Goal: Information Seeking & Learning: Learn about a topic

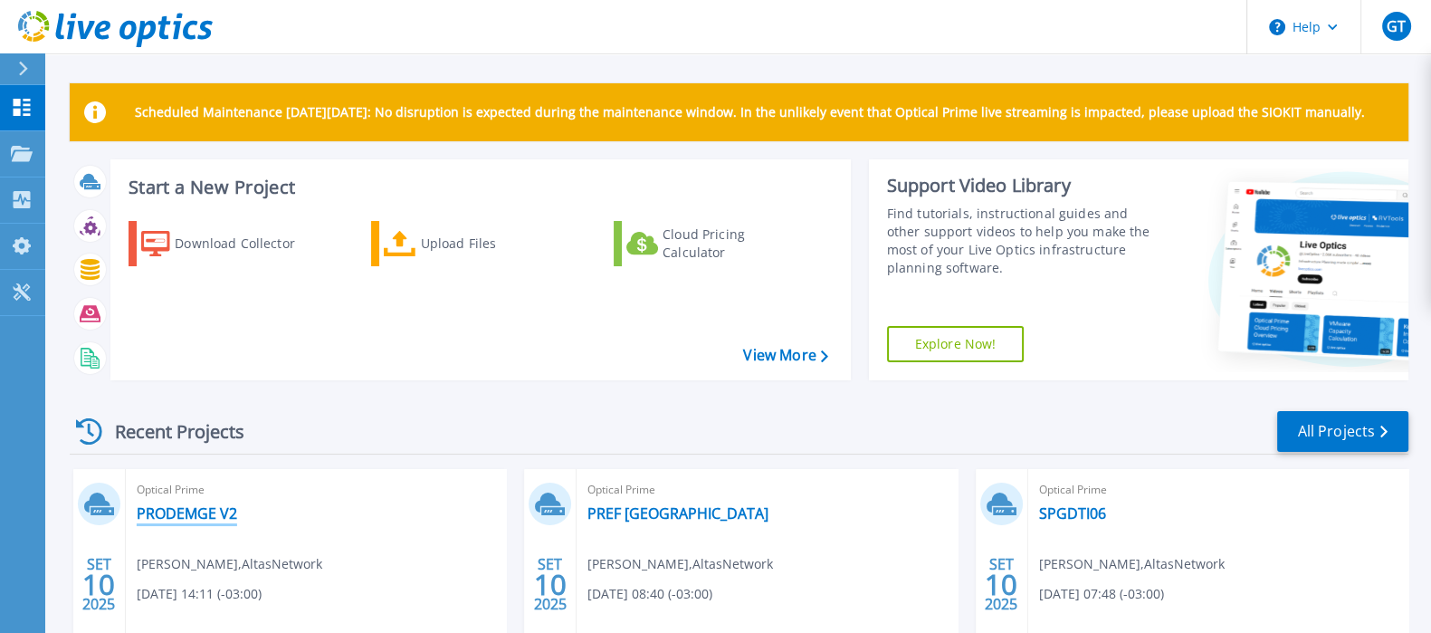
click at [210, 512] on link "PRODEMGE V2" at bounding box center [187, 513] width 100 height 18
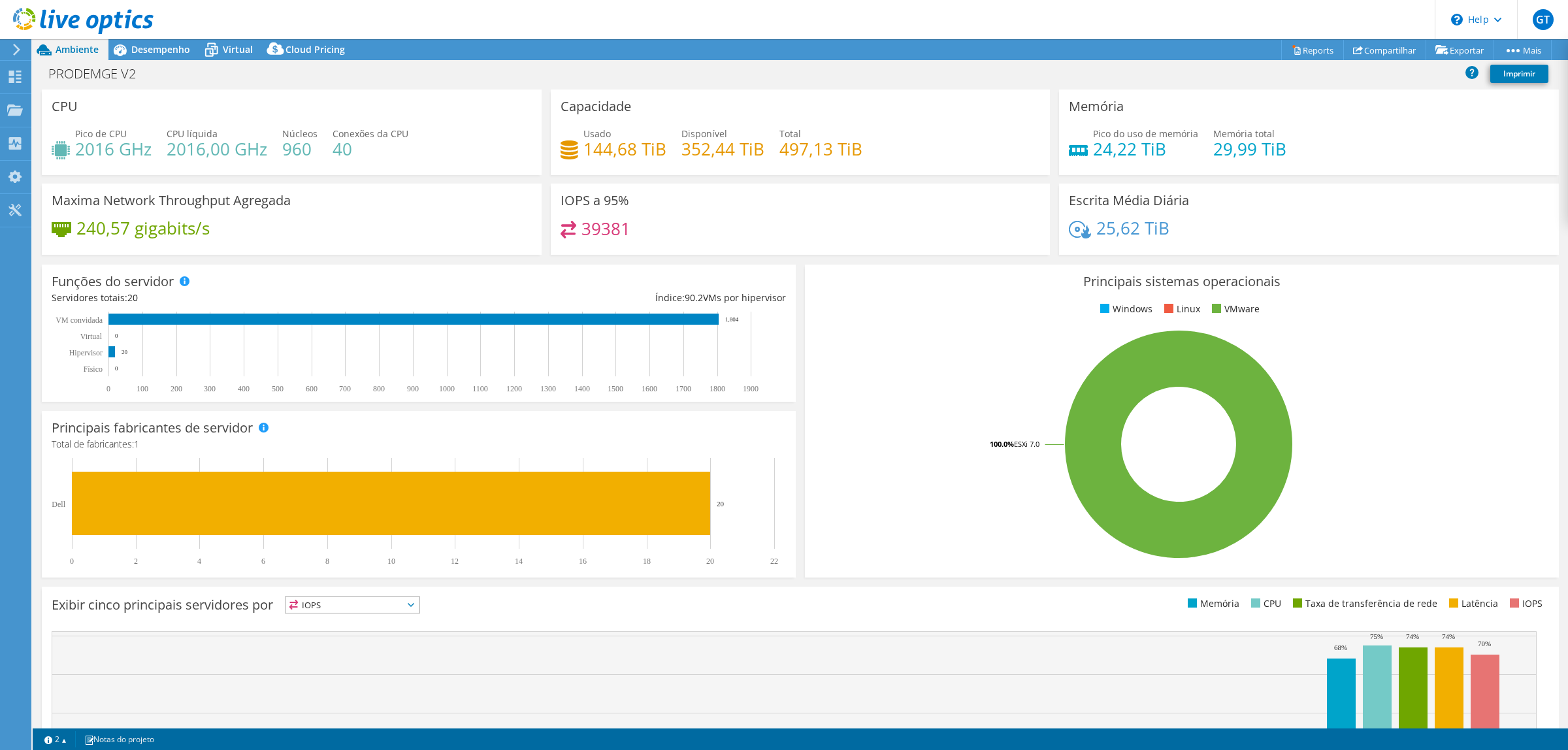
click at [20, 49] on icon at bounding box center [17, 50] width 10 height 12
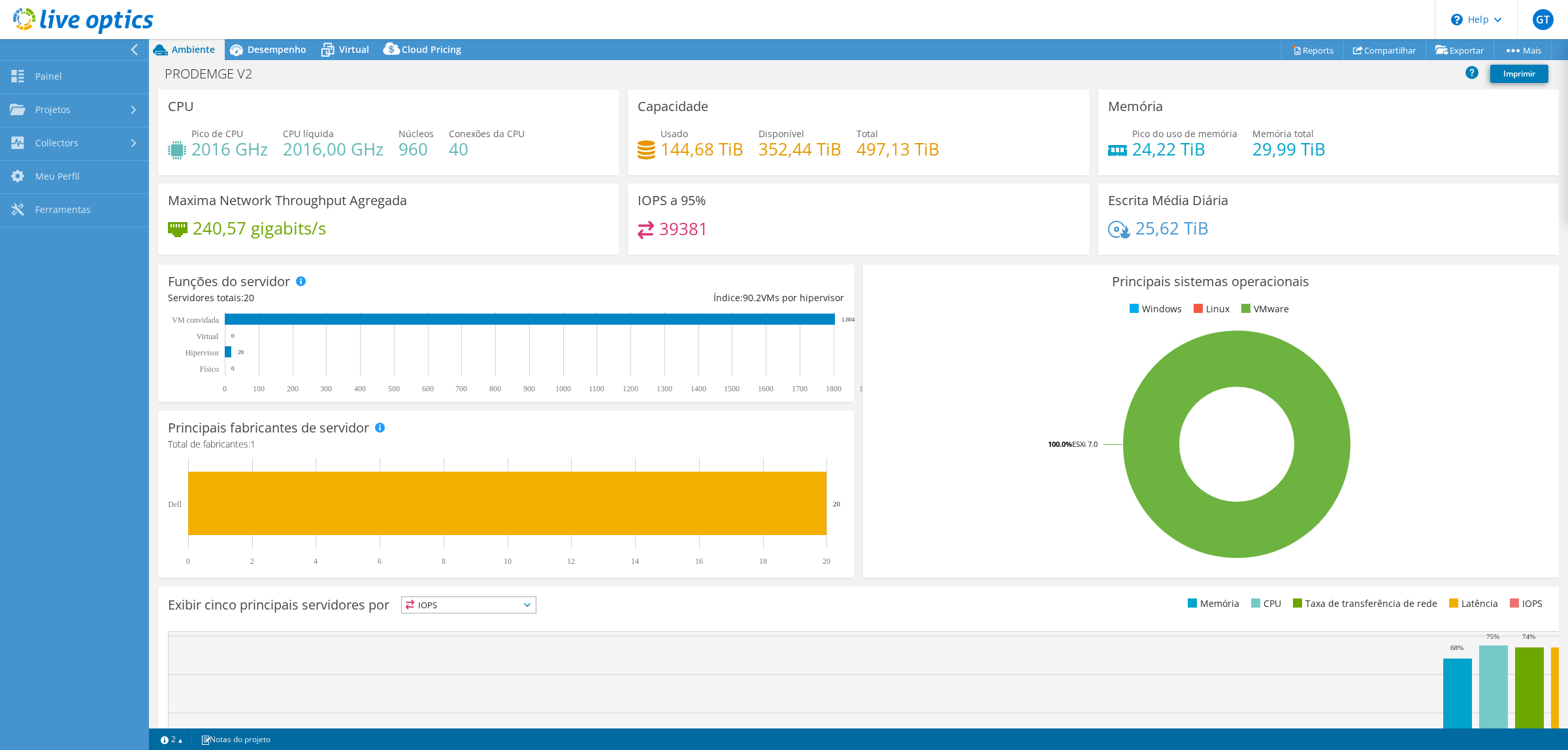
scroll to position [128, 0]
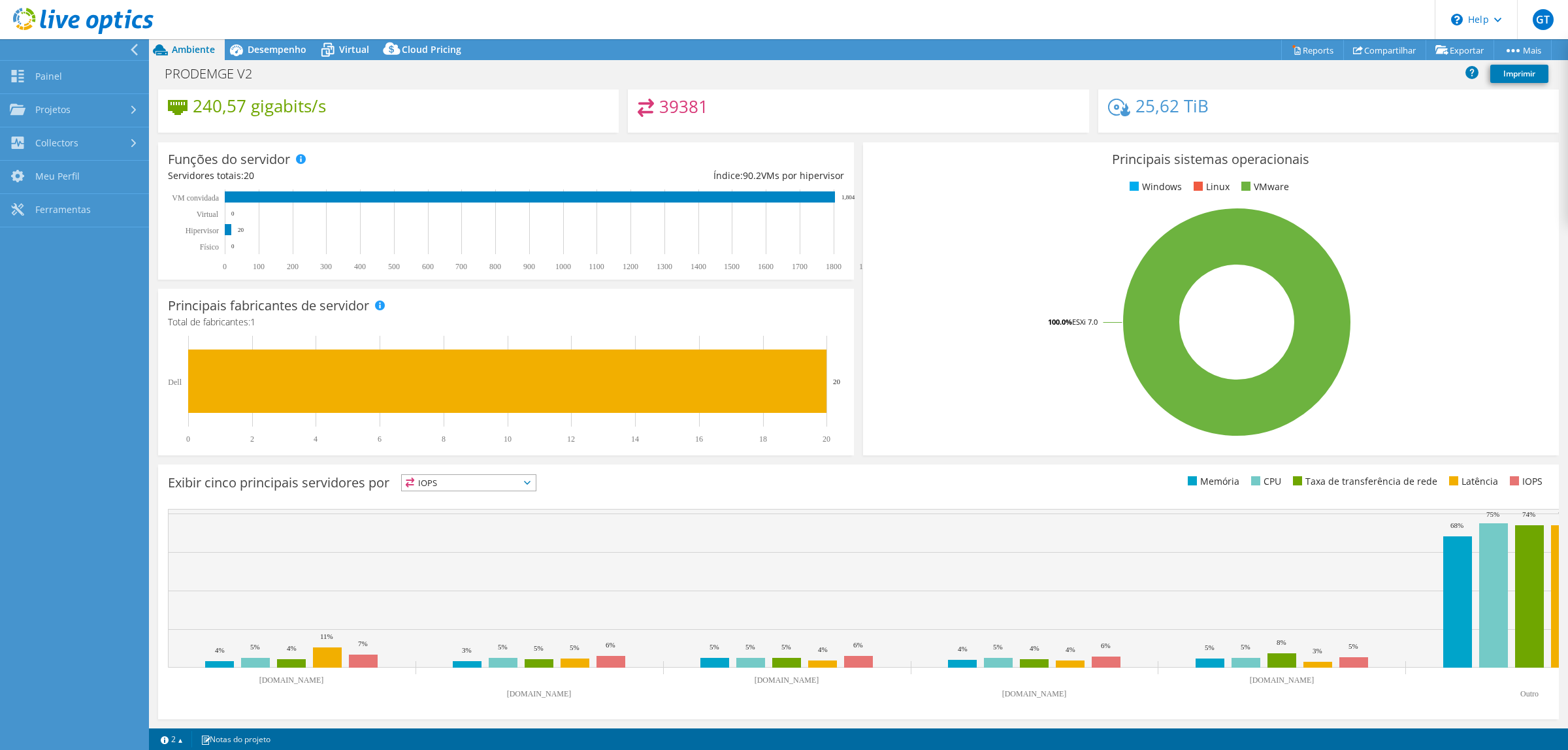
click at [517, 456] on span "IOPS" at bounding box center [469, 483] width 134 height 16
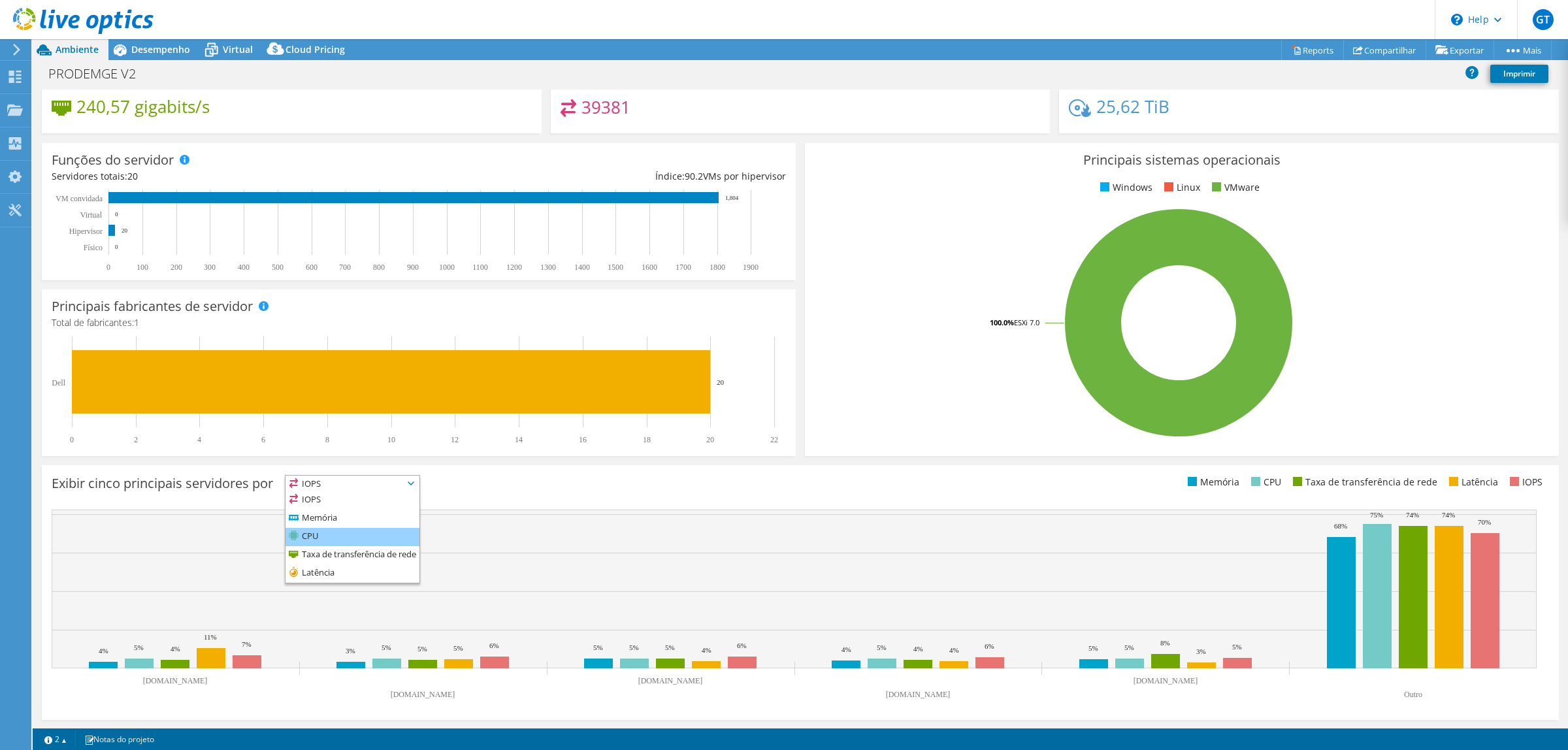
click at [367, 456] on li "CPU" at bounding box center [353, 536] width 134 height 18
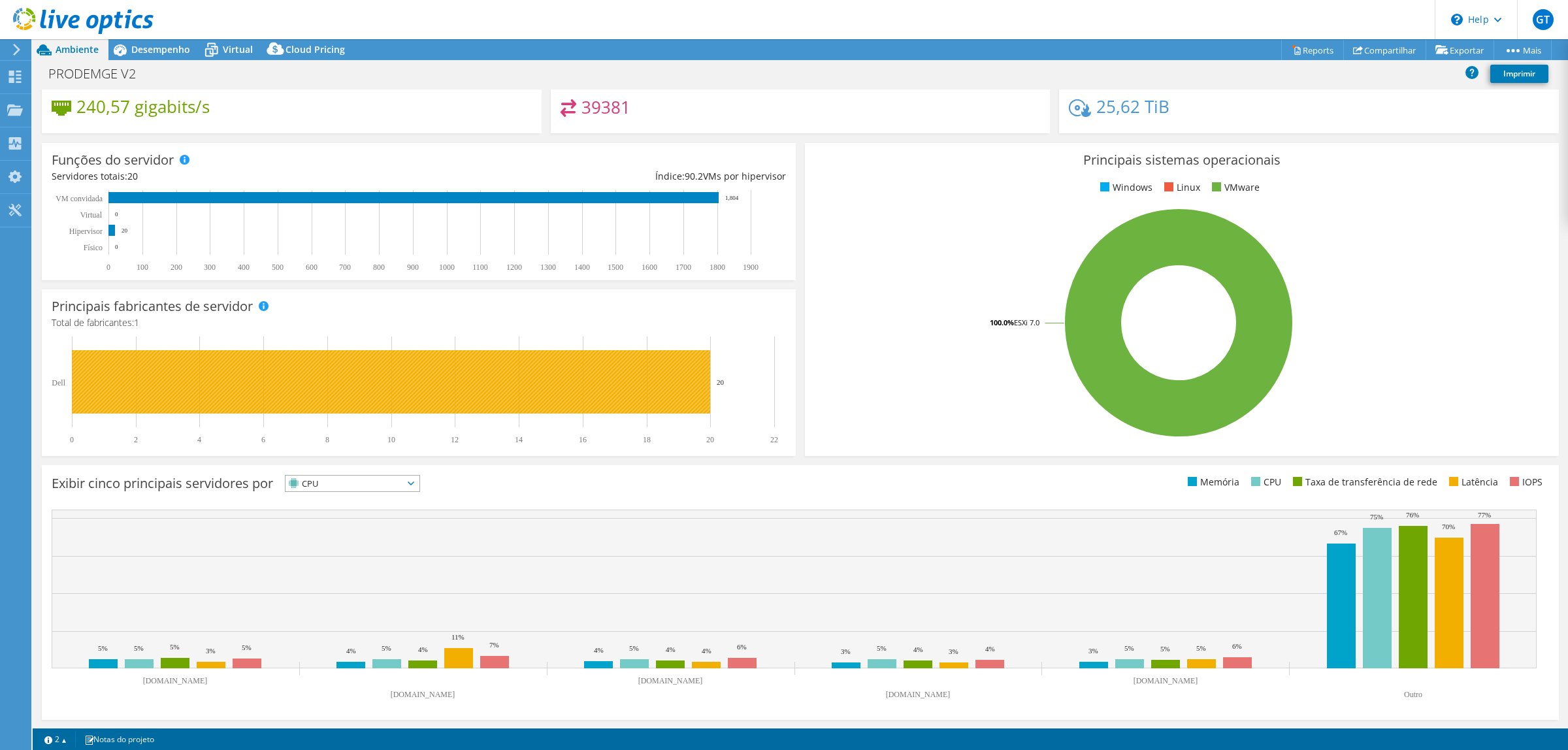
scroll to position [121, 0]
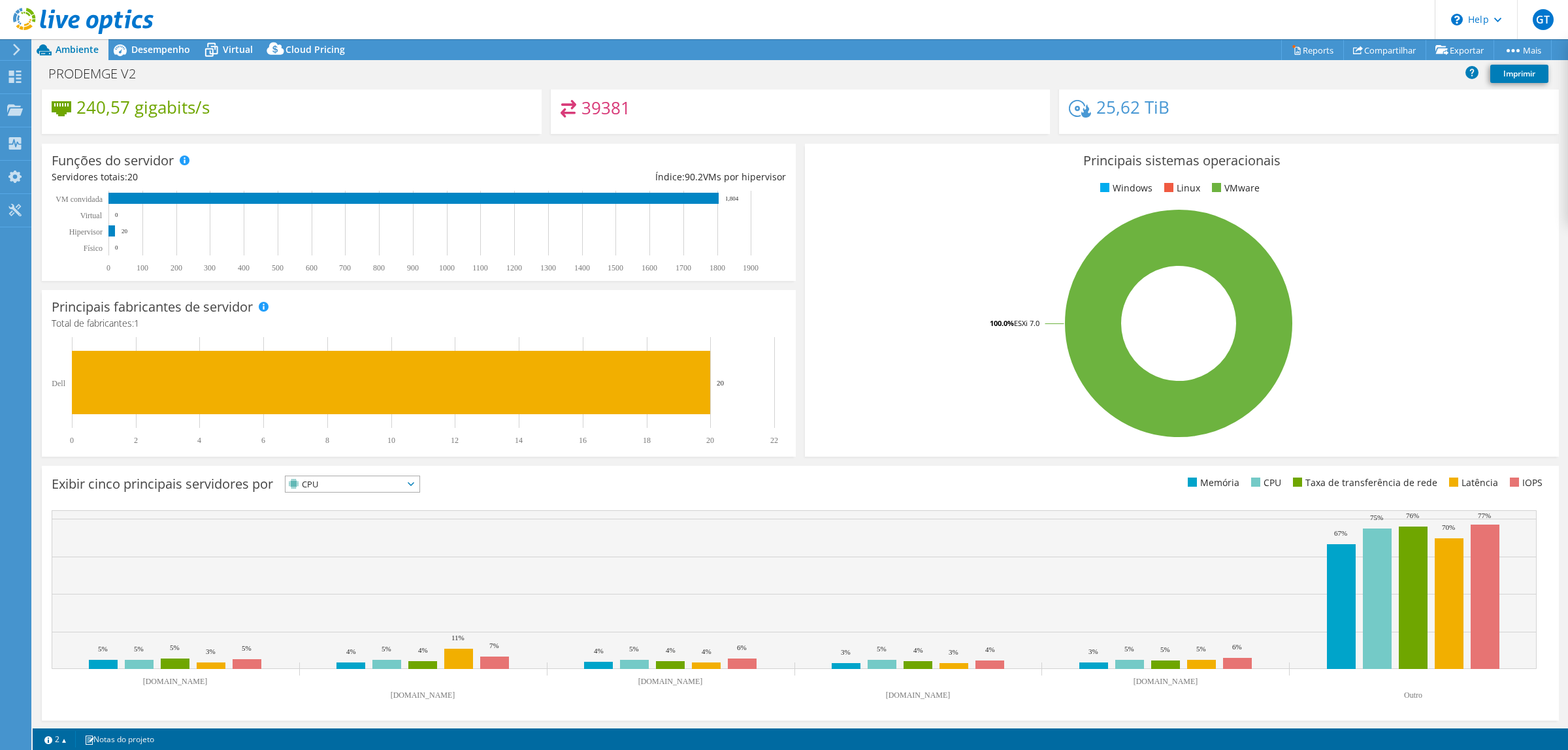
click at [375, 456] on span "CPU" at bounding box center [344, 484] width 118 height 16
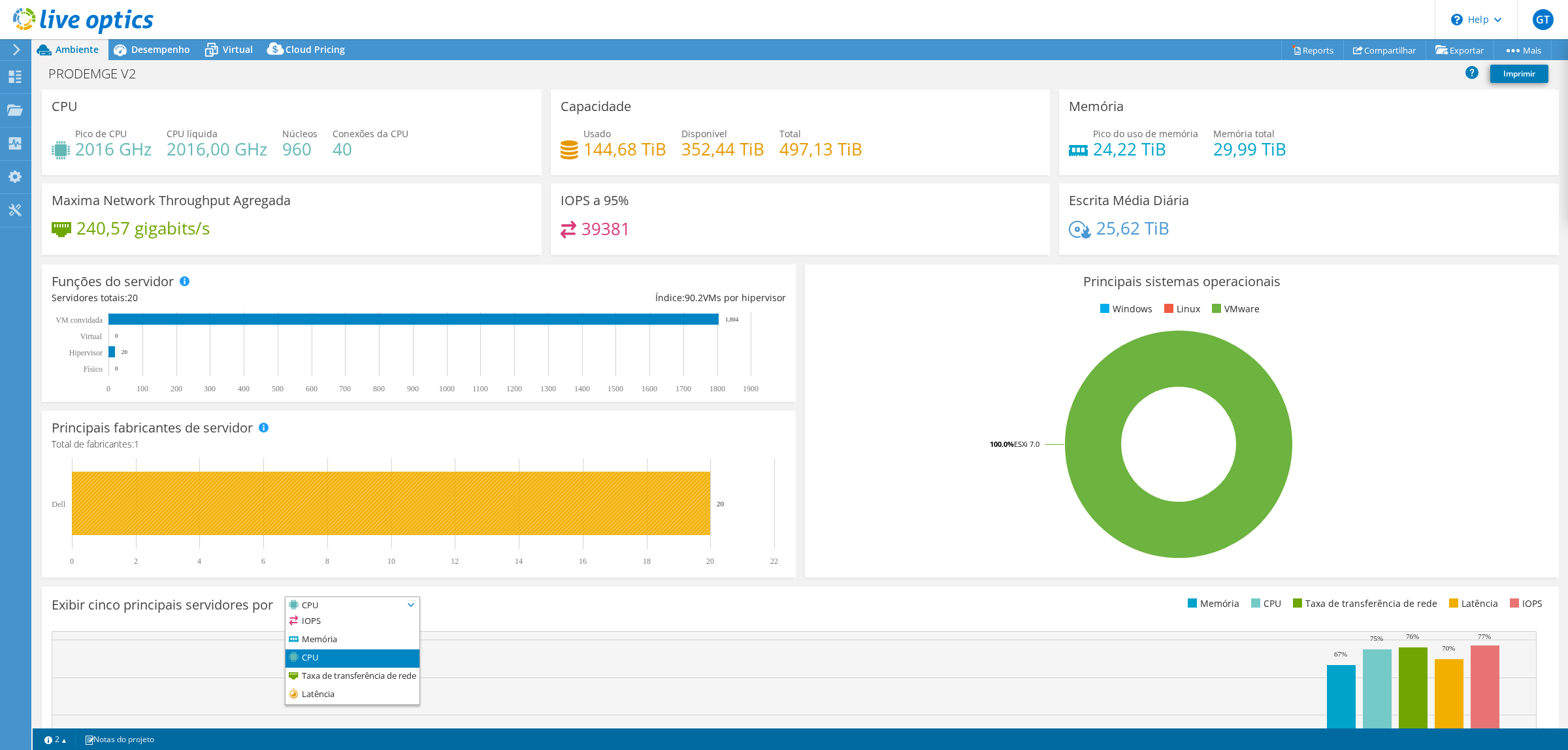
scroll to position [82, 0]
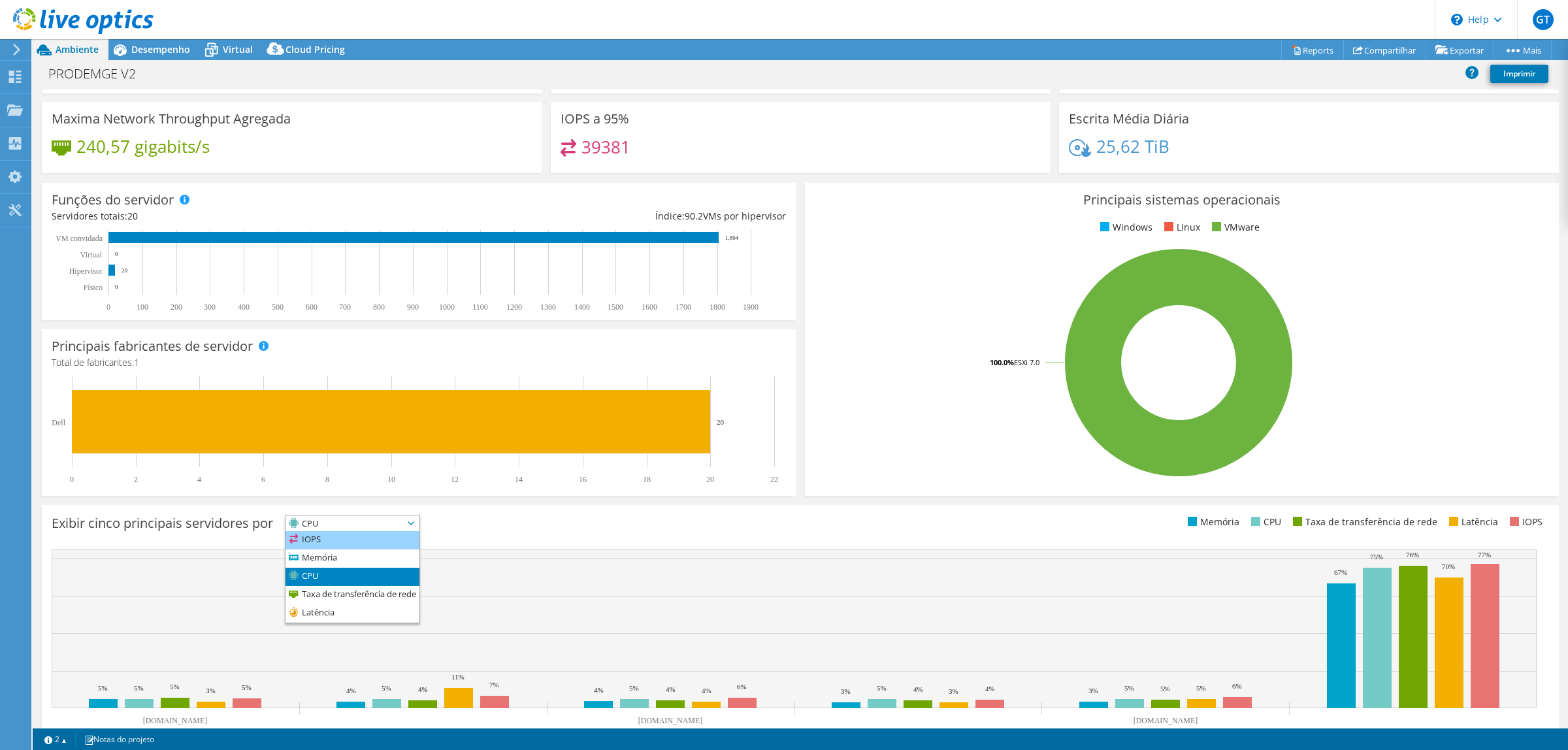
click at [345, 456] on li "IOPS" at bounding box center [353, 540] width 134 height 18
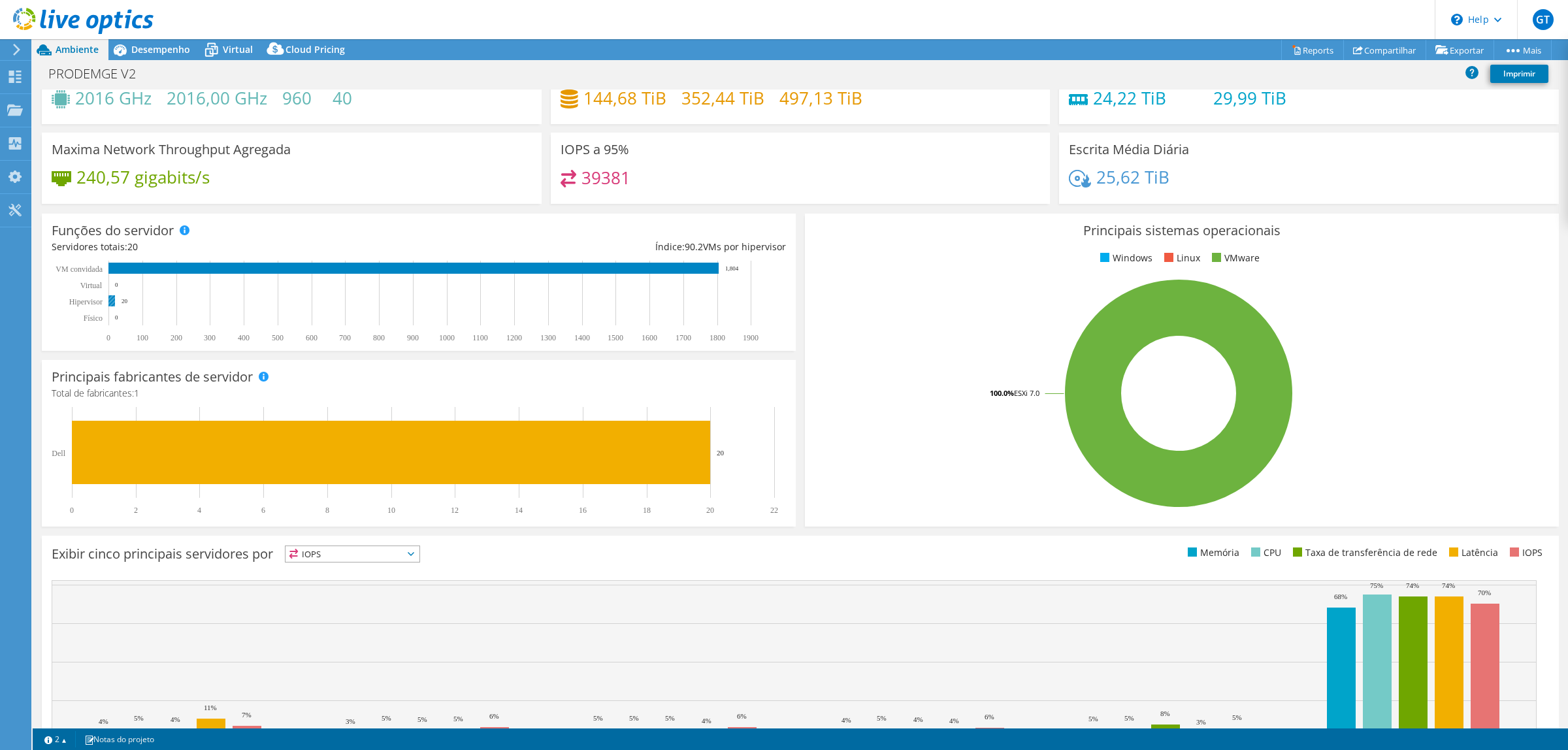
scroll to position [0, 0]
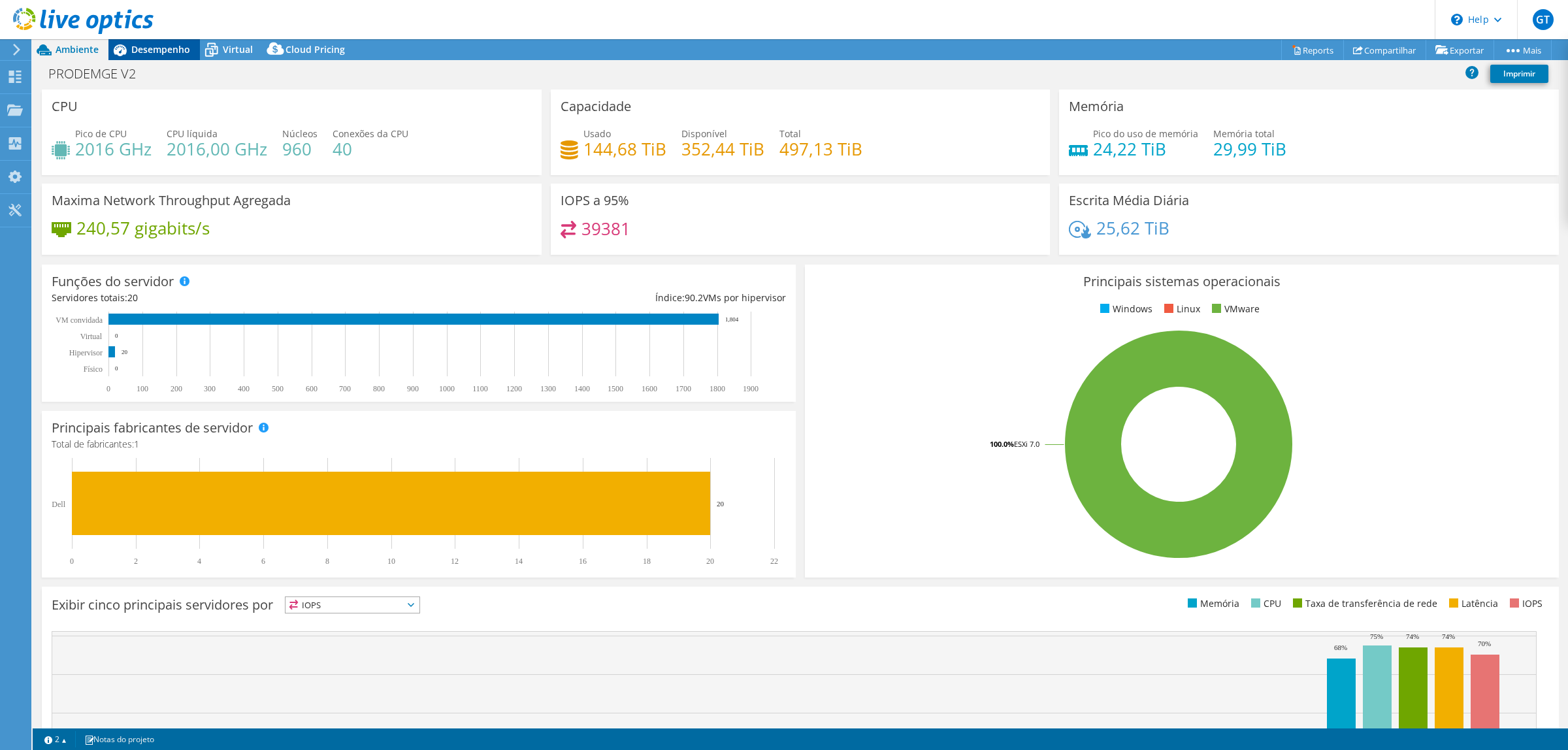
click at [162, 47] on span "Desempenho" at bounding box center [160, 49] width 58 height 12
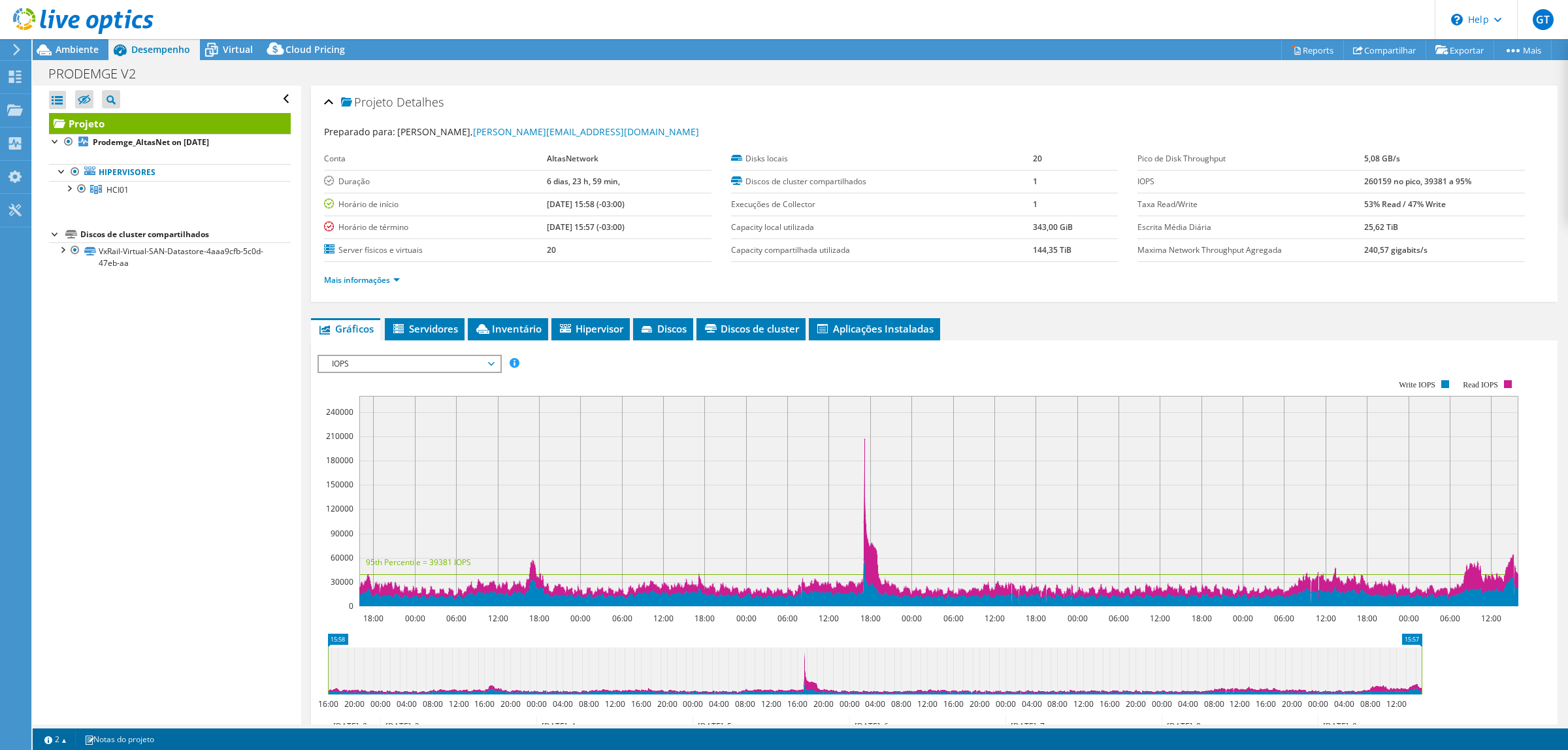
click at [481, 365] on span "IOPS" at bounding box center [409, 364] width 168 height 16
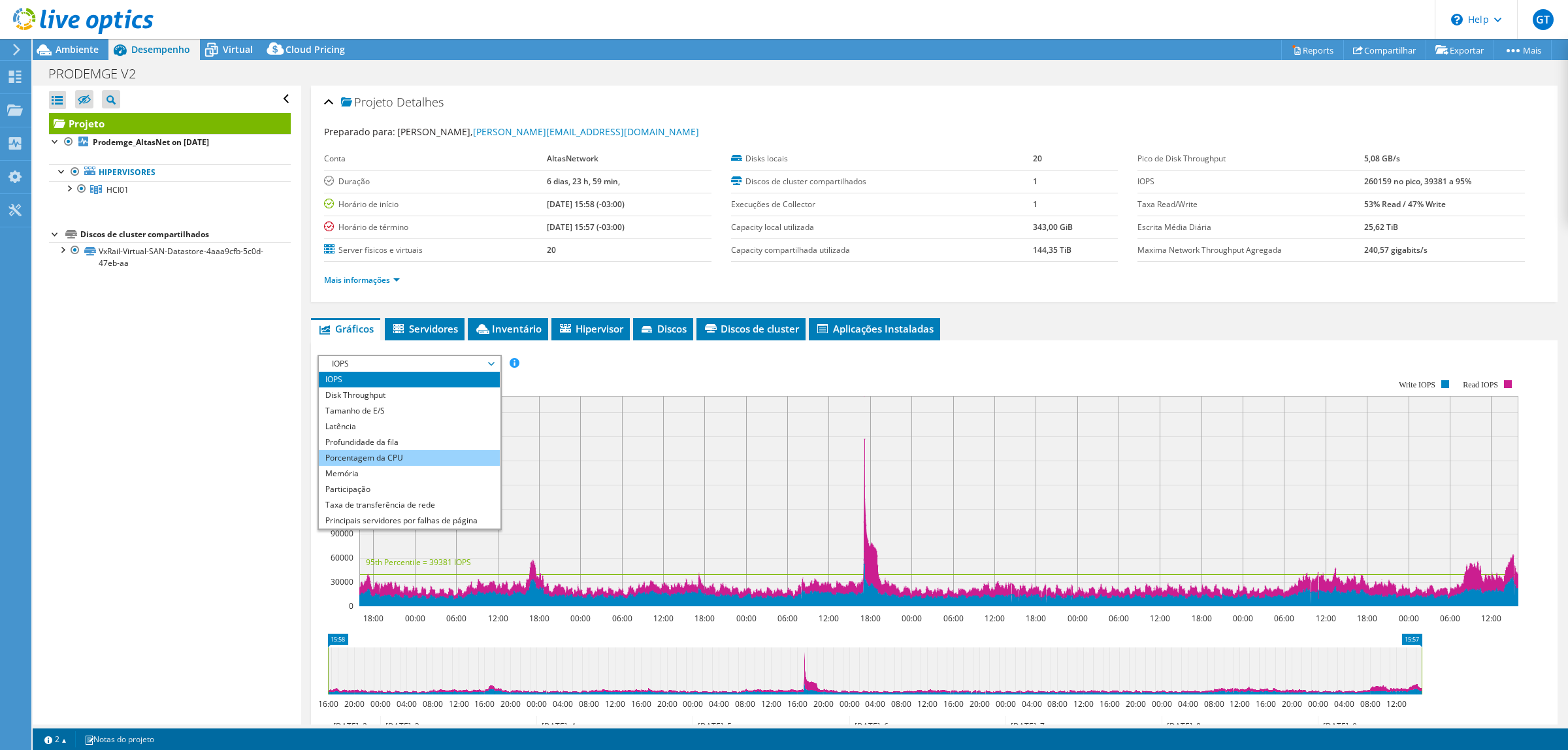
click at [422, 453] on li "Porcentagem da CPU" at bounding box center [409, 458] width 181 height 16
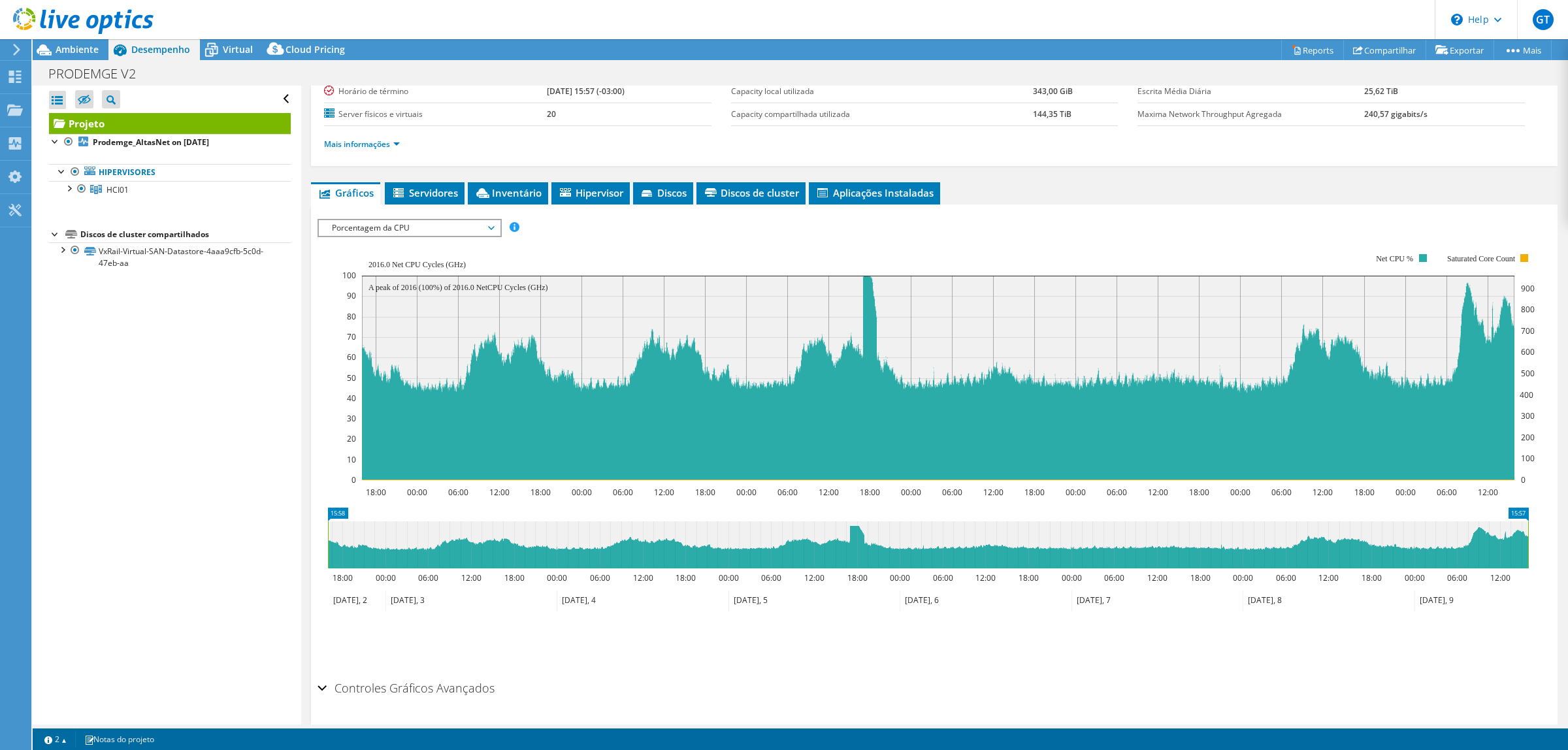
scroll to position [175, 0]
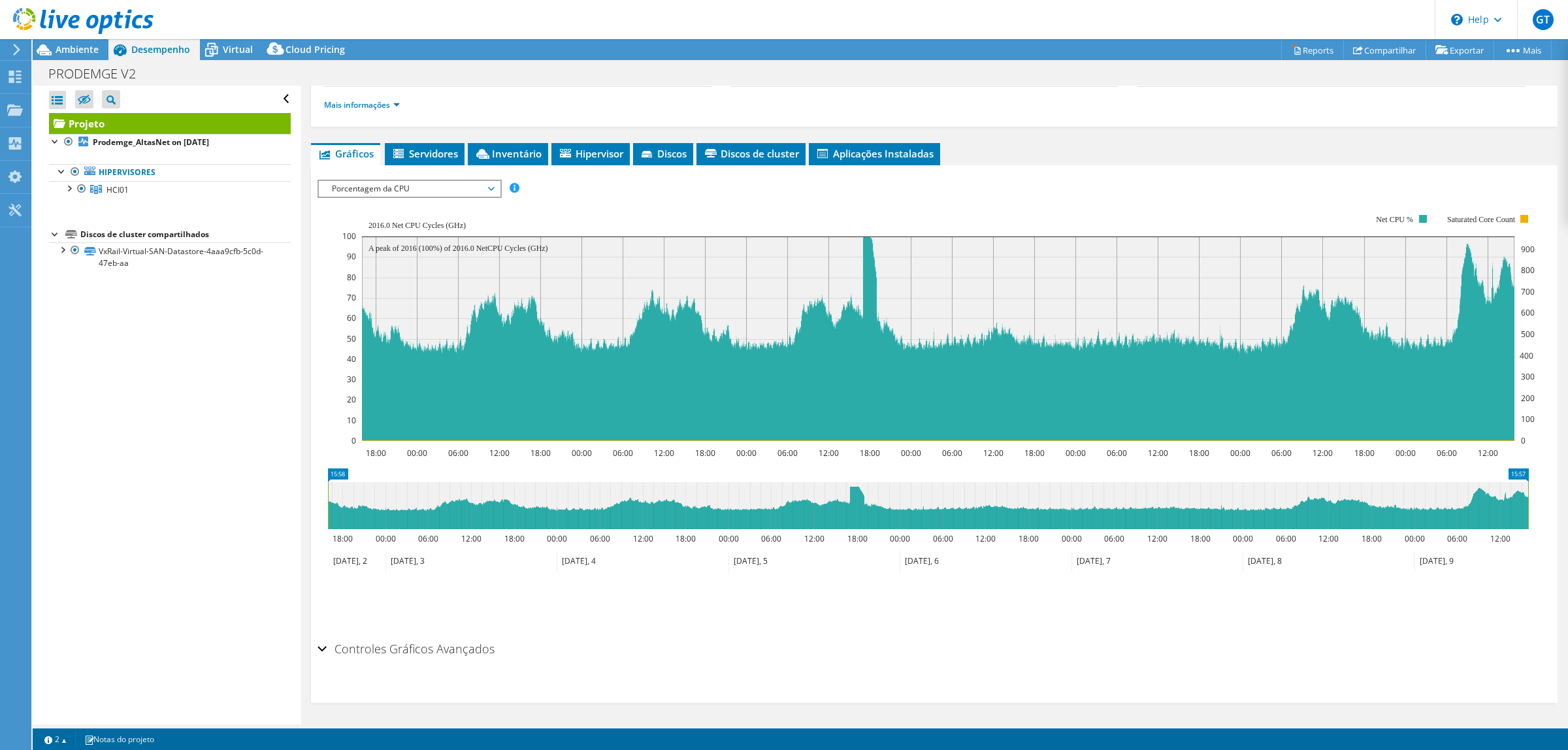
click at [477, 187] on span "Porcentagem da CPU" at bounding box center [409, 189] width 168 height 16
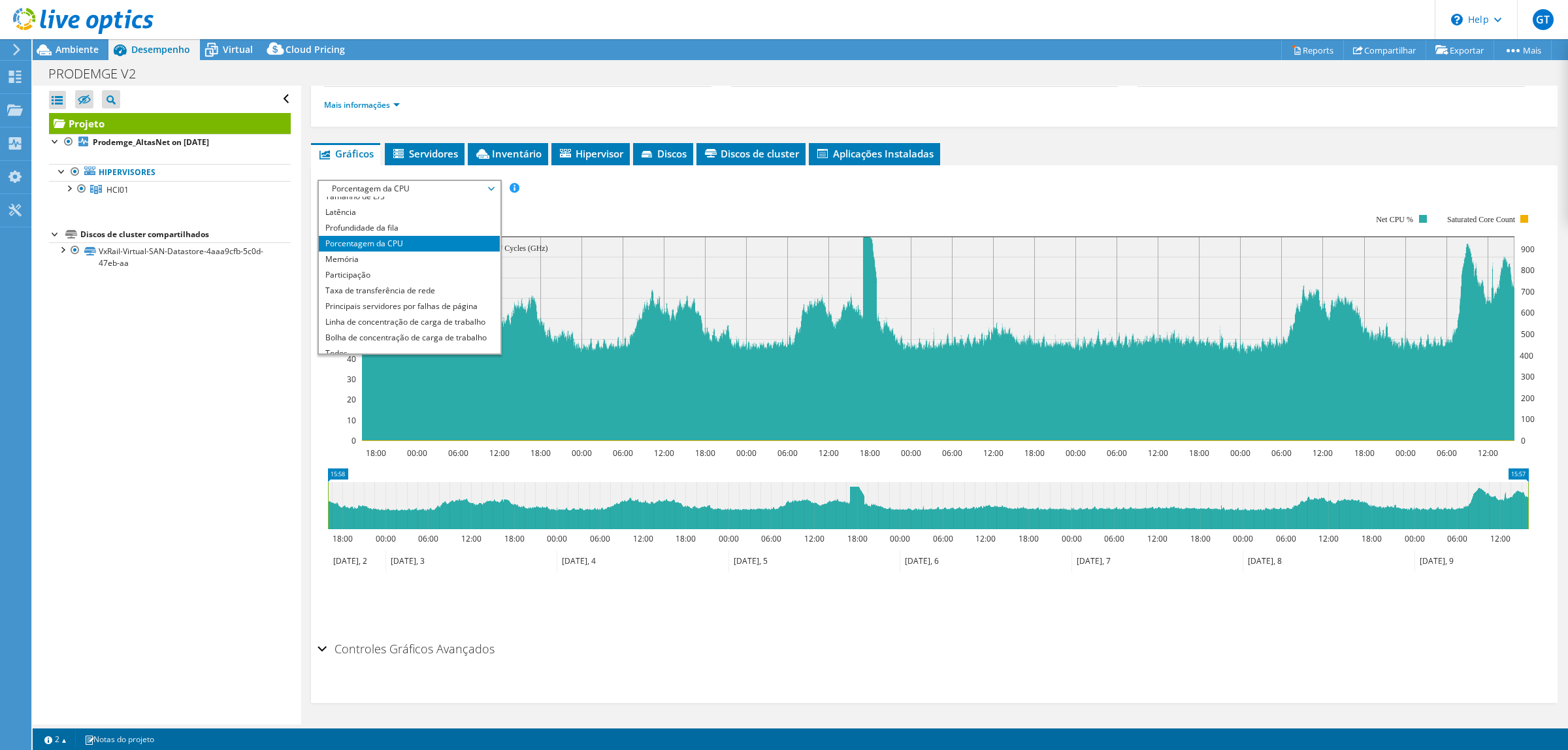
scroll to position [47, 0]
click at [432, 157] on span "Servidores" at bounding box center [424, 154] width 66 height 13
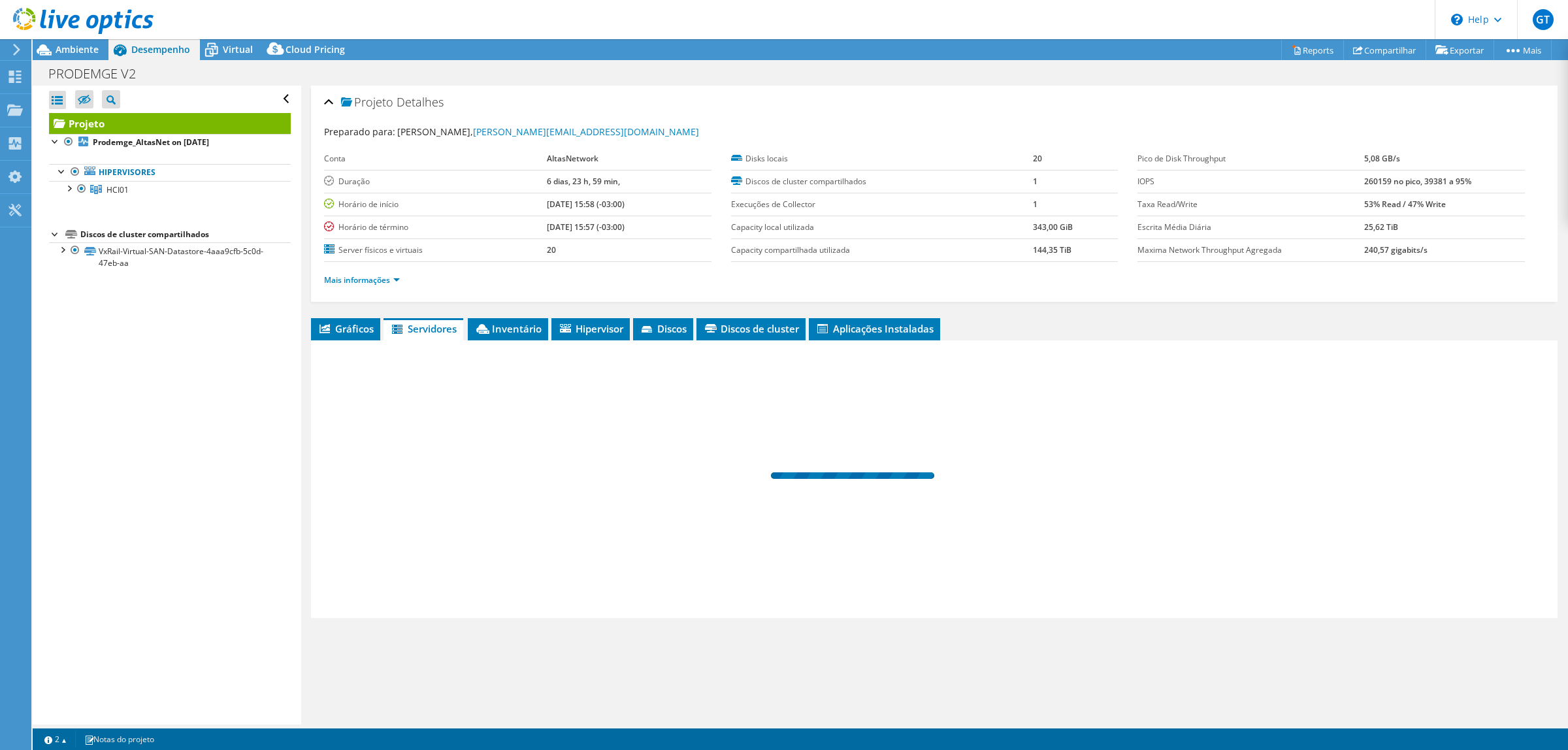
scroll to position [0, 0]
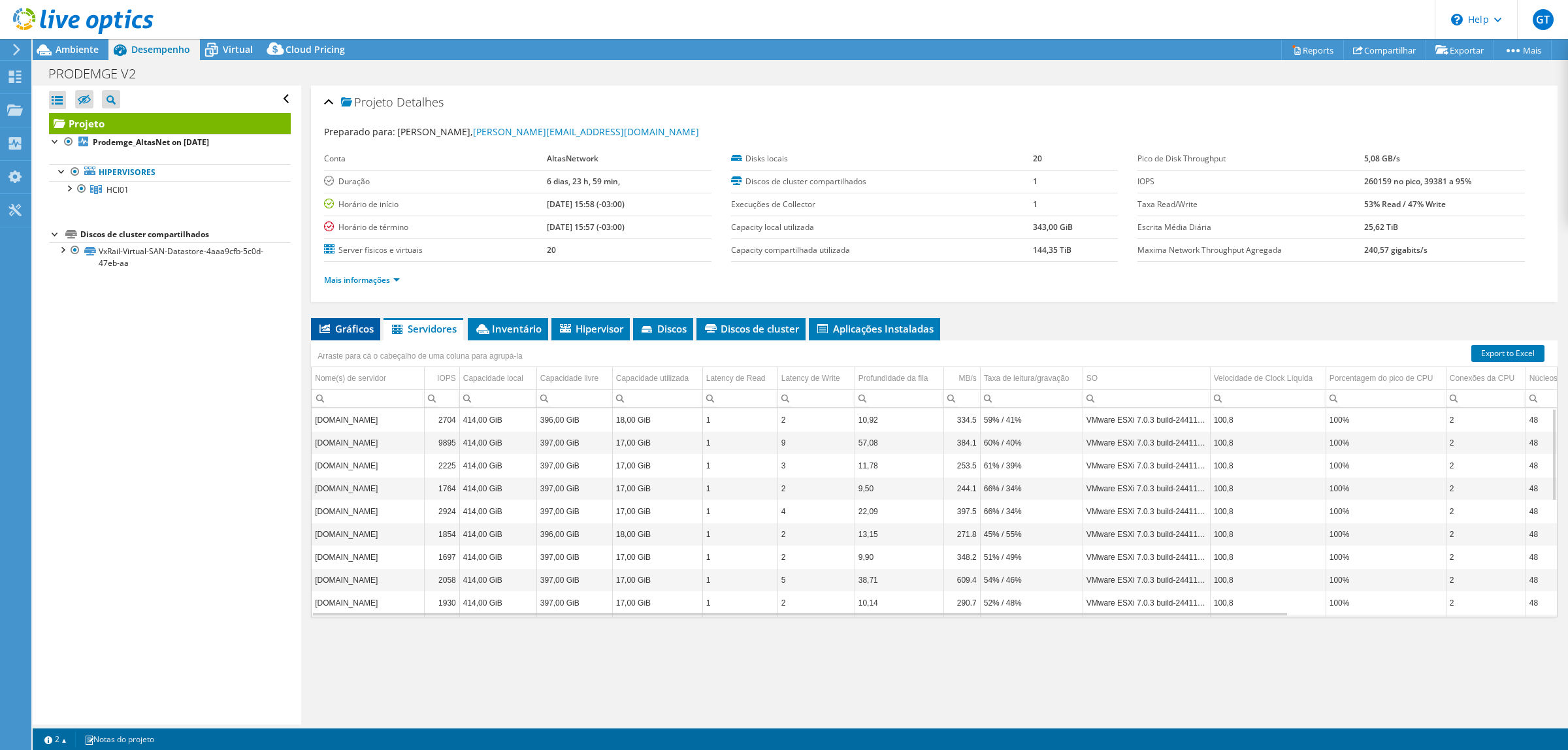
click at [328, 331] on icon at bounding box center [325, 328] width 10 height 9
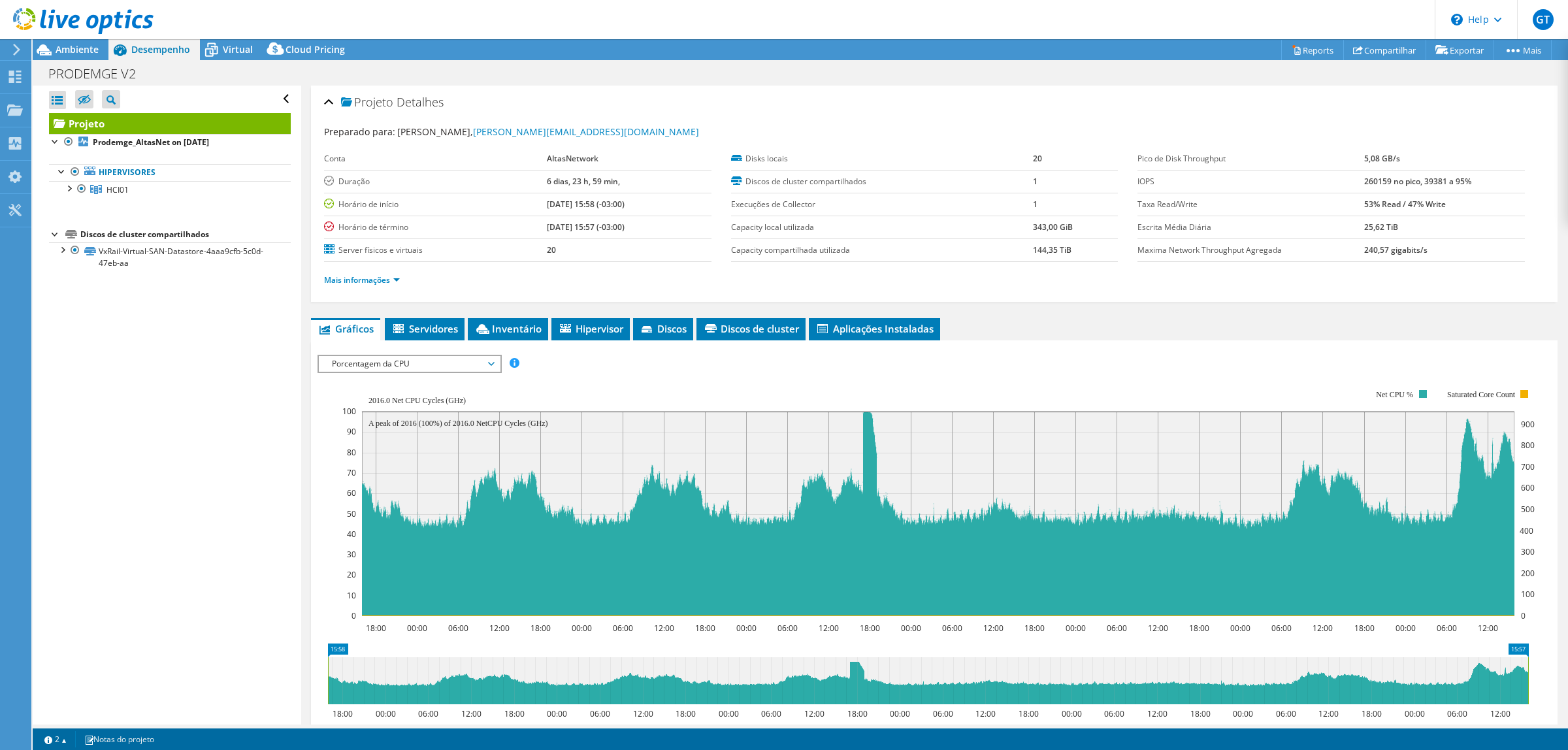
click at [446, 362] on span "Porcentagem da CPU" at bounding box center [409, 364] width 168 height 16
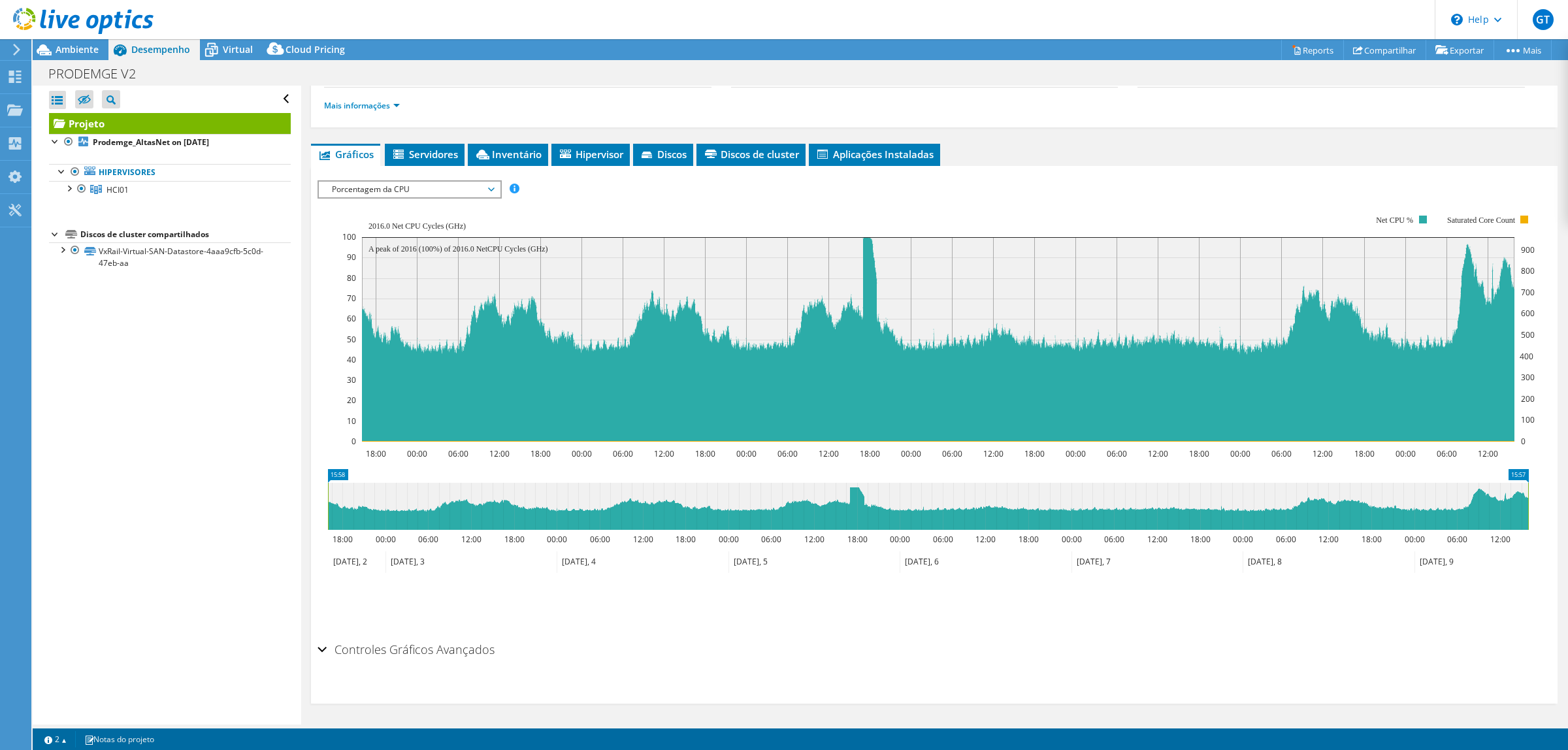
scroll to position [175, 0]
click at [321, 456] on div "Controles Gráficos Avançados" at bounding box center [934, 650] width 1233 height 28
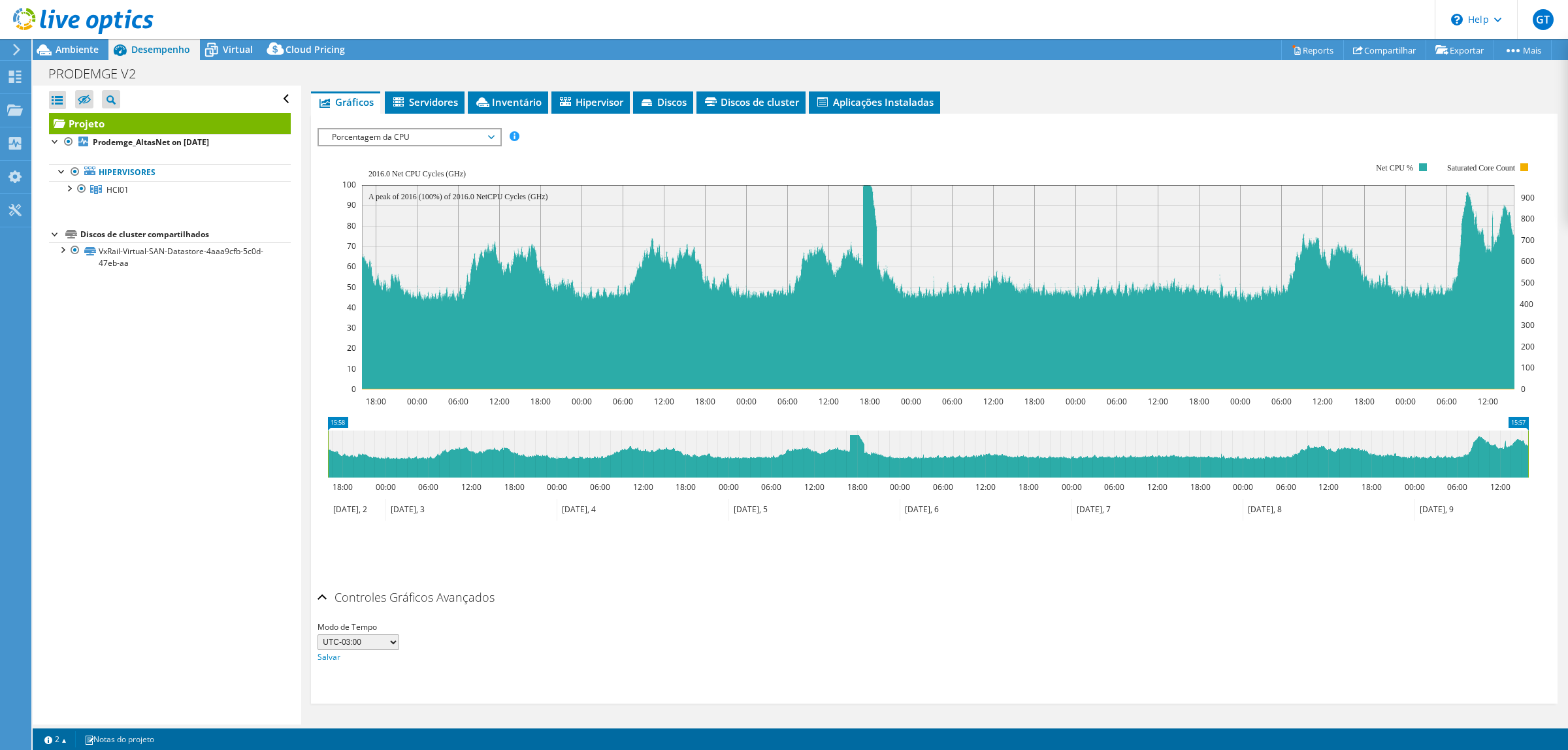
scroll to position [0, 0]
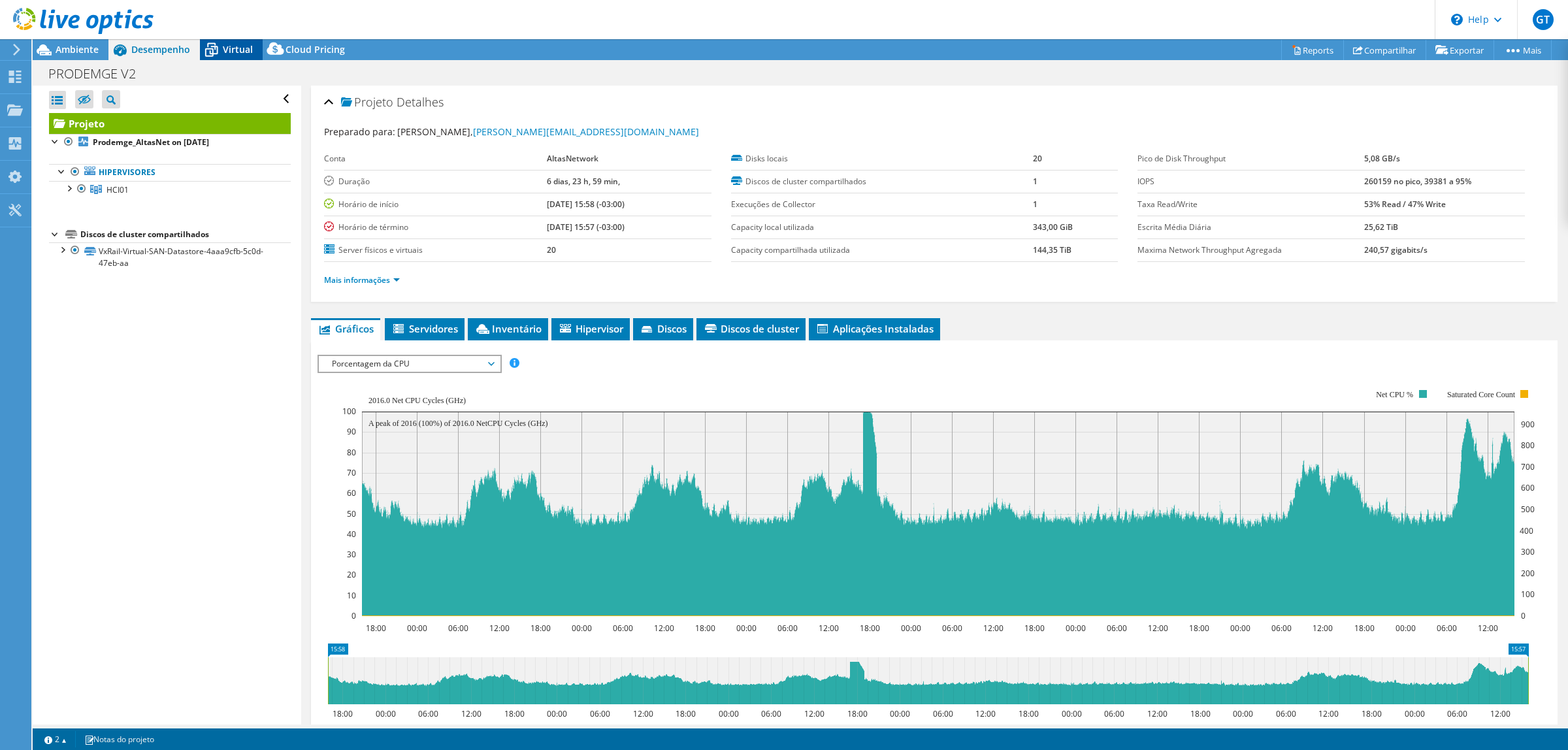
click at [227, 47] on span "Virtual" at bounding box center [238, 49] width 30 height 12
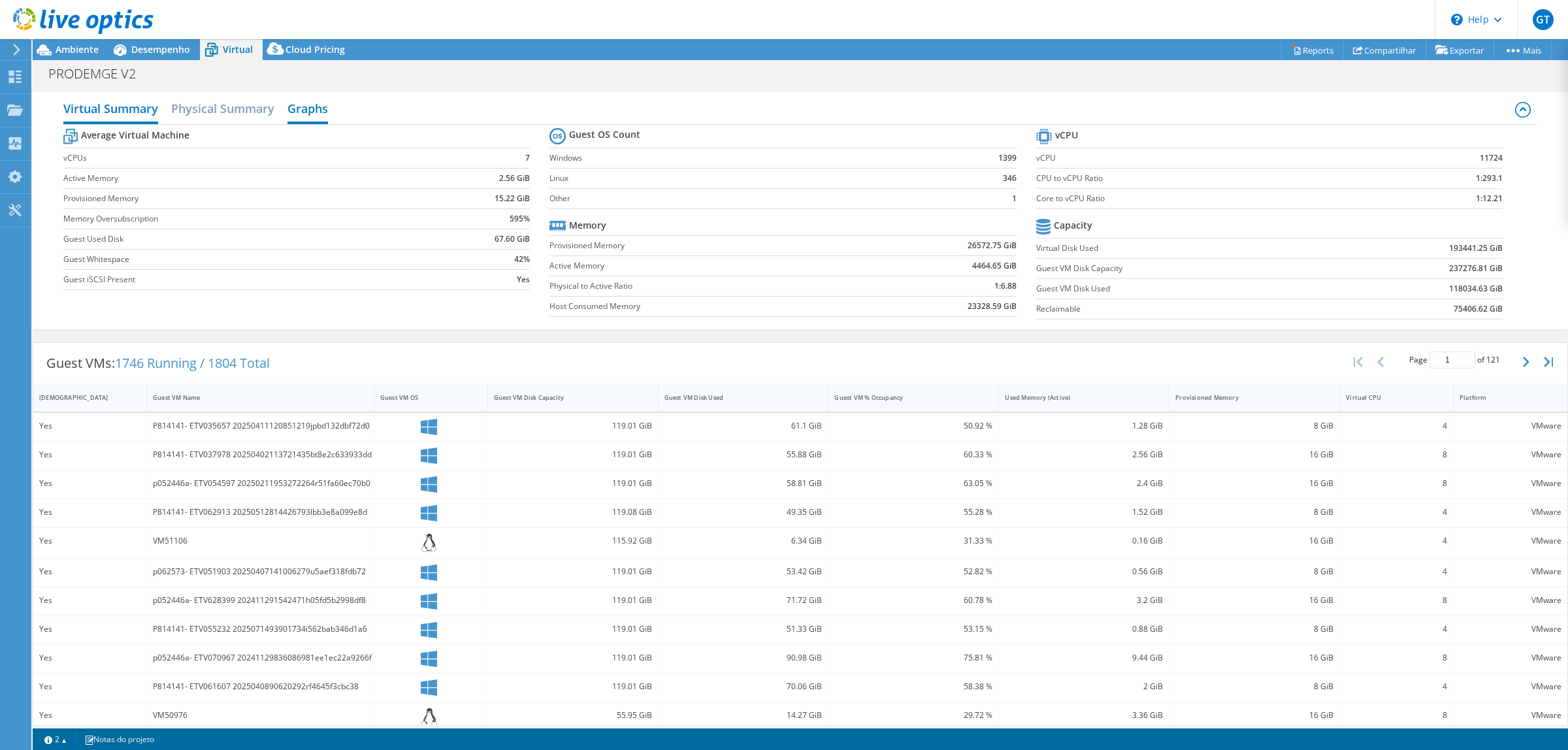
click at [317, 108] on h2 "Graphs" at bounding box center [307, 110] width 40 height 29
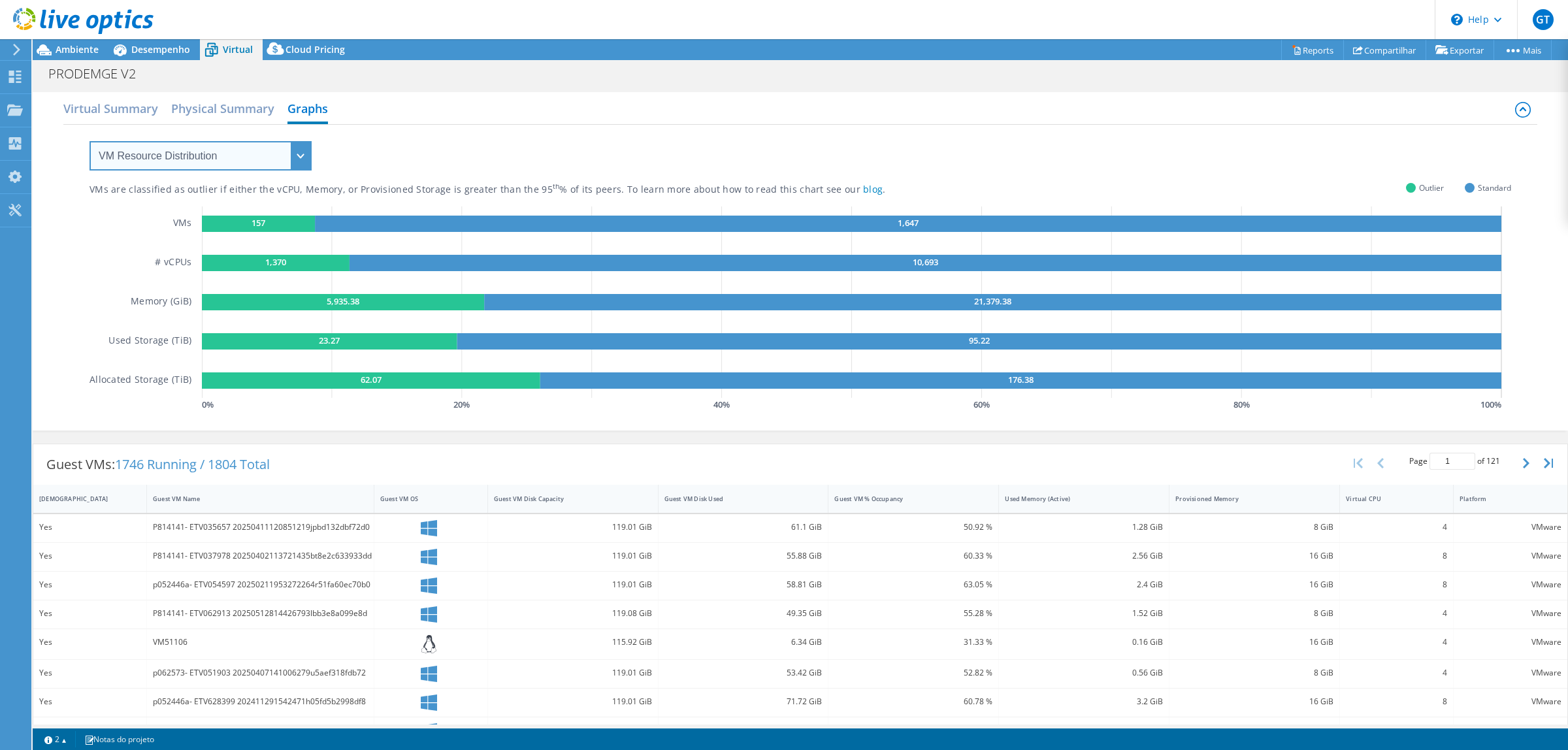
click at [278, 147] on select "VM Resource Distribution Provisioning Contrast Over Provisioning" at bounding box center [201, 156] width 222 height 30
click at [1007, 180] on div "VMs are classified as outlier if either the vCPU, Memory, or Provisioned Storag…" at bounding box center [800, 269] width 1422 height 289
click at [297, 56] on div "Cloud Pricing" at bounding box center [309, 49] width 92 height 21
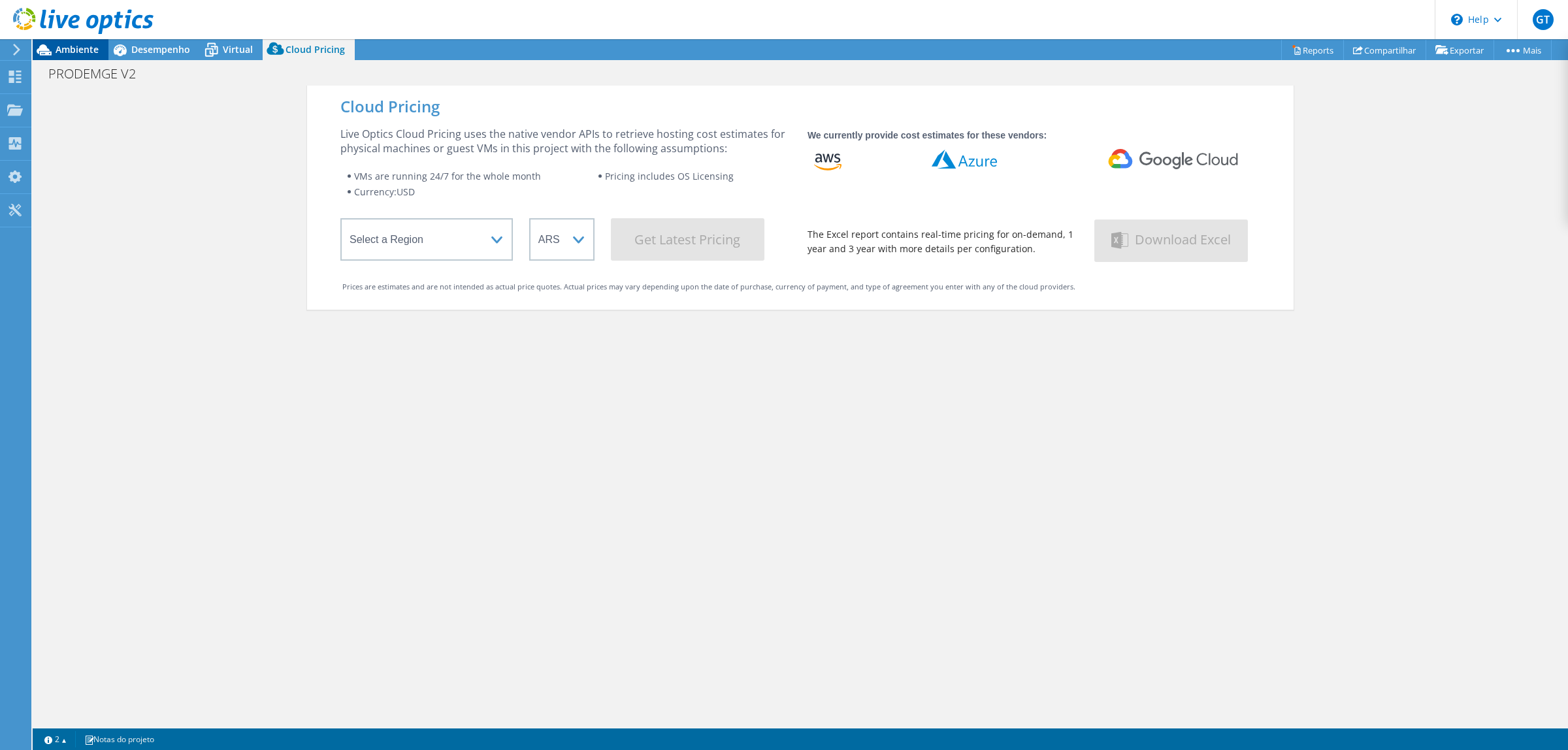
click at [59, 52] on span "Ambiente" at bounding box center [77, 49] width 43 height 12
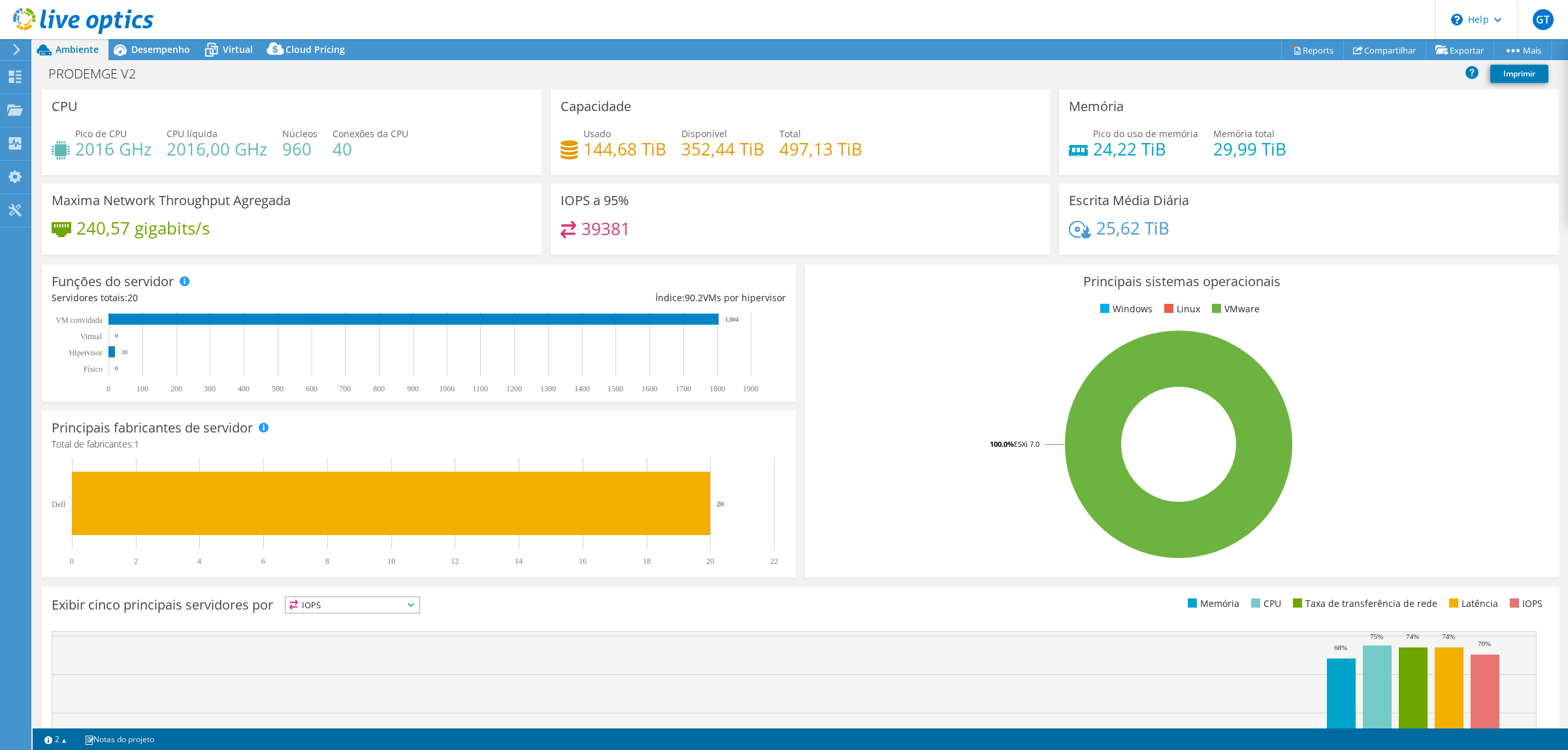
click at [134, 156] on h4 "2016 GHz" at bounding box center [113, 149] width 76 height 14
click at [95, 141] on h4 "2016 GHz" at bounding box center [113, 149] width 76 height 14
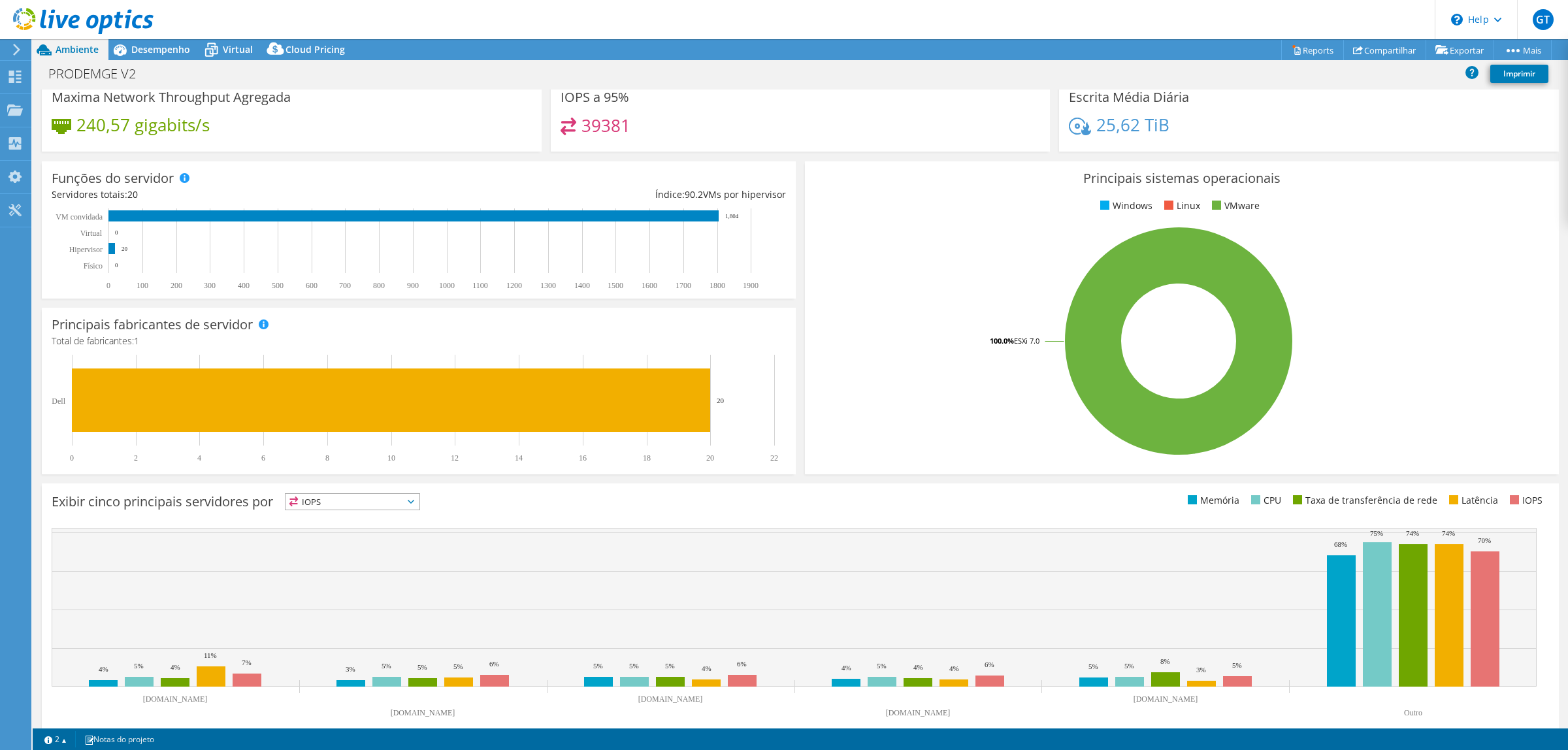
scroll to position [121, 0]
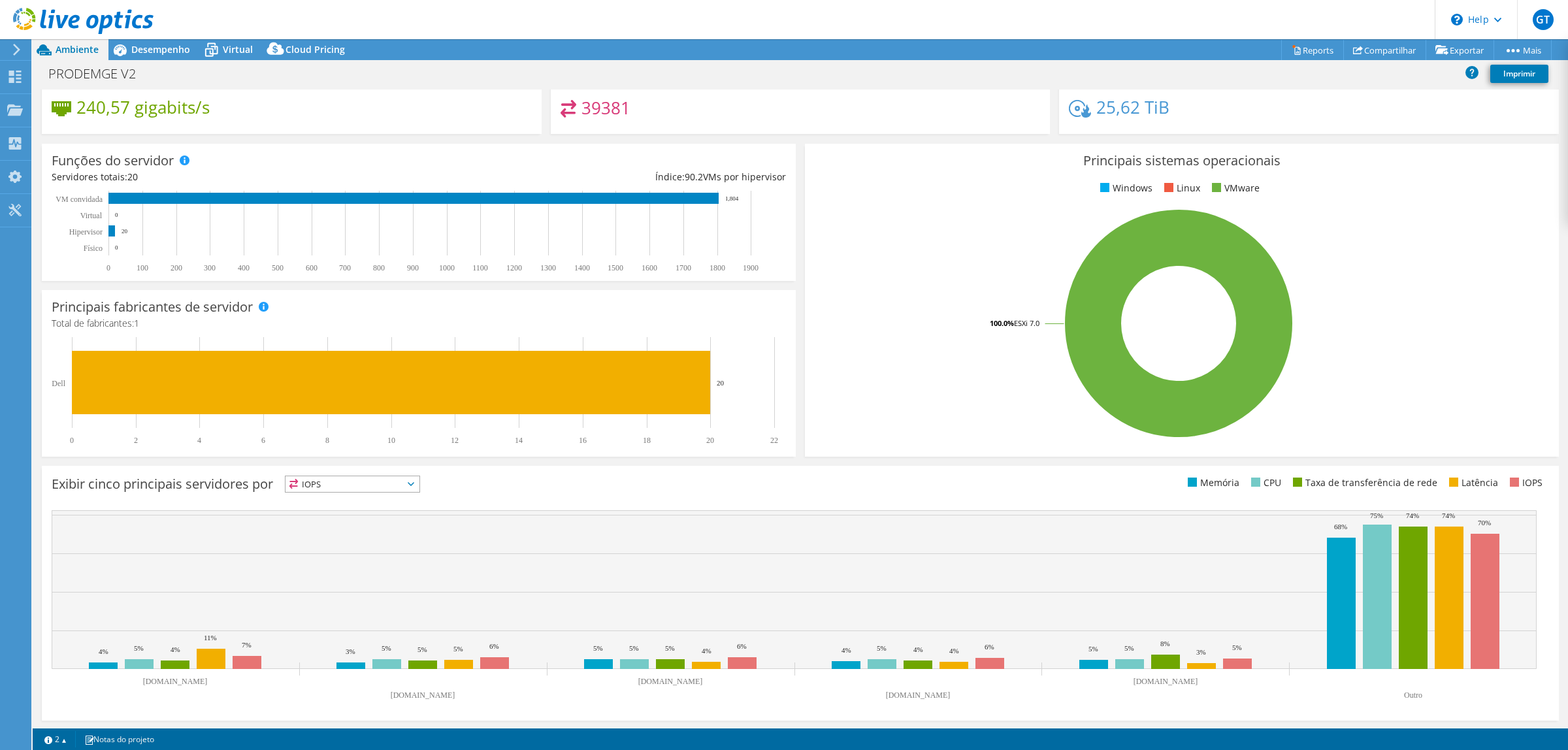
click at [403, 456] on span "IOPS" at bounding box center [344, 484] width 118 height 16
click at [349, 456] on li "CPU" at bounding box center [353, 537] width 134 height 18
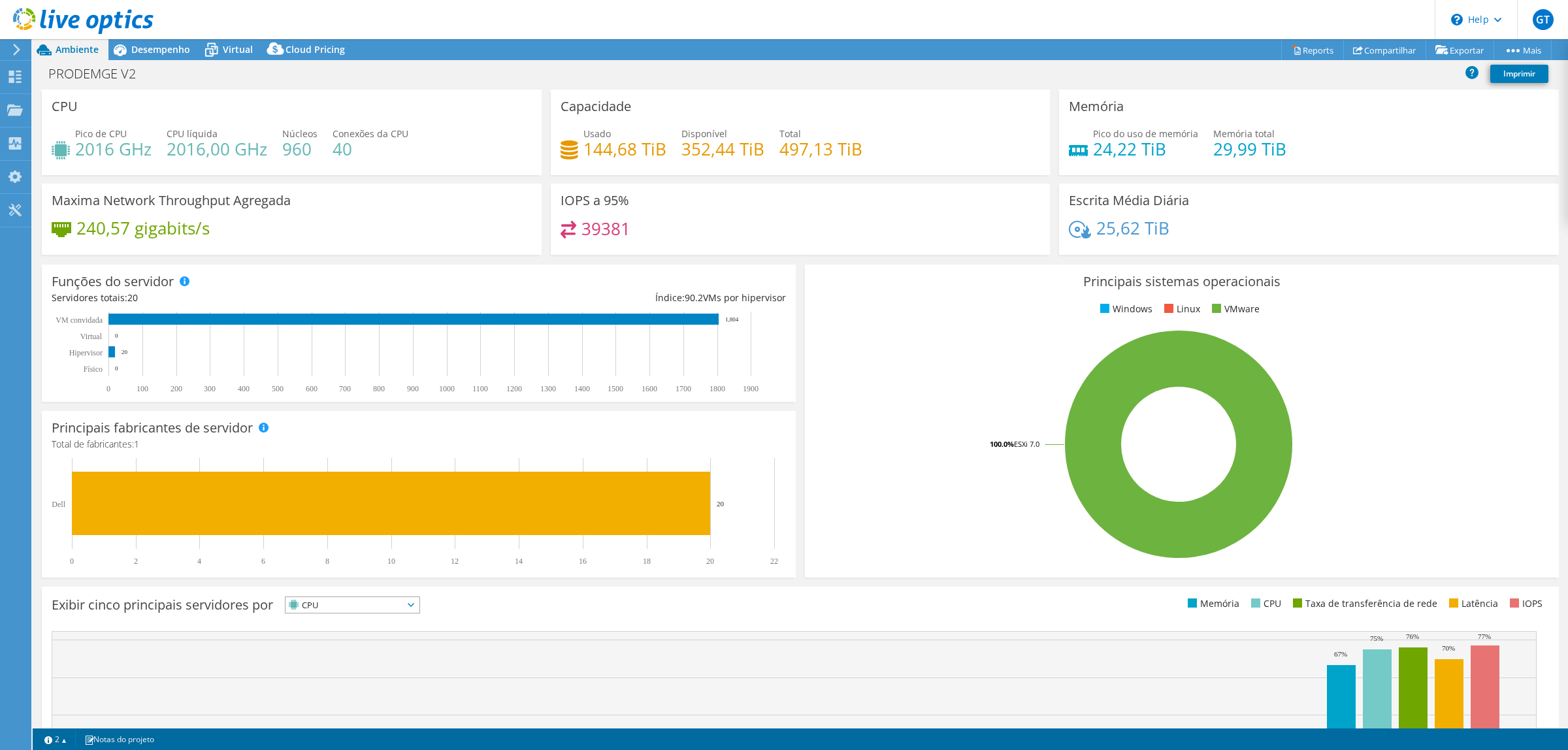
click at [128, 141] on h4 "2016 GHz" at bounding box center [113, 149] width 76 height 14
click at [162, 49] on span "Desempenho" at bounding box center [160, 49] width 58 height 12
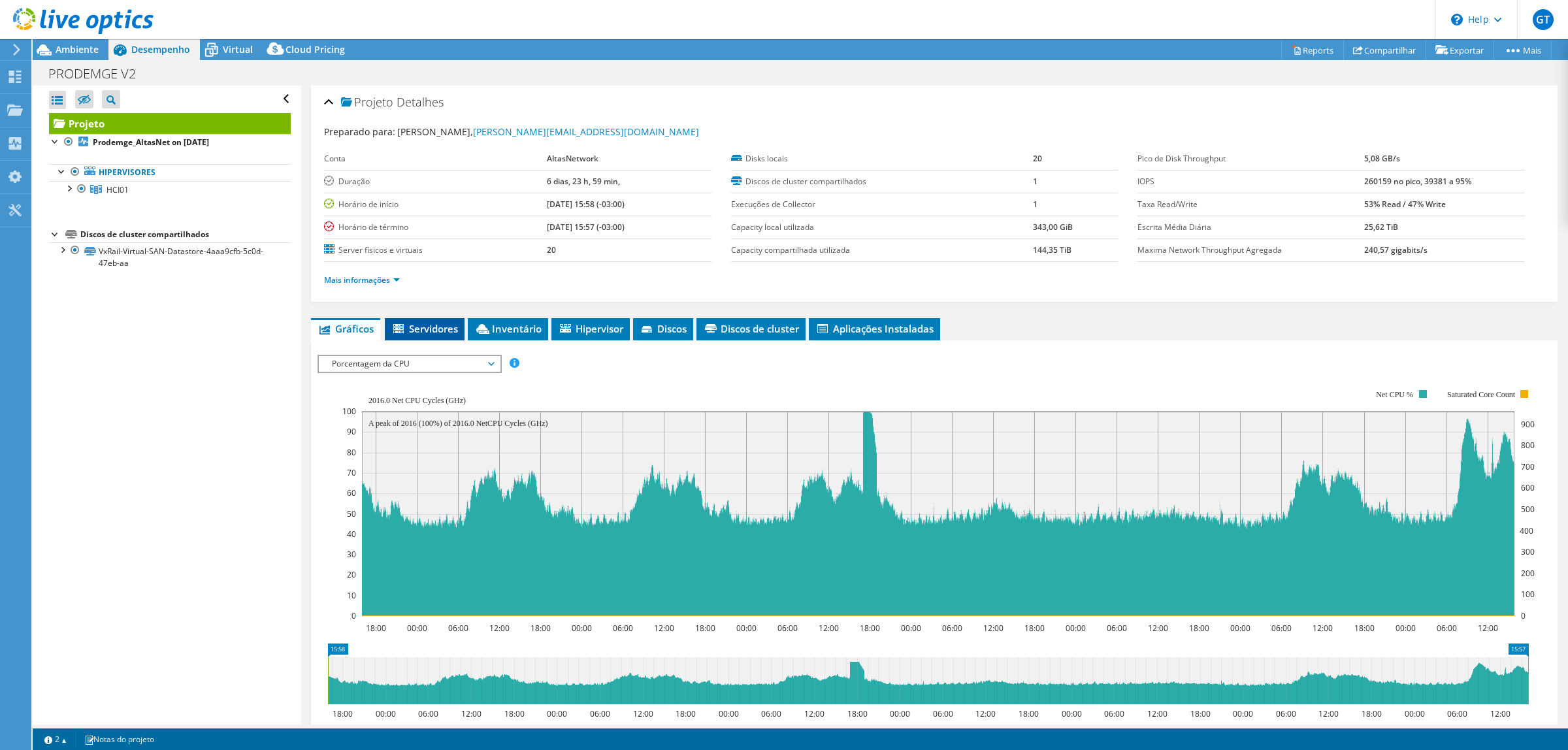
click at [439, 333] on span "Servidores" at bounding box center [424, 328] width 66 height 13
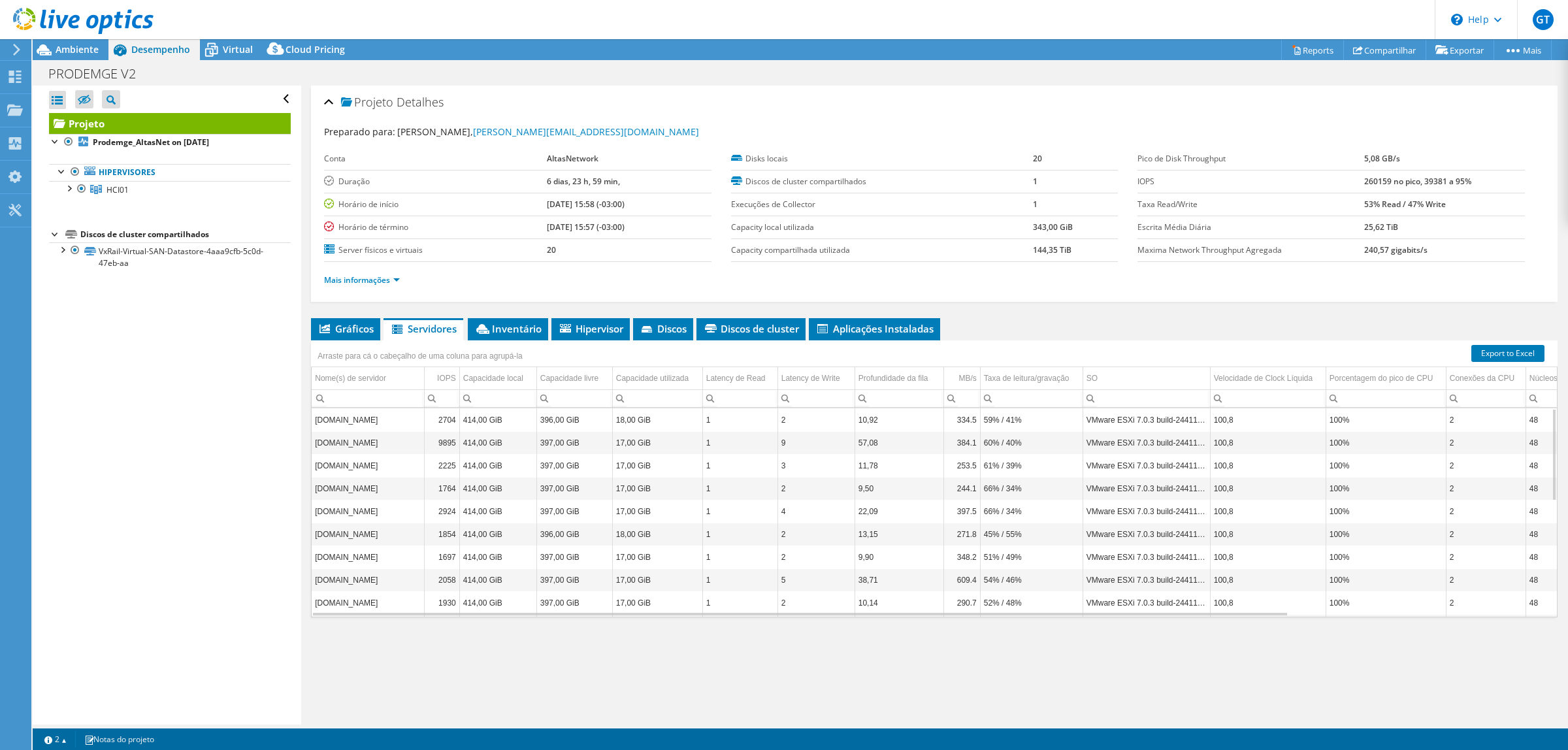
scroll to position [258, 0]
click at [309, 332] on div "Projeto Detalhes Preparado para: Gustavo Torresia, gustavo.torresia@altasnet.co…" at bounding box center [934, 405] width 1266 height 639
click at [332, 333] on span "Gráficos" at bounding box center [346, 328] width 56 height 13
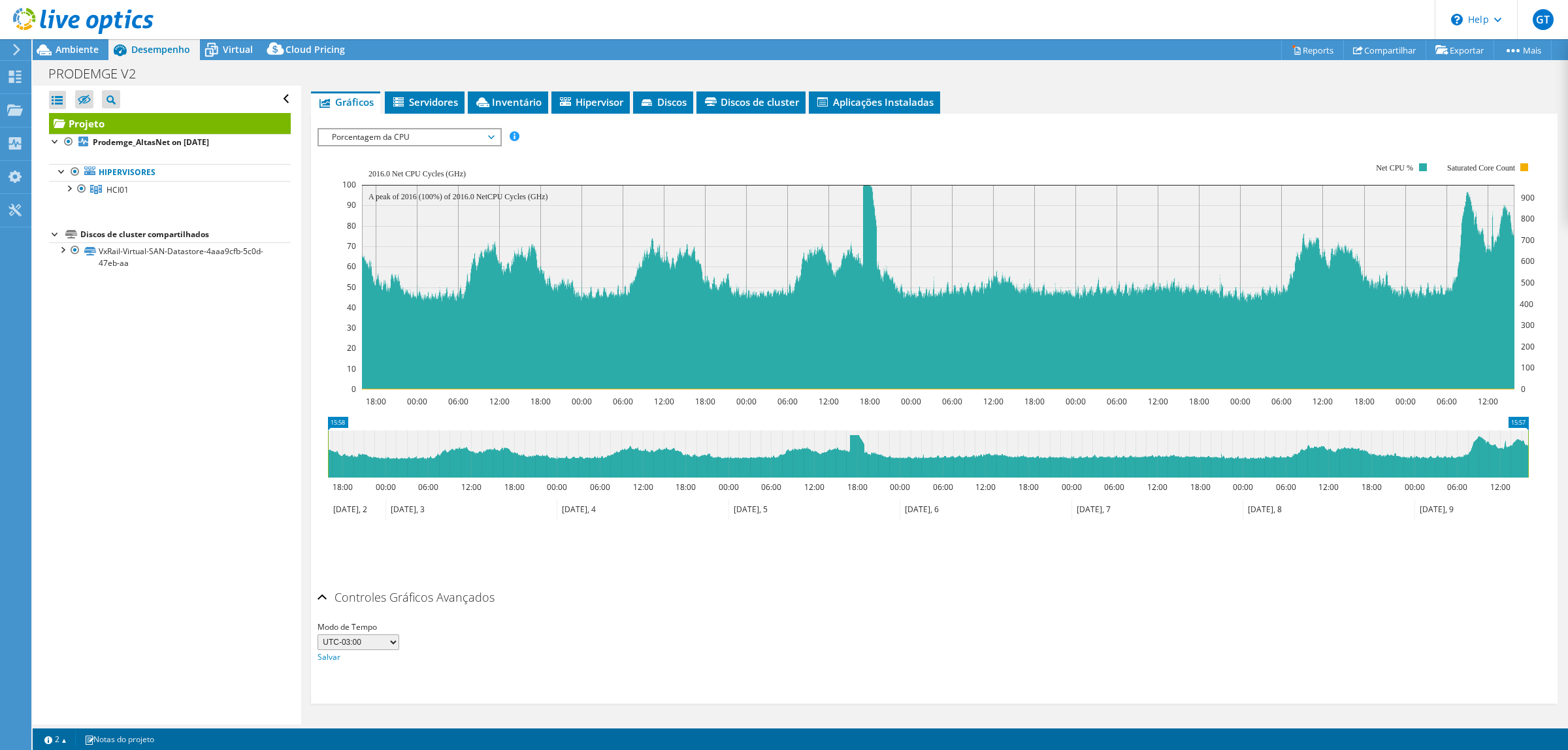
scroll to position [0, 0]
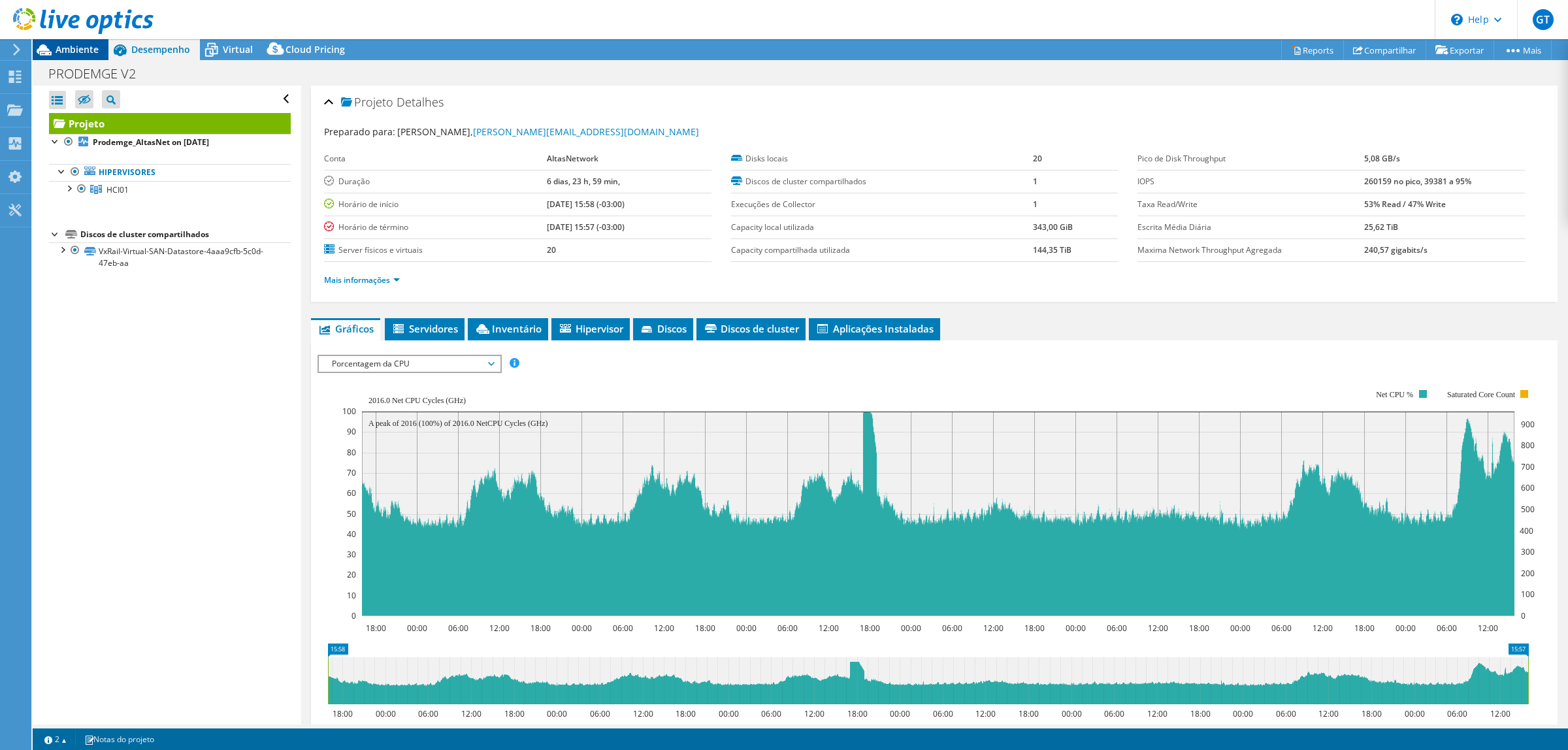
click at [66, 51] on span "Ambiente" at bounding box center [77, 49] width 43 height 12
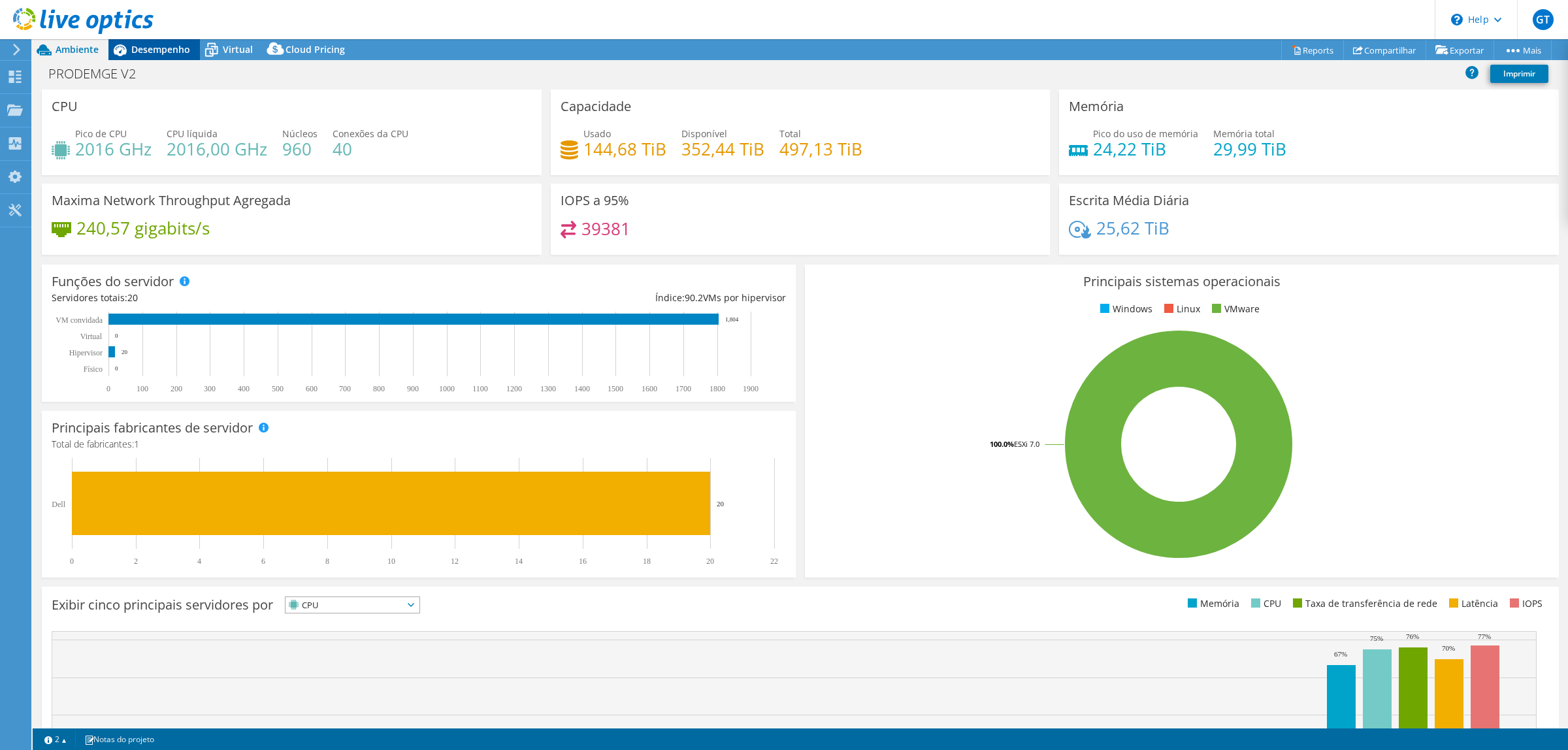
click at [161, 50] on span "Desempenho" at bounding box center [160, 49] width 58 height 12
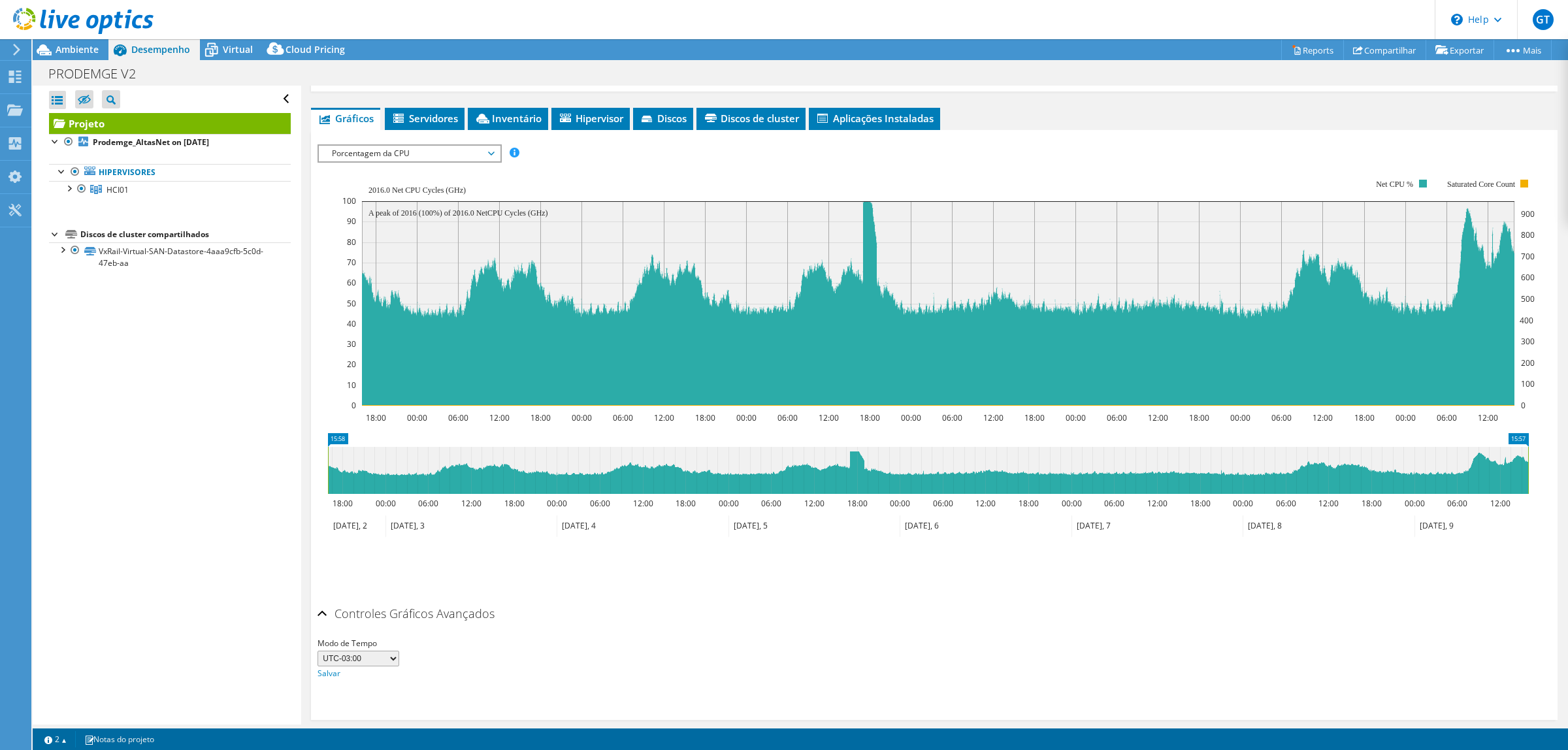
scroll to position [227, 0]
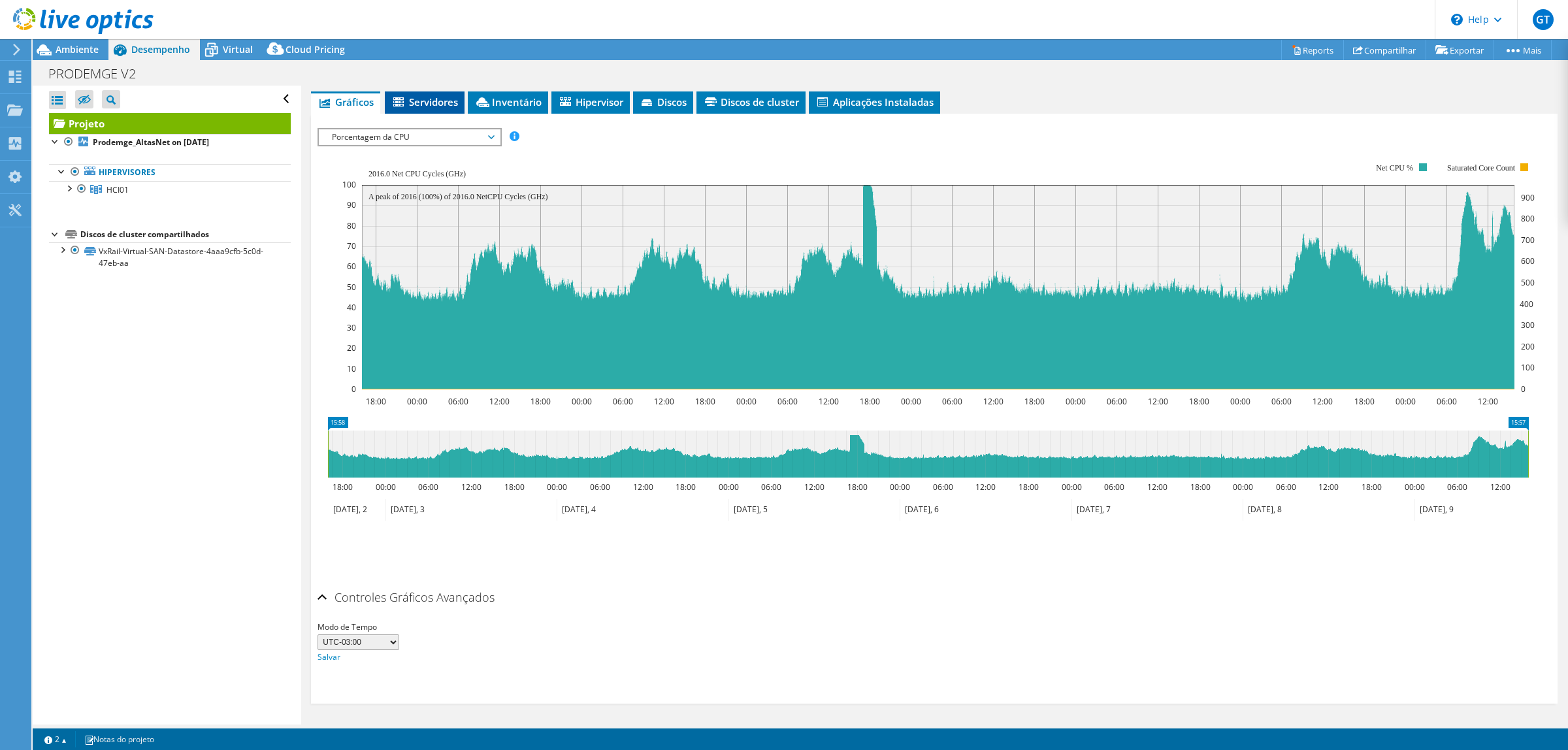
click at [416, 103] on span "Servidores" at bounding box center [424, 102] width 66 height 13
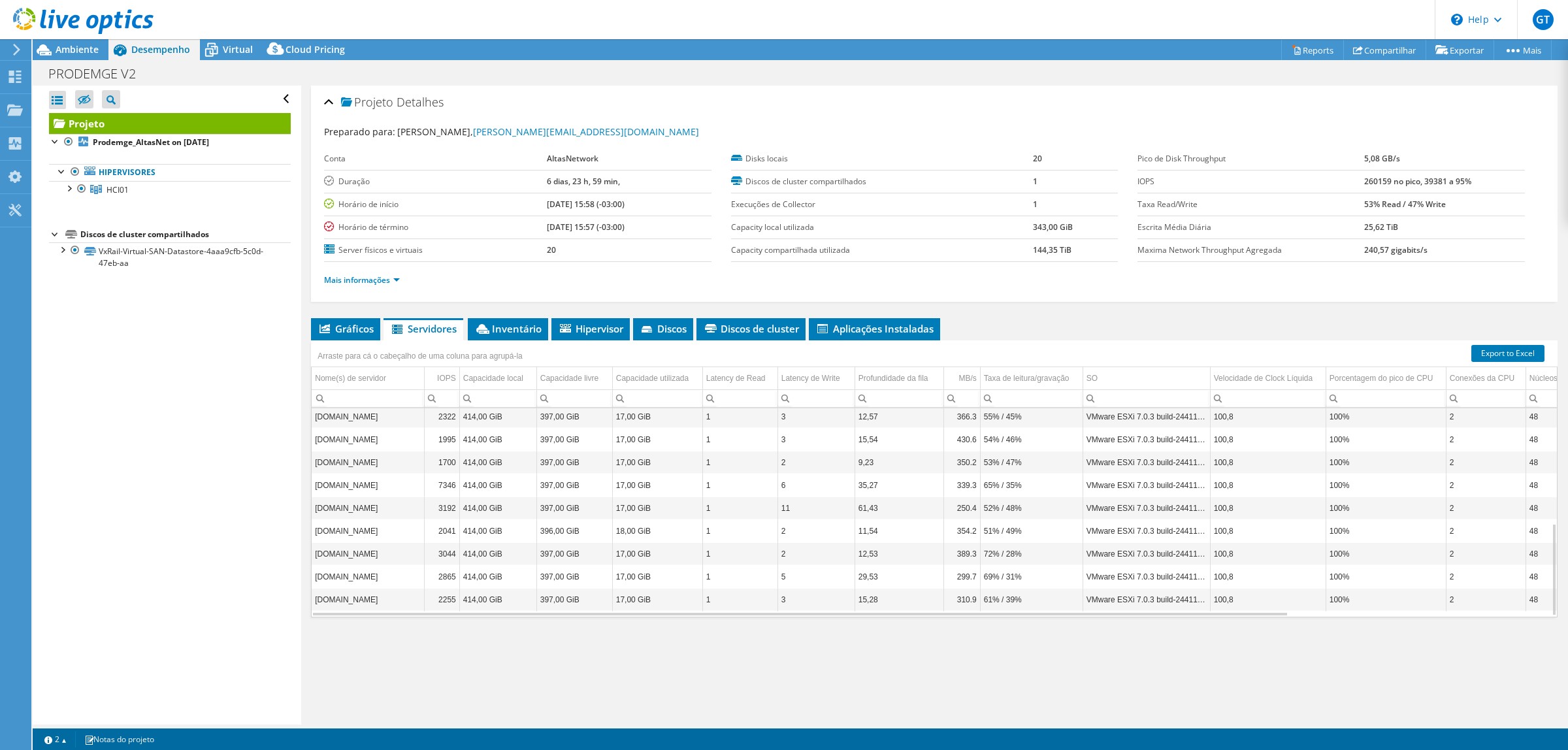
scroll to position [0, 0]
click at [761, 327] on span "Discos de cluster" at bounding box center [750, 328] width 96 height 13
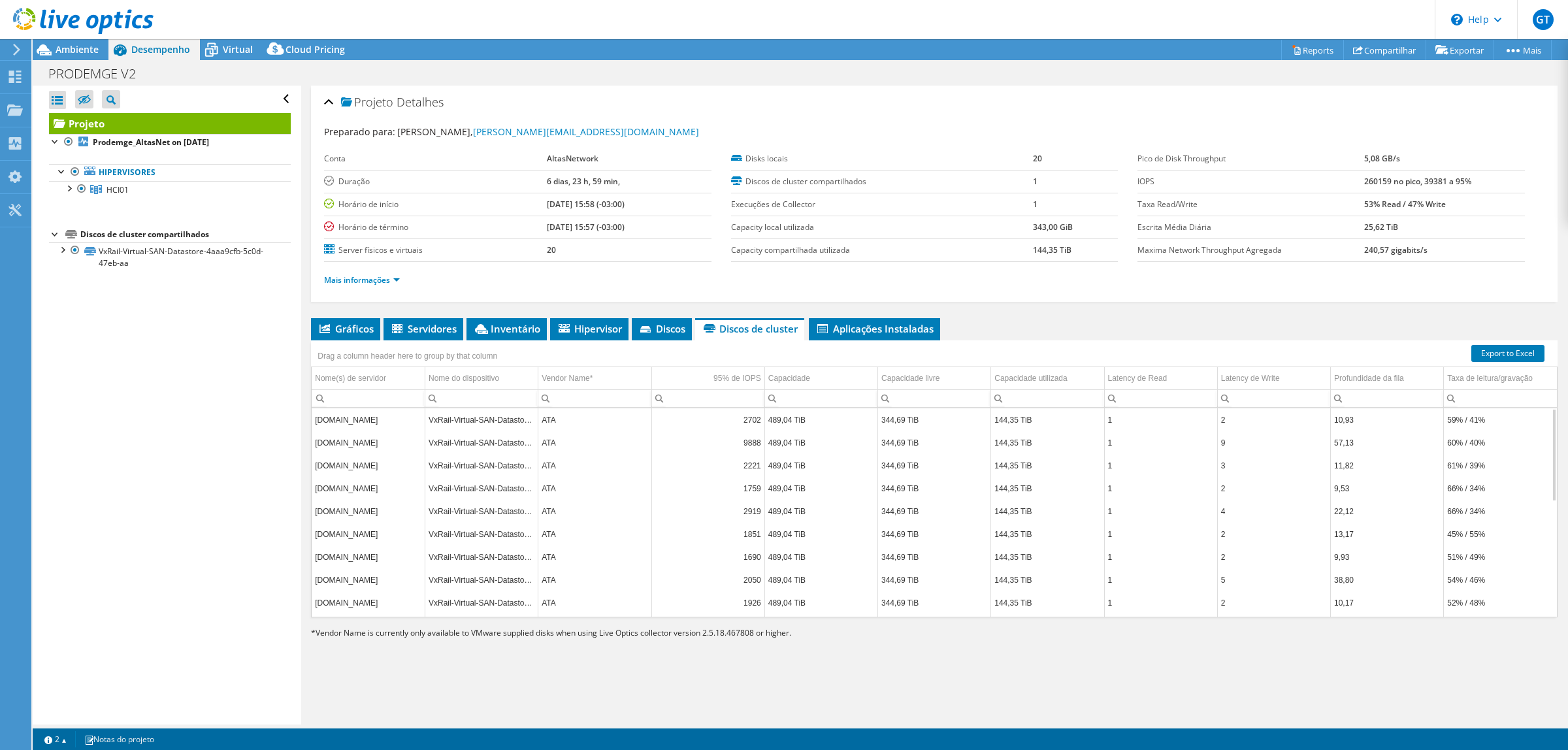
scroll to position [253, 0]
click at [906, 321] on li "Aplicações Instaladas" at bounding box center [875, 329] width 131 height 22
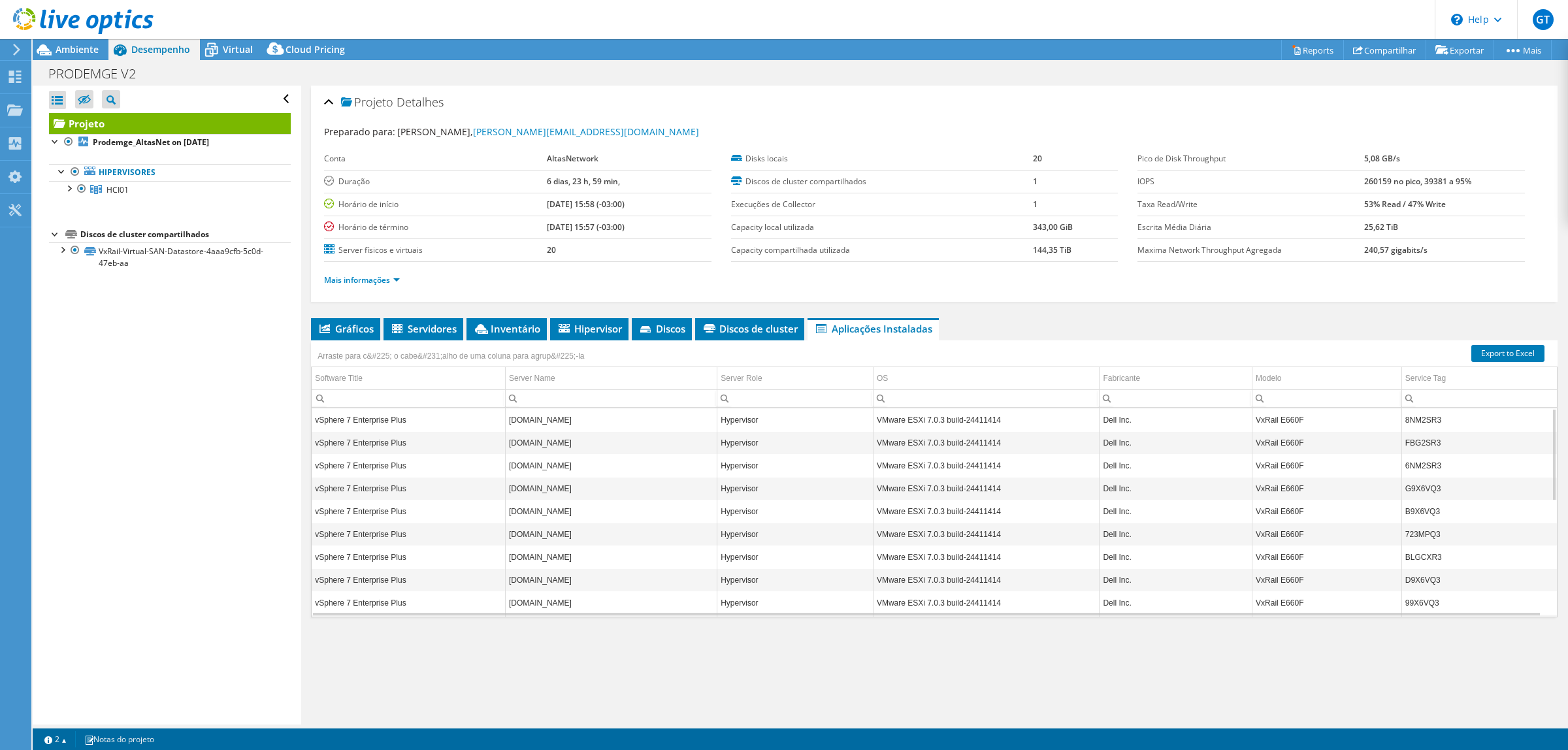
scroll to position [258, 0]
click at [887, 291] on div "Mais informações" at bounding box center [934, 280] width 1220 height 37
drag, startPoint x: 520, startPoint y: 183, endPoint x: 609, endPoint y: 176, distance: 89.3
click at [609, 176] on tr "Duração 6 dias, 23 h, 59 min," at bounding box center [517, 181] width 387 height 23
click at [491, 269] on div "Mais informações" at bounding box center [934, 280] width 1220 height 37
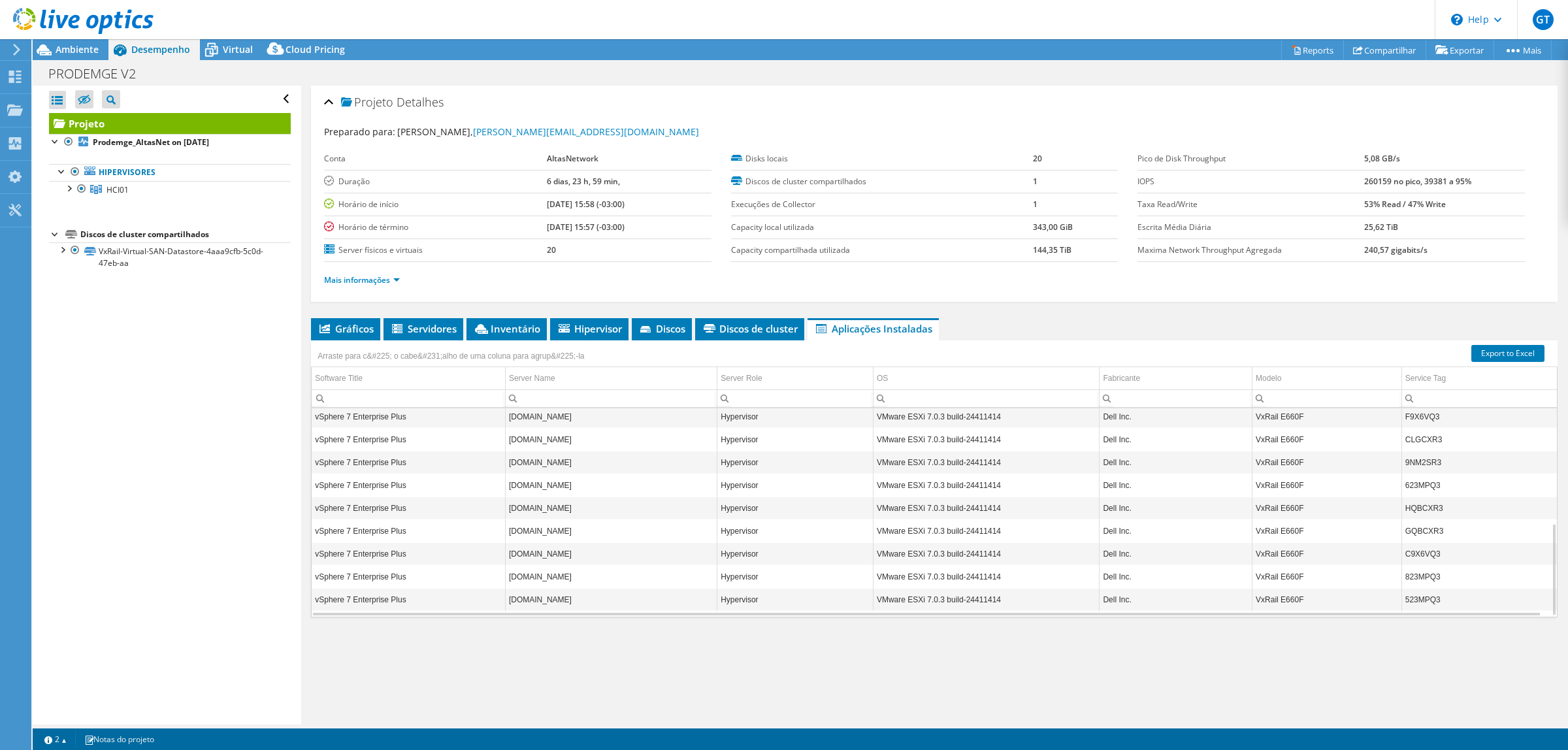
click at [491, 269] on div "Mais informações" at bounding box center [934, 280] width 1220 height 37
click at [376, 282] on link "Mais informações" at bounding box center [362, 279] width 76 height 11
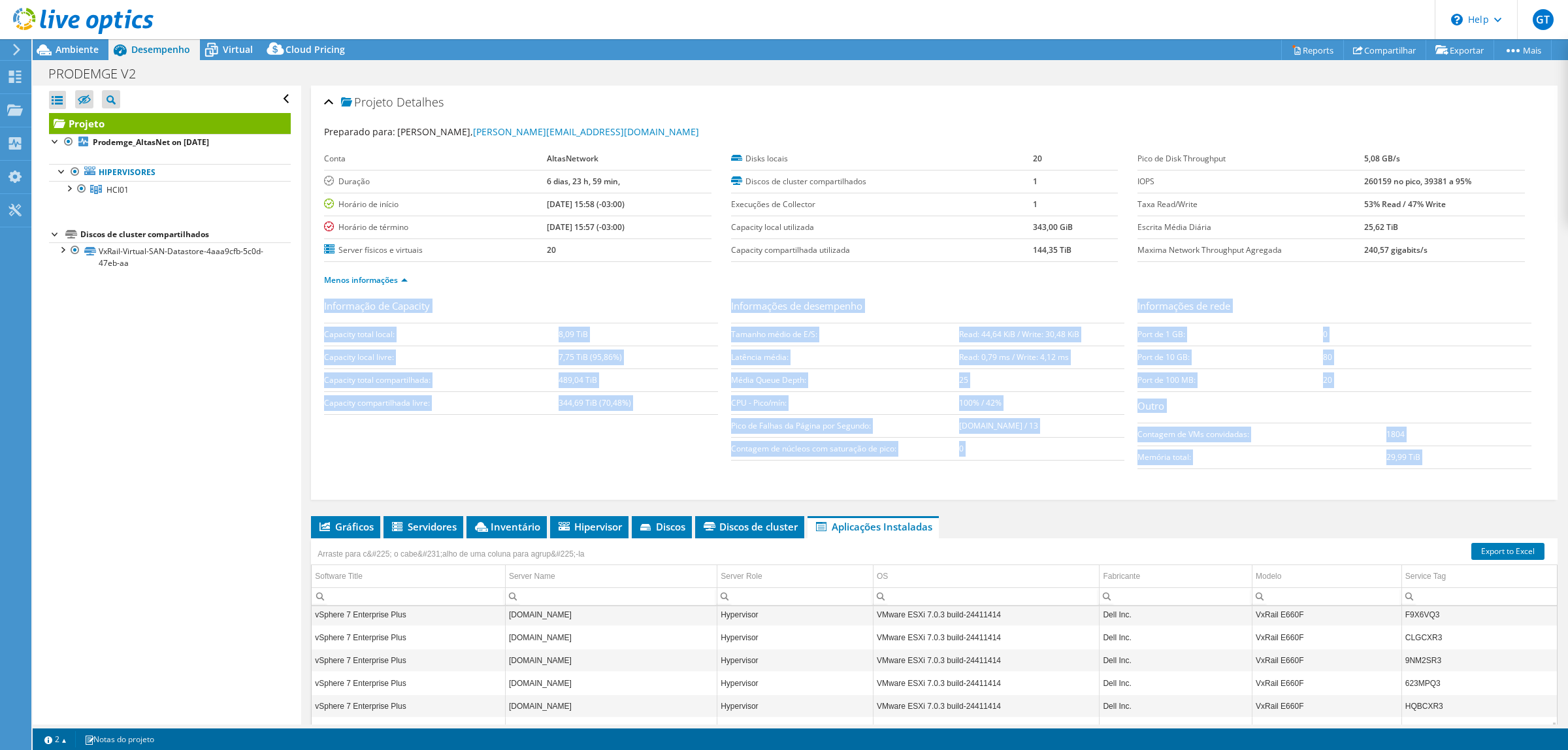
click at [487, 456] on div "Informação de Capacity Capacity total local: 8,09 TiB Capacity local livre: 7,7…" at bounding box center [934, 398] width 1220 height 198
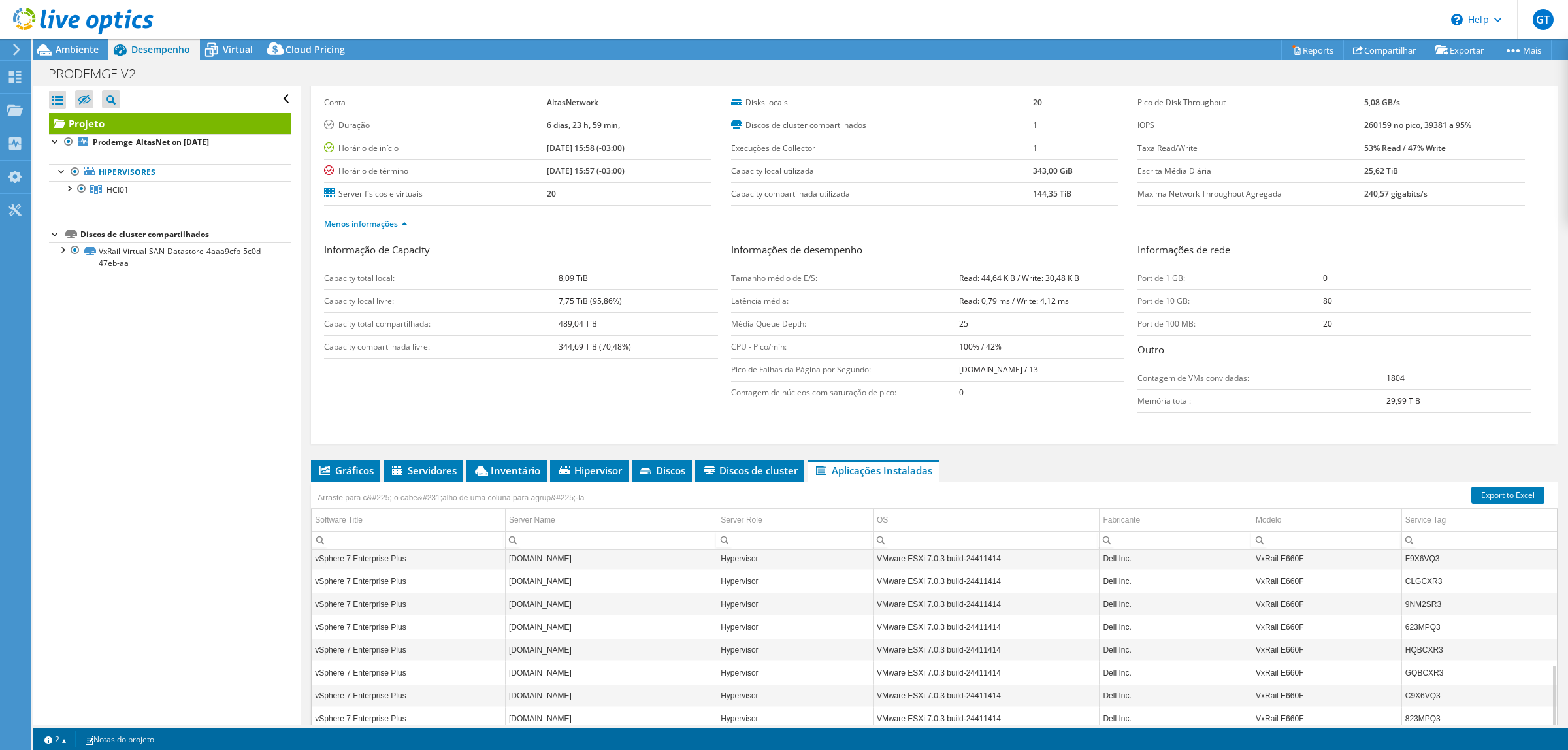
scroll to position [0, 0]
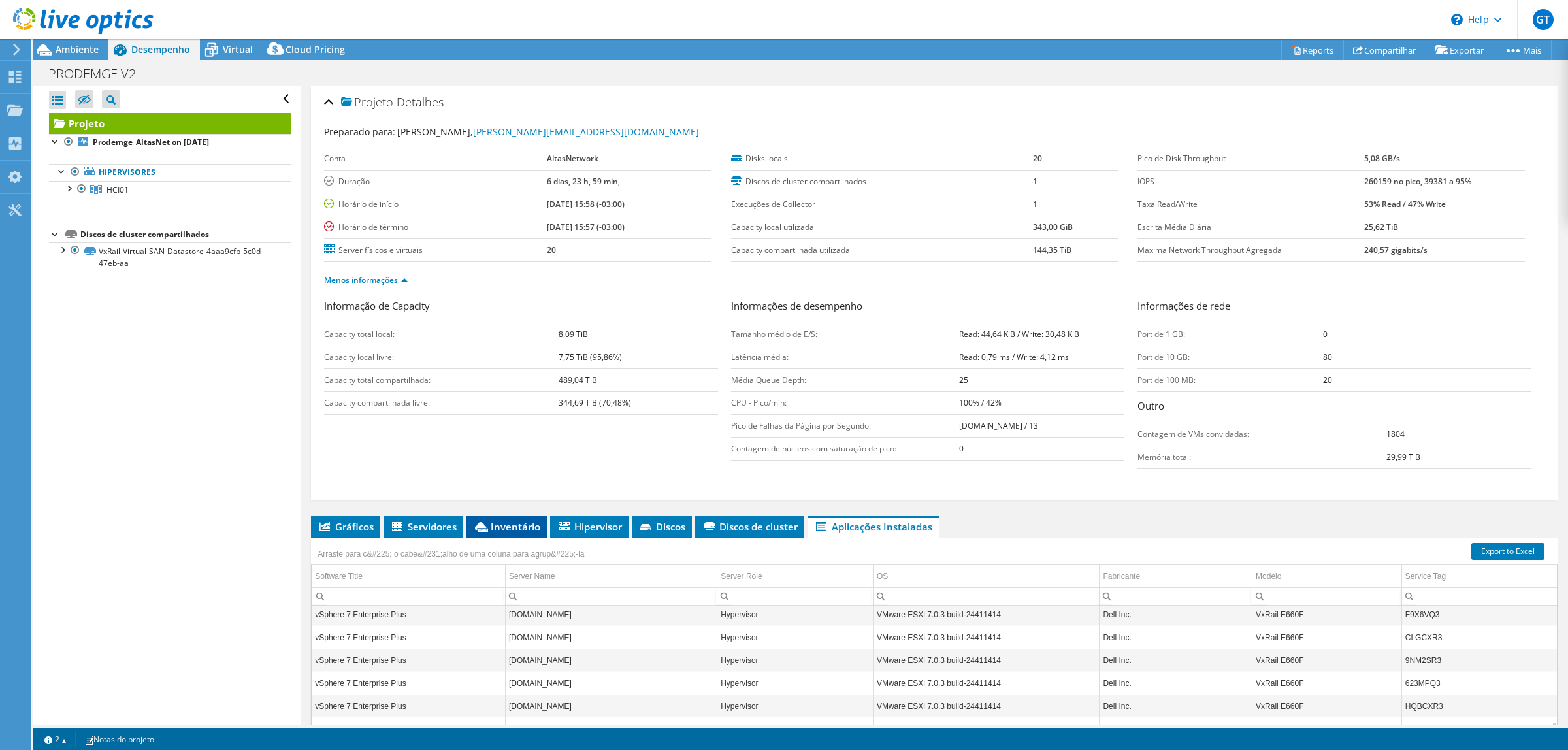
click at [493, 456] on span "Inventário" at bounding box center [506, 527] width 67 height 13
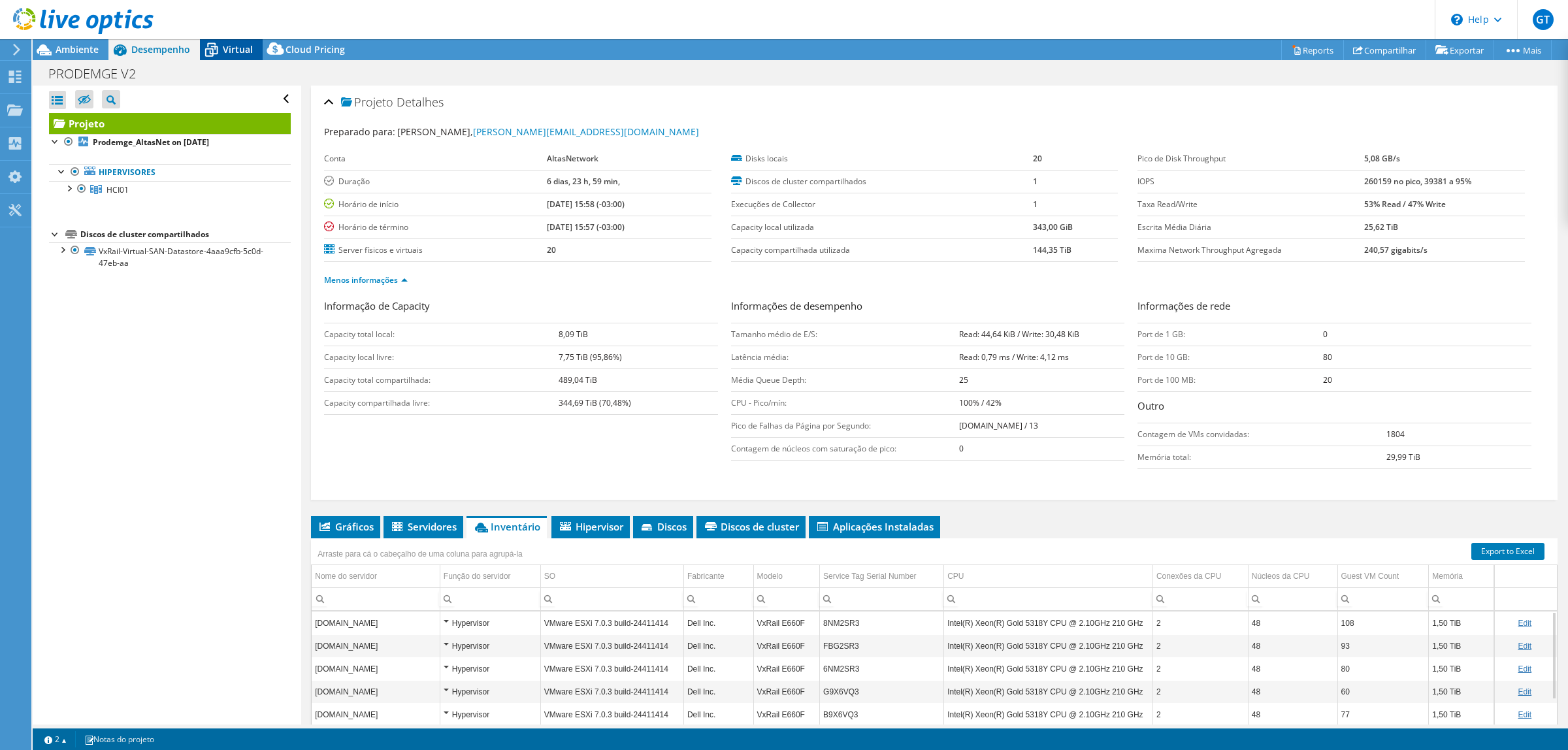
click at [227, 43] on span "Virtual" at bounding box center [238, 49] width 30 height 12
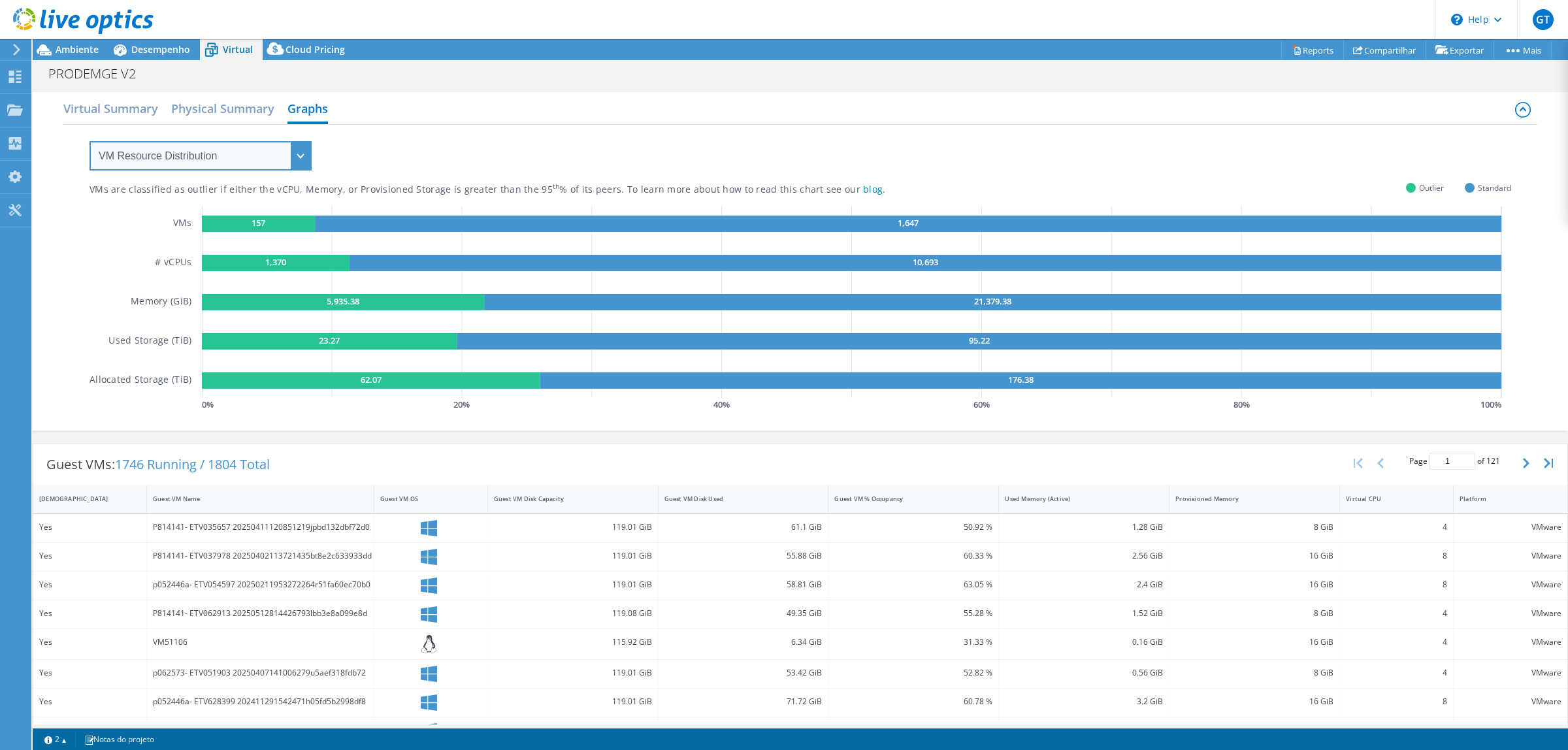
click at [265, 161] on select "VM Resource Distribution Provisioning Contrast Over Provisioning" at bounding box center [201, 156] width 222 height 30
select select "Over Provisioning"
click at [89, 141] on select "VM Resource Distribution Provisioning Contrast Over Provisioning" at bounding box center [201, 156] width 222 height 30
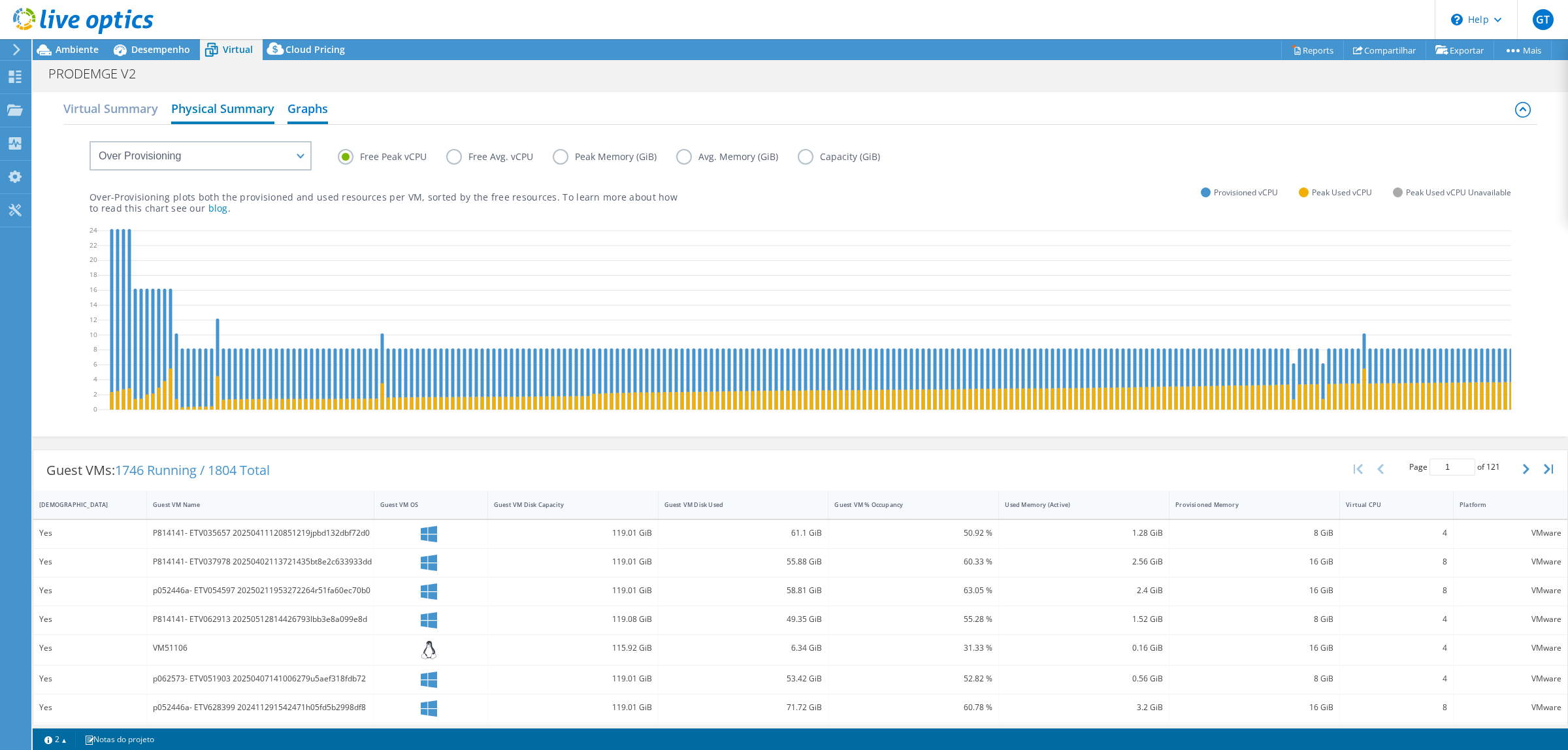
click at [249, 114] on h2 "Physical Summary" at bounding box center [222, 110] width 103 height 29
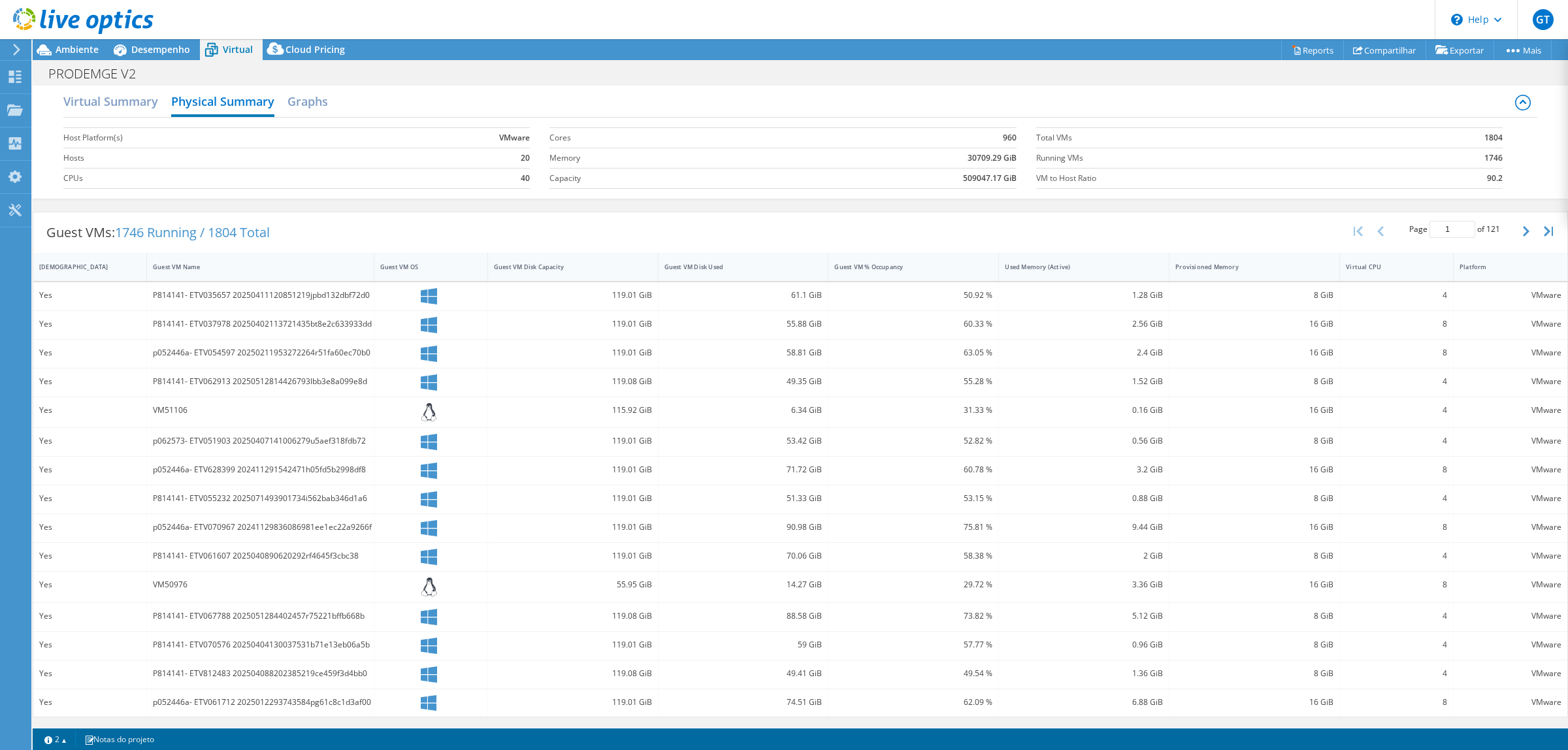
scroll to position [9, 0]
click at [106, 95] on h2 "Virtual Summary" at bounding box center [110, 103] width 95 height 29
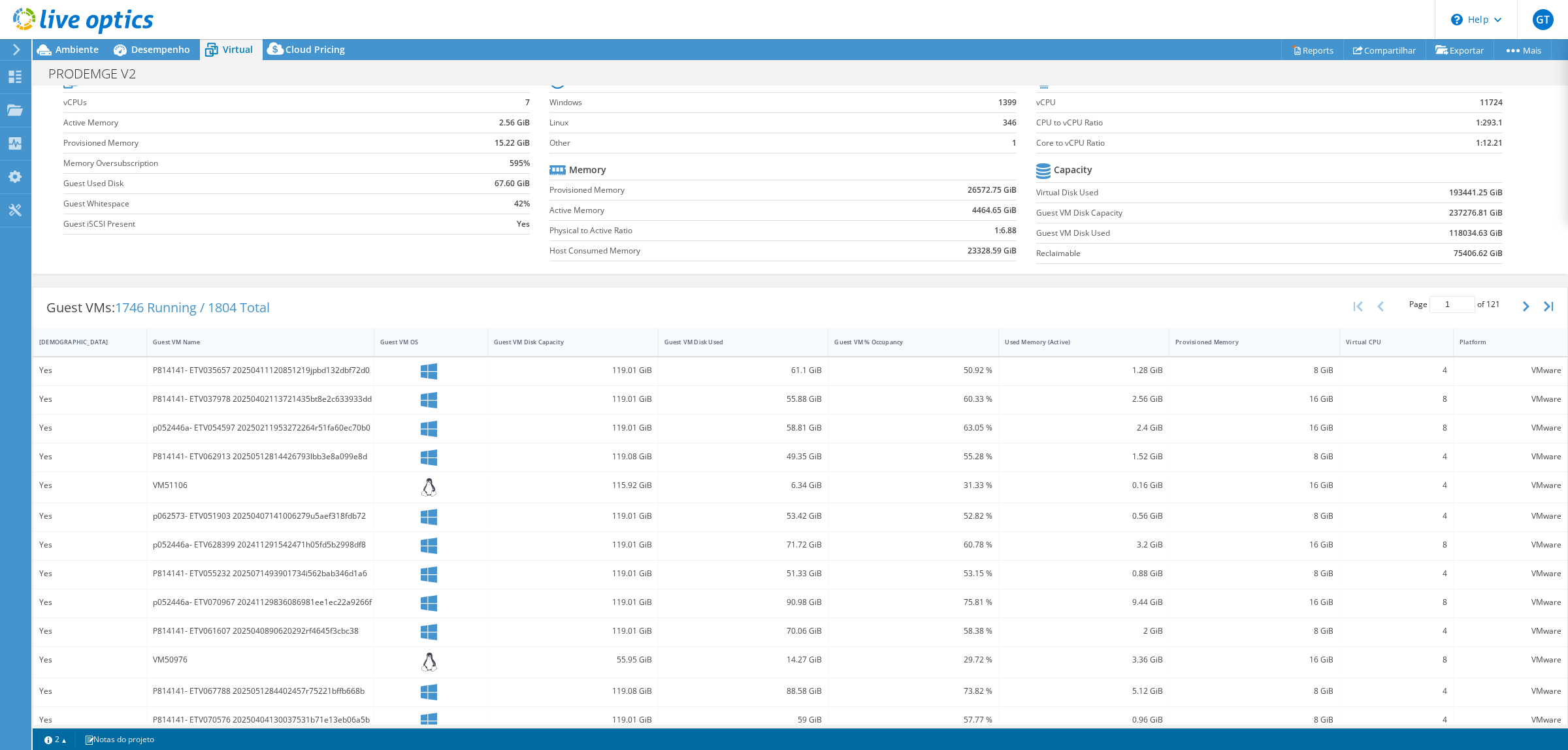
scroll to position [0, 0]
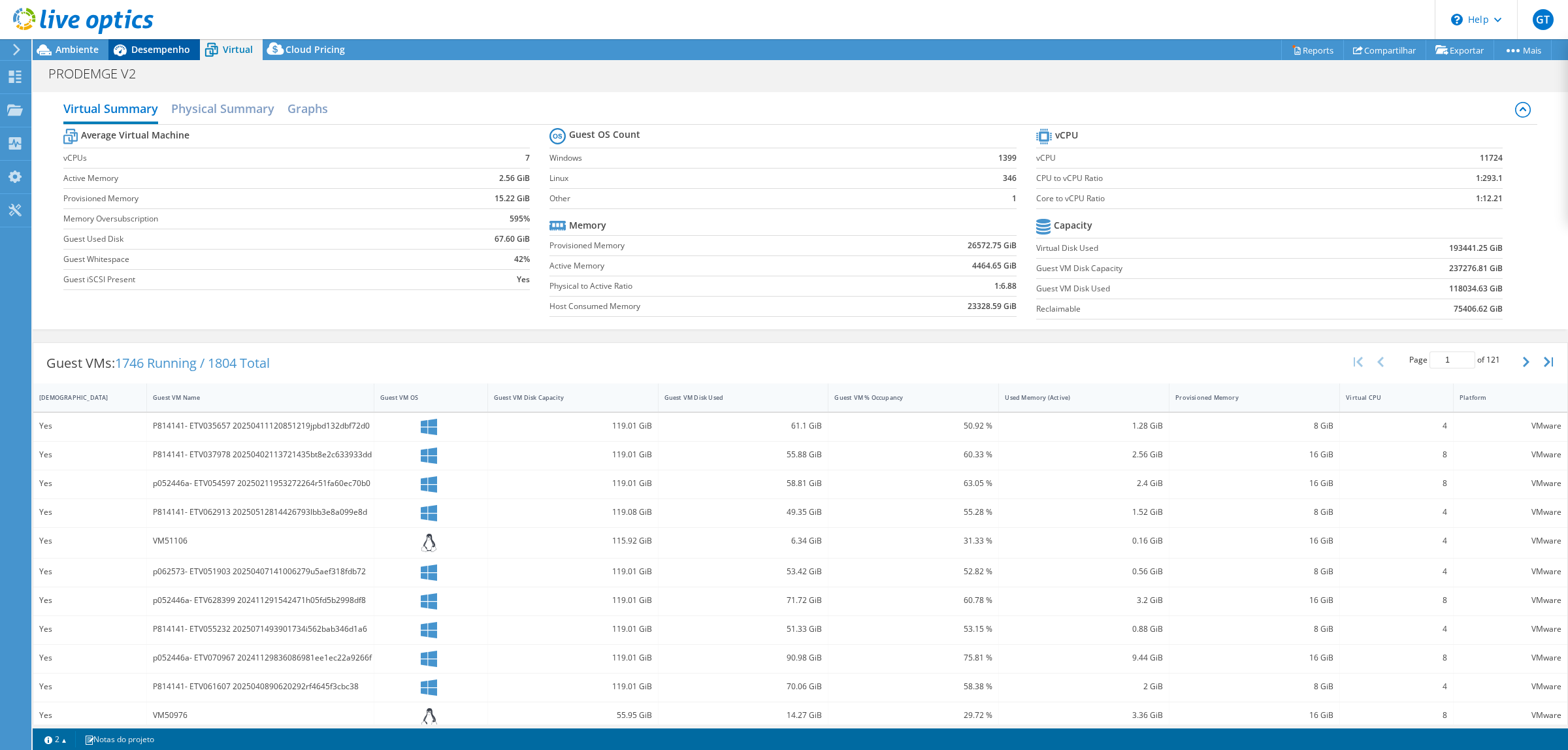
click at [175, 51] on span "Desempenho" at bounding box center [160, 49] width 58 height 12
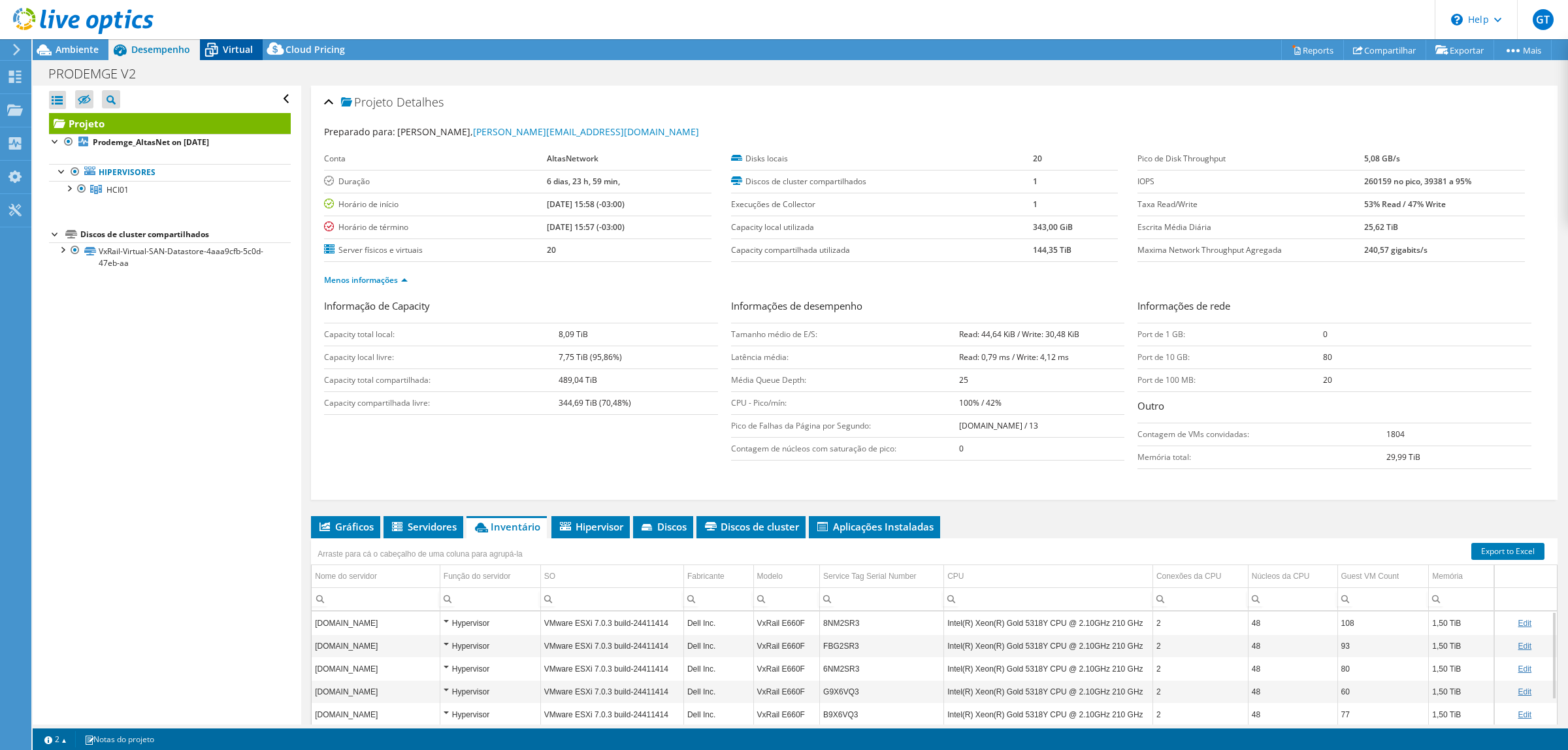
click at [217, 49] on icon at bounding box center [211, 50] width 23 height 23
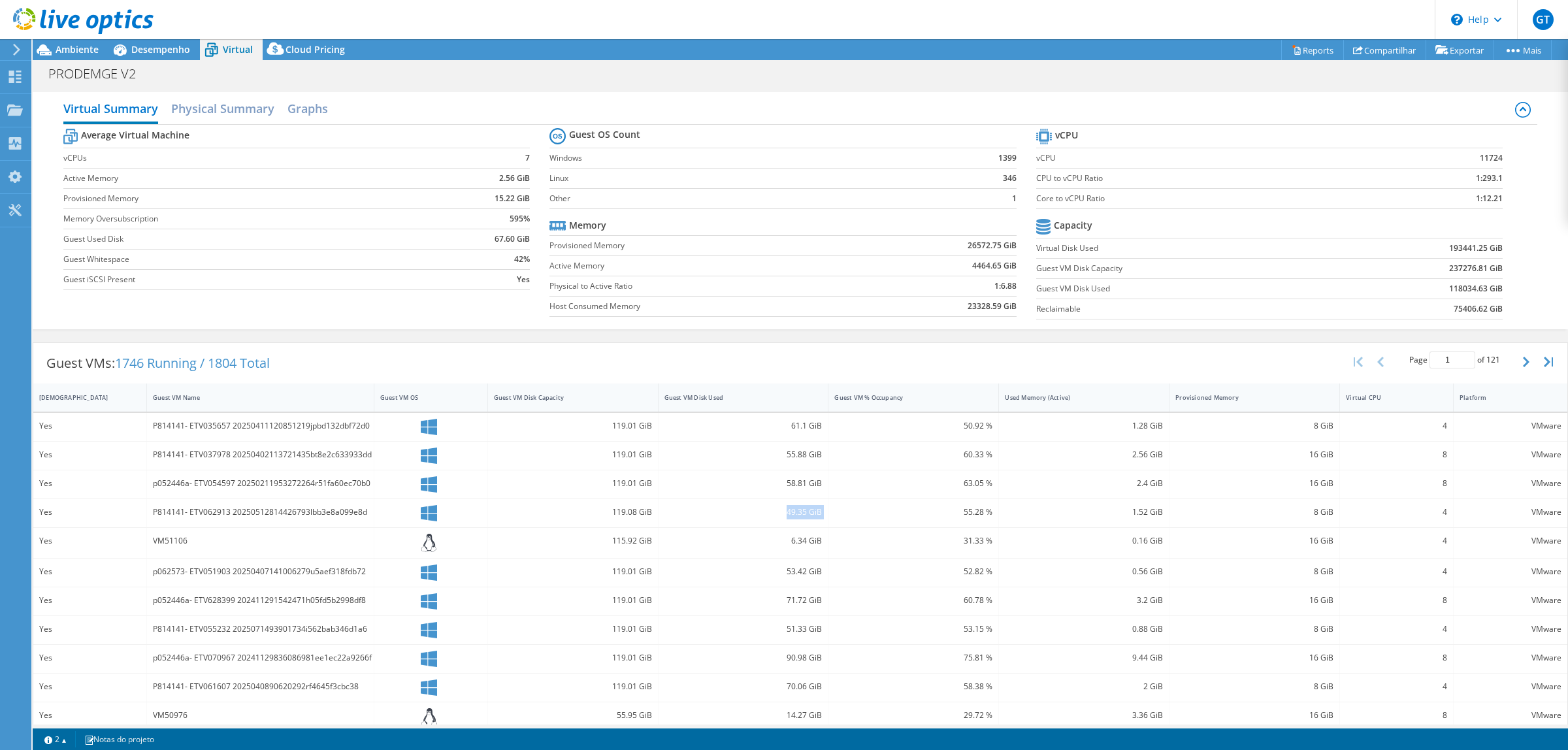
drag, startPoint x: 846, startPoint y: 503, endPoint x: 649, endPoint y: 507, distance: 197.0
click at [649, 456] on div "Yes P814141- ETV062913 20250512814426793lbb3e8a099e8d 119.08 GiB 49.35 GiB 55.2…" at bounding box center [800, 513] width 1534 height 28
click at [578, 456] on div "119.08 GiB" at bounding box center [573, 513] width 170 height 28
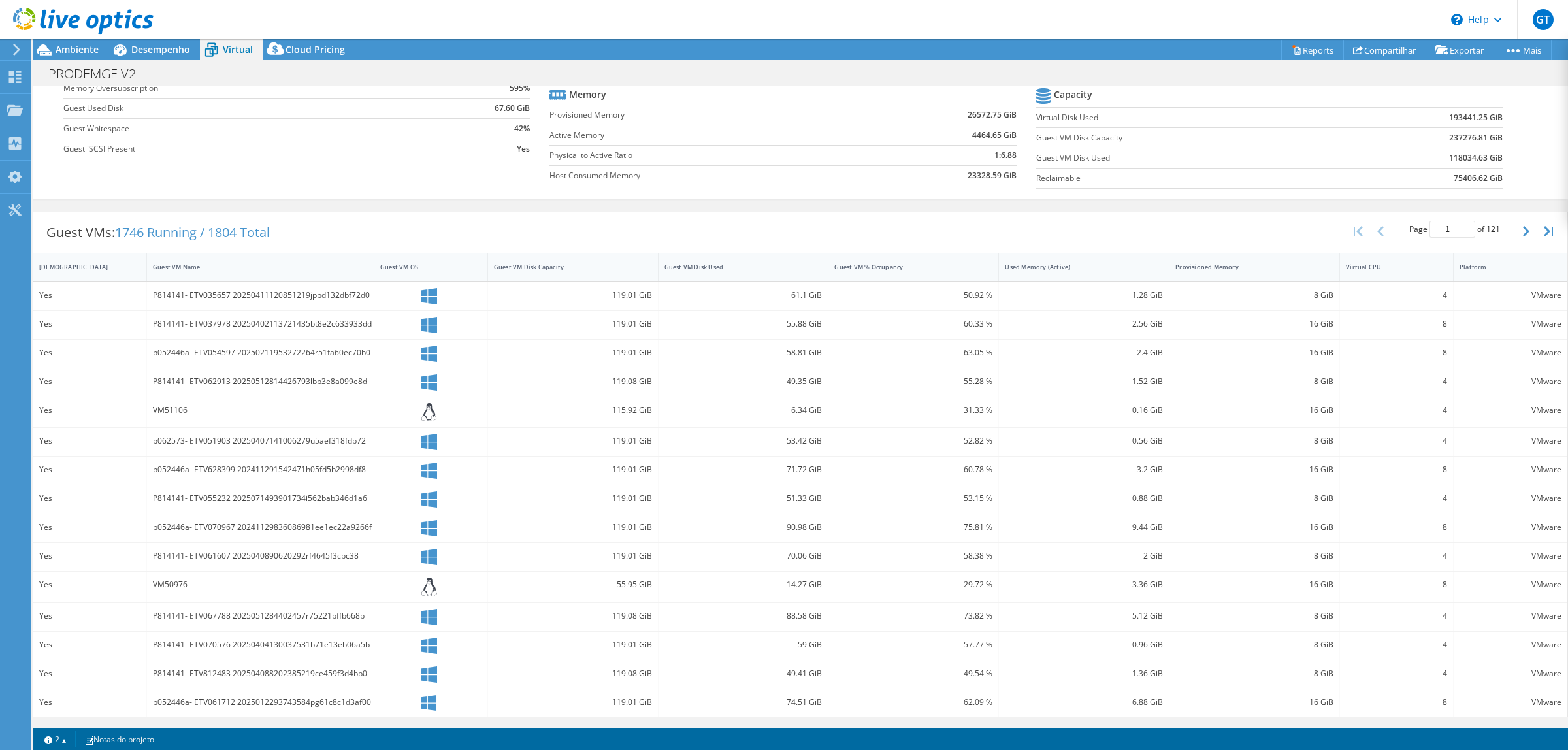
click at [423, 409] on icon at bounding box center [429, 413] width 16 height 19
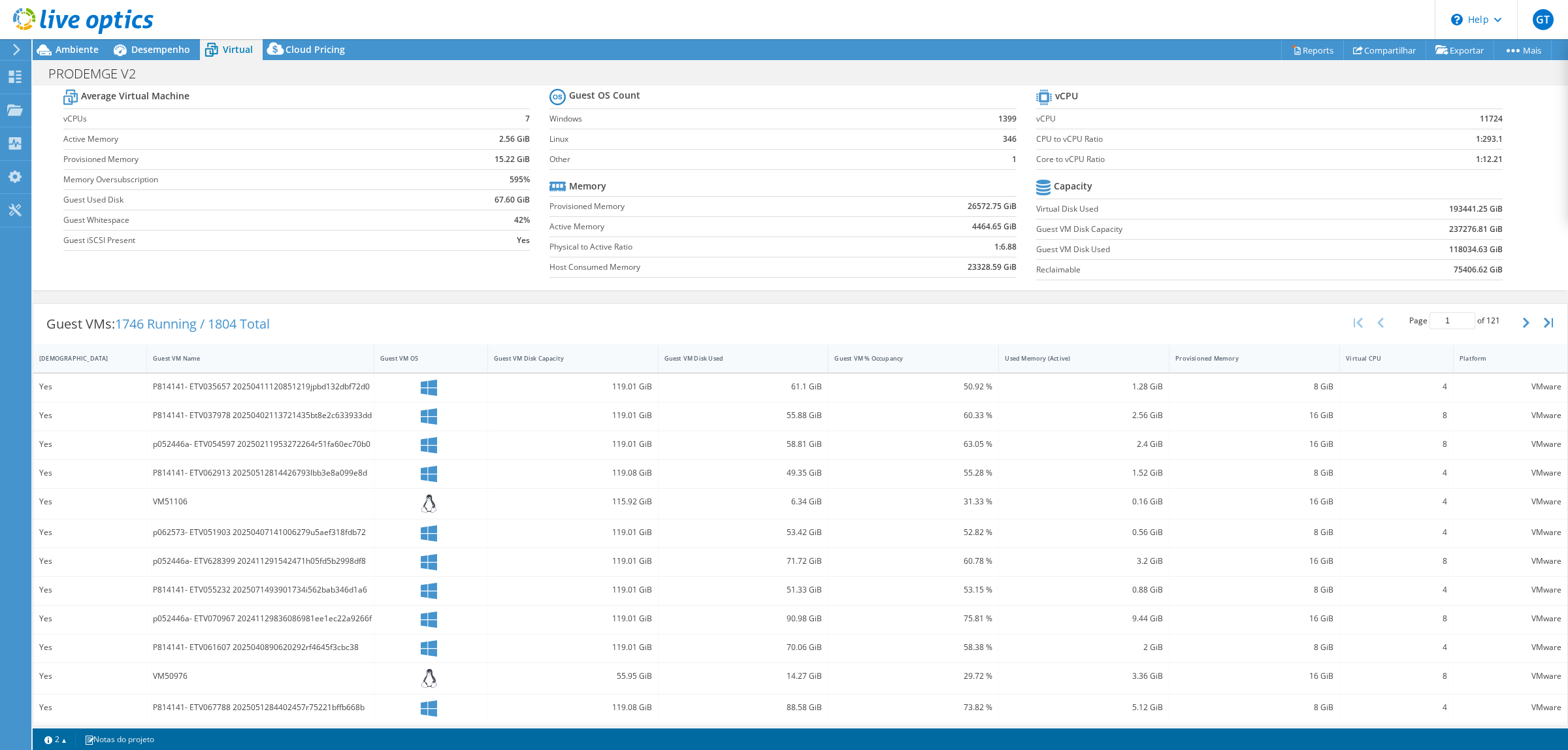
scroll to position [0, 0]
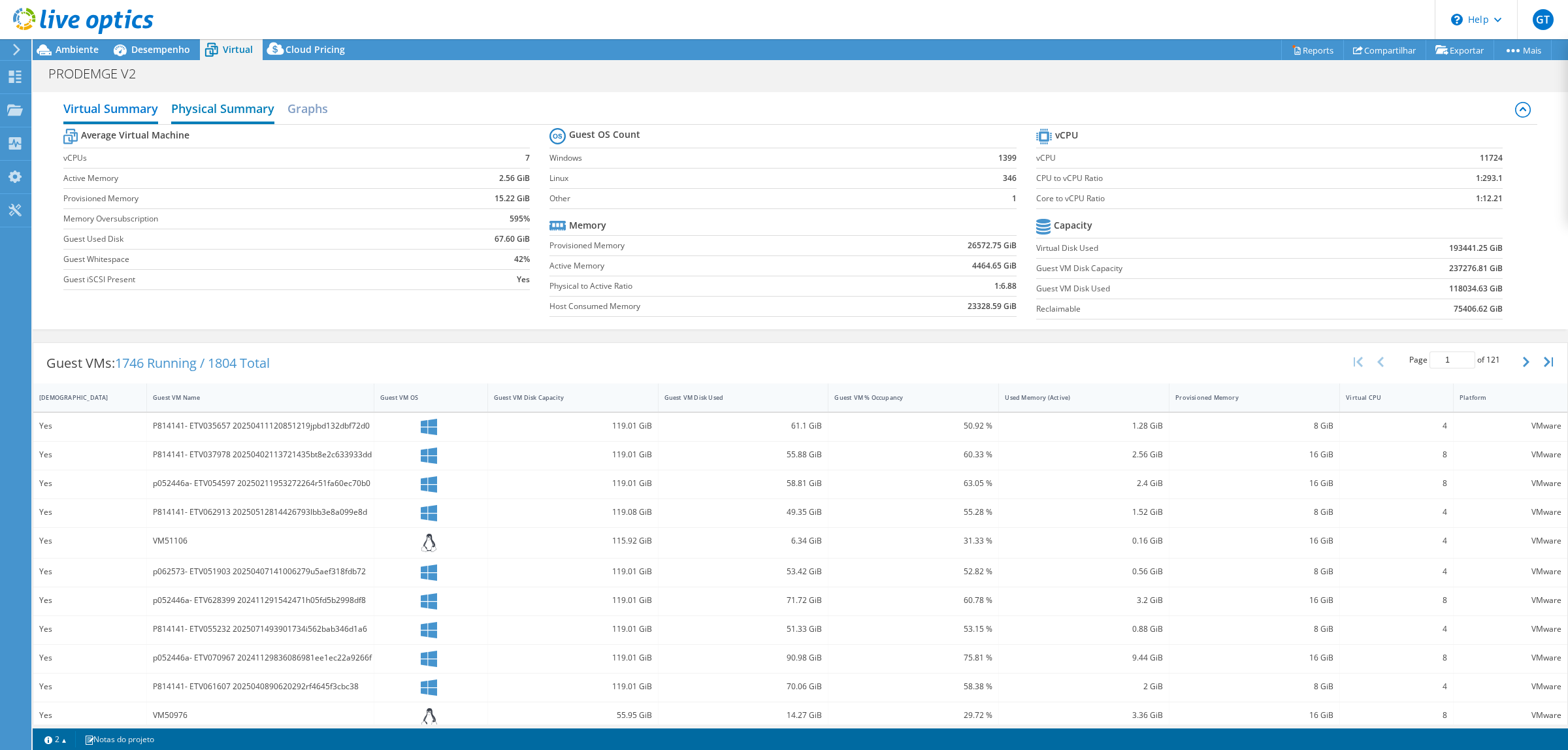
click at [248, 113] on h2 "Physical Summary" at bounding box center [222, 110] width 103 height 29
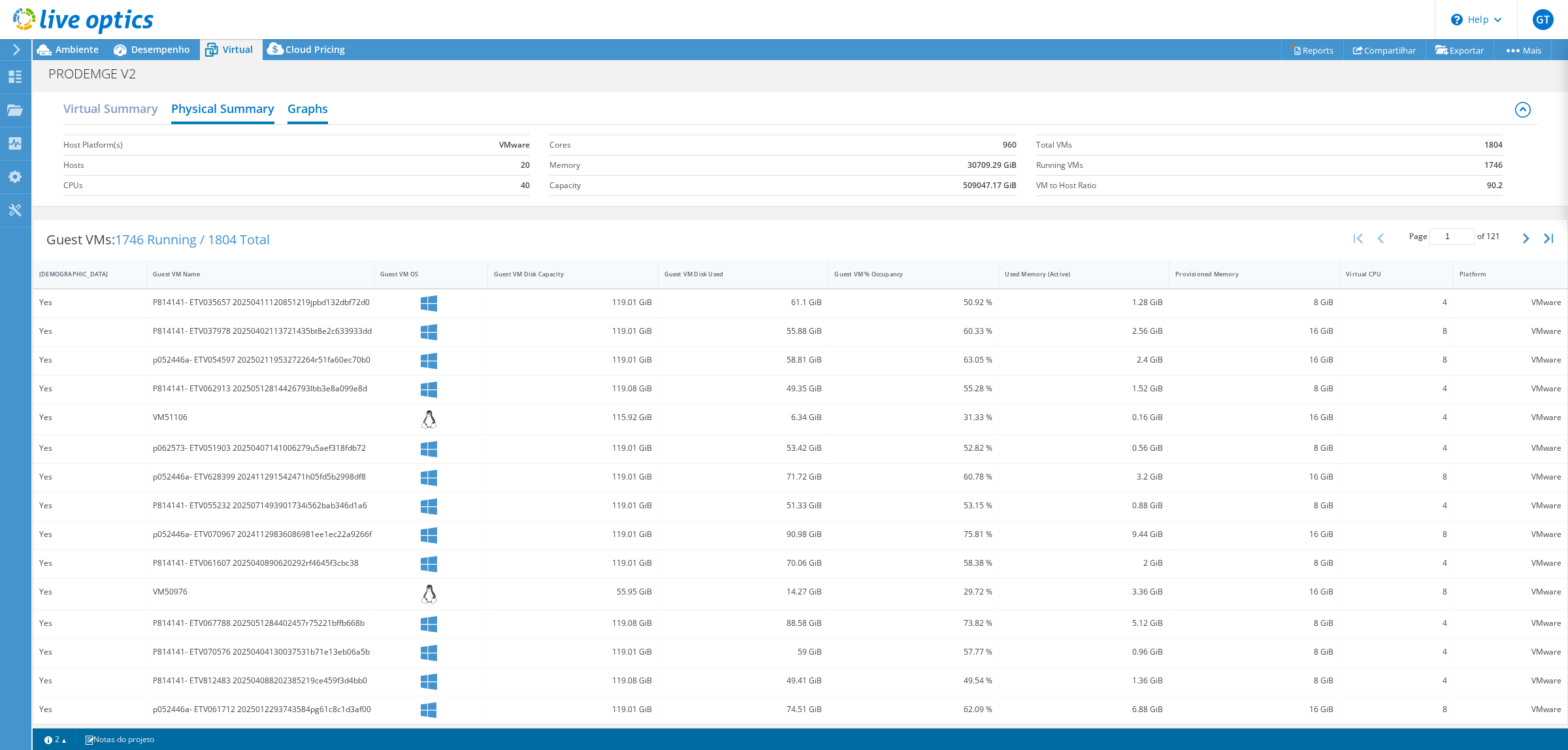
click at [314, 108] on h2 "Graphs" at bounding box center [307, 110] width 40 height 29
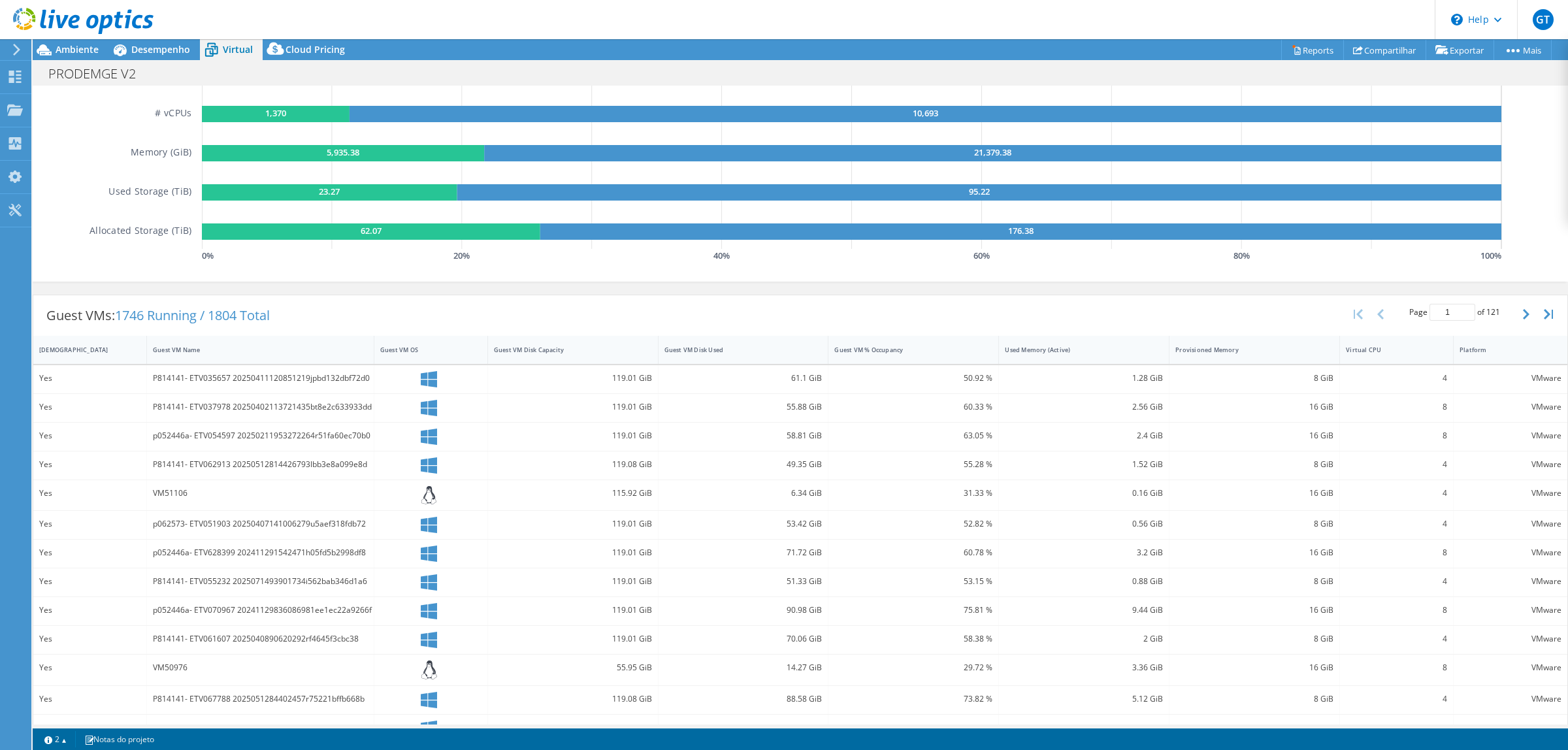
scroll to position [232, 0]
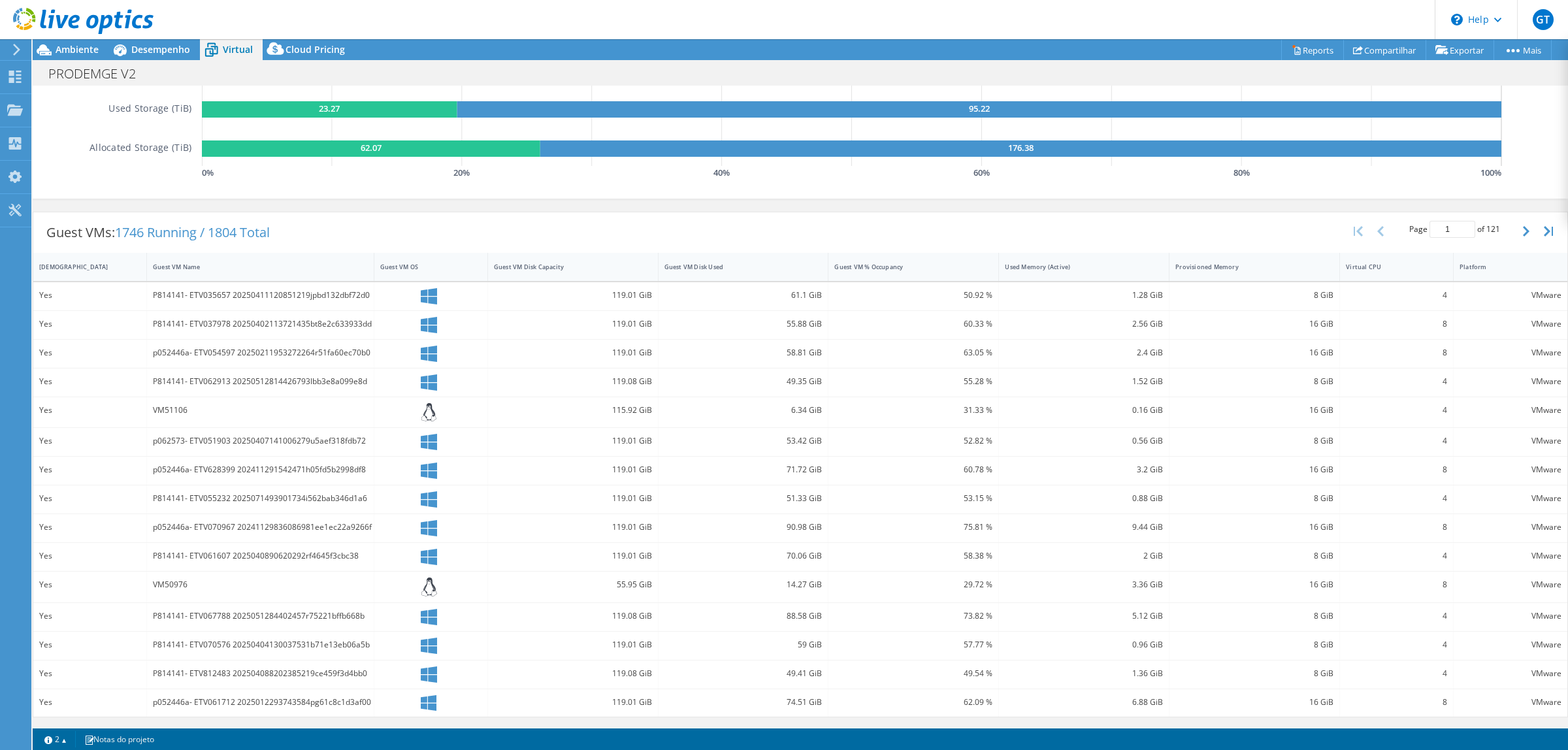
click at [423, 406] on icon at bounding box center [429, 413] width 16 height 19
click at [1045, 235] on button "button" at bounding box center [1527, 231] width 22 height 25
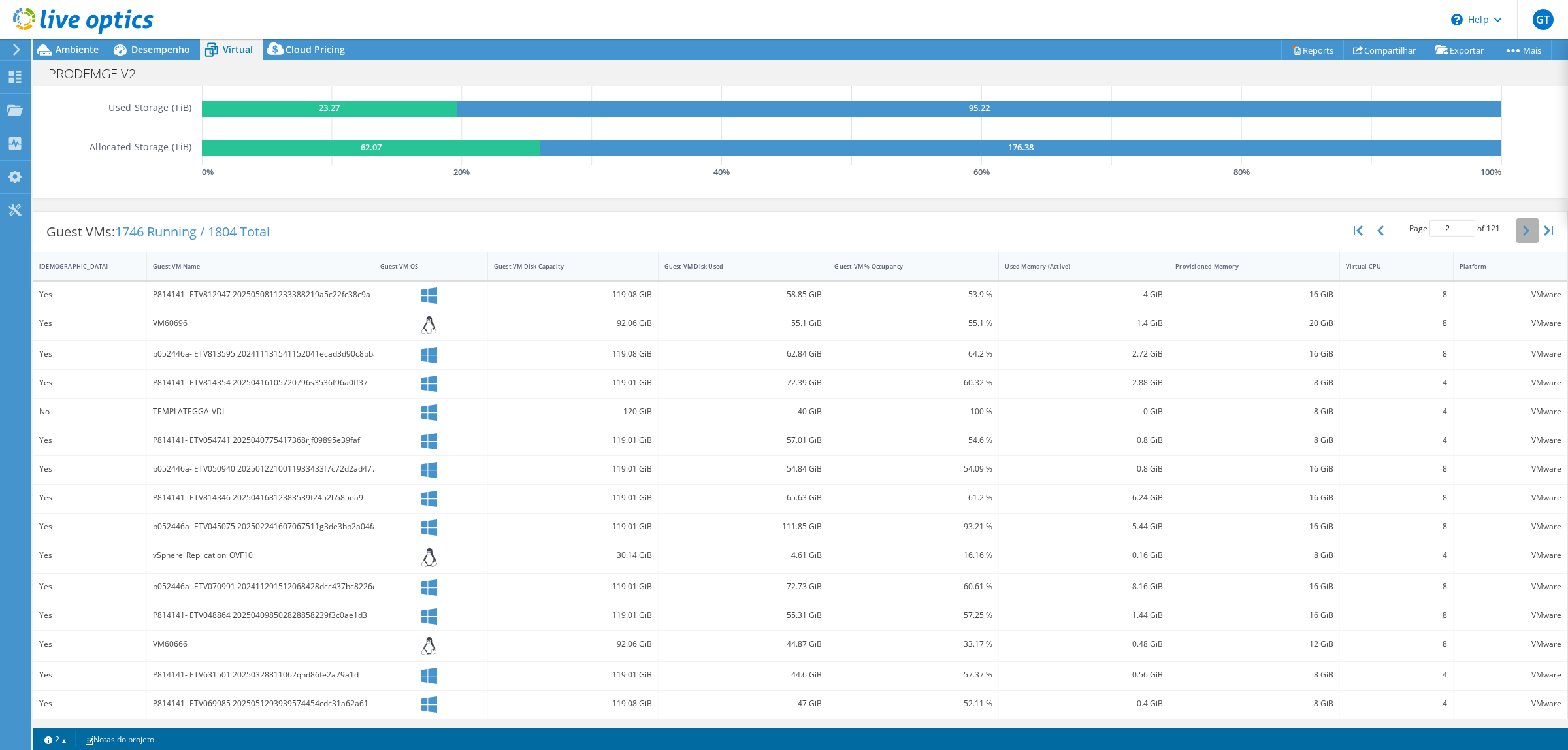
click at [1045, 235] on button "button" at bounding box center [1527, 230] width 22 height 25
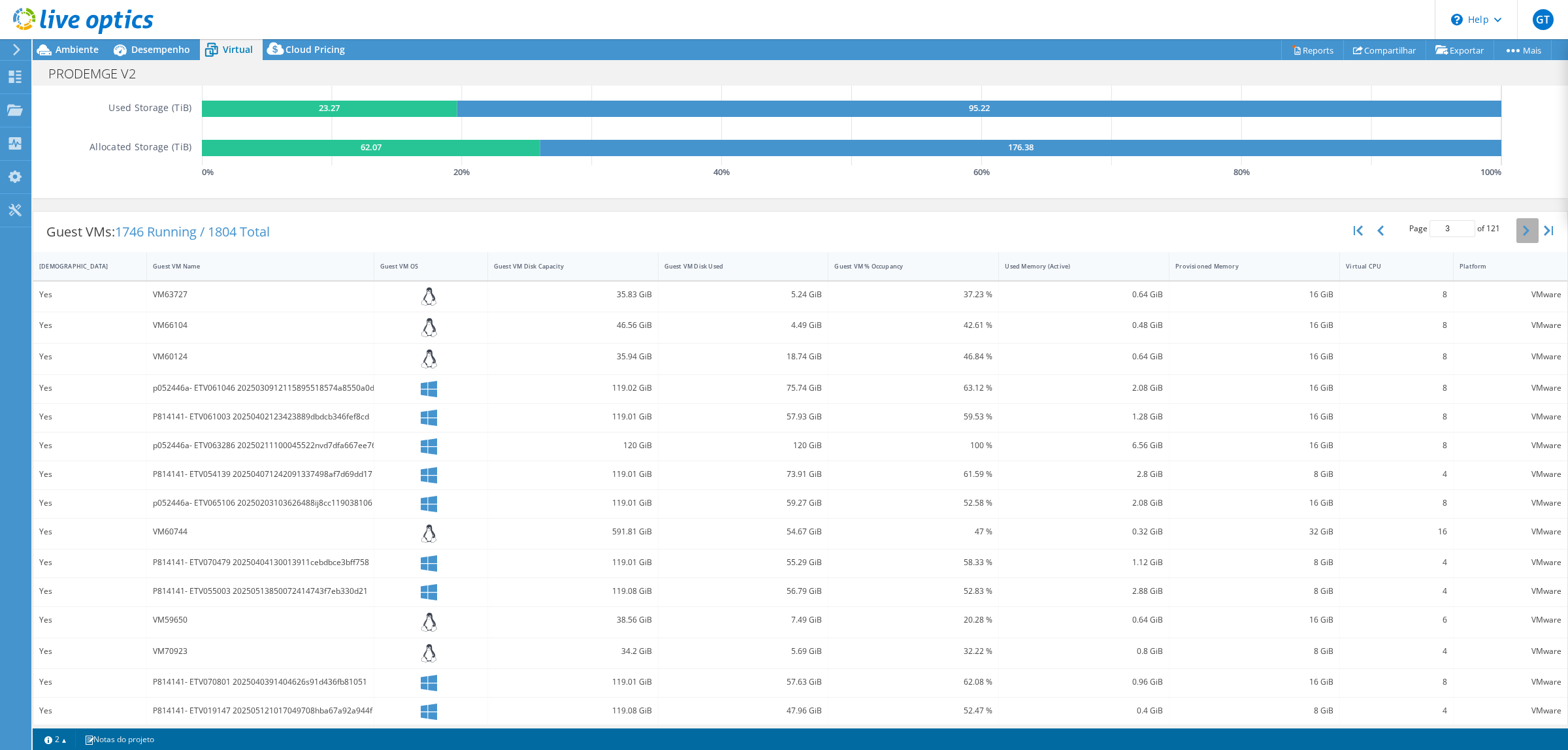
click at [1045, 235] on button "button" at bounding box center [1527, 230] width 22 height 25
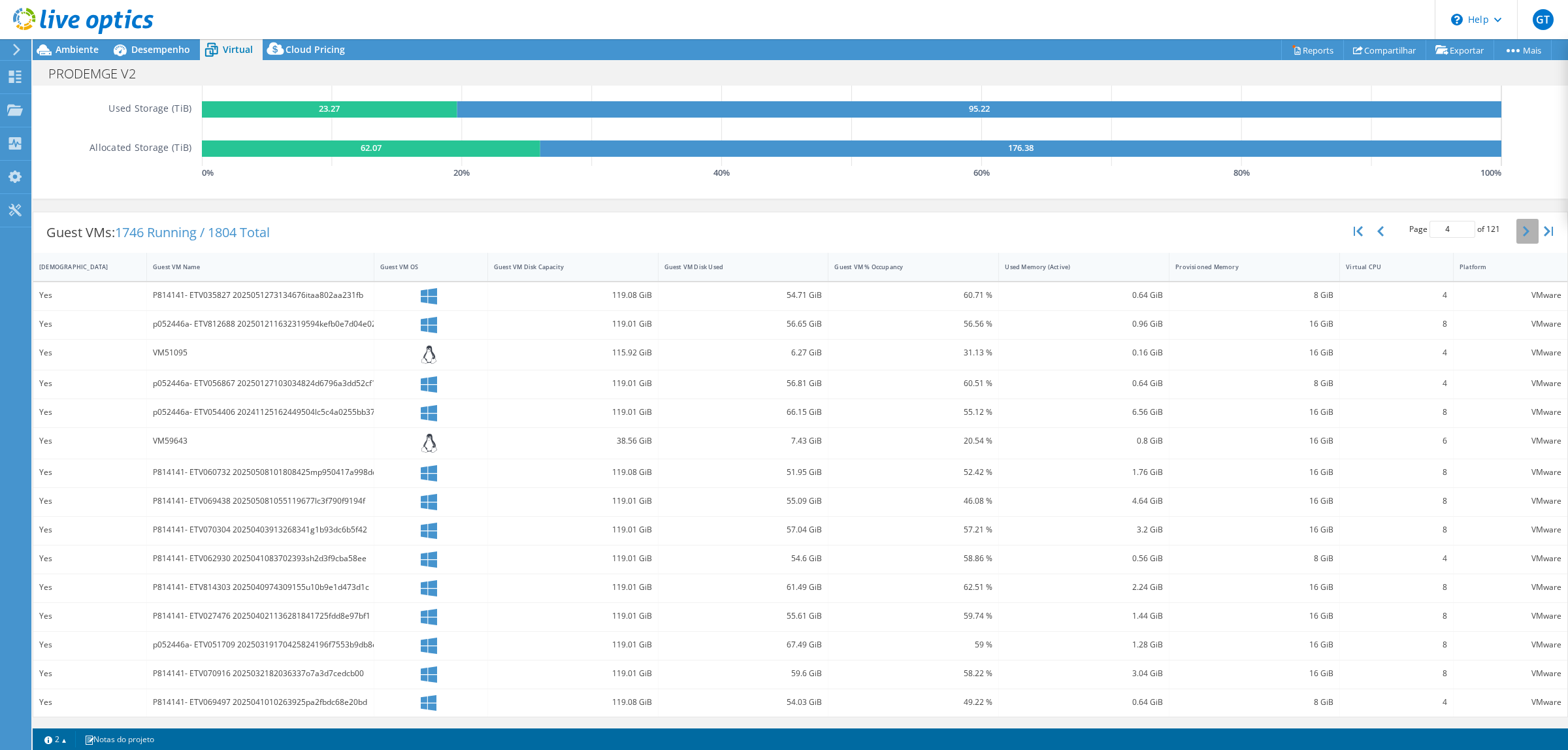
click at [1045, 235] on button "button" at bounding box center [1527, 231] width 22 height 25
click at [1045, 235] on button "button" at bounding box center [1527, 230] width 22 height 25
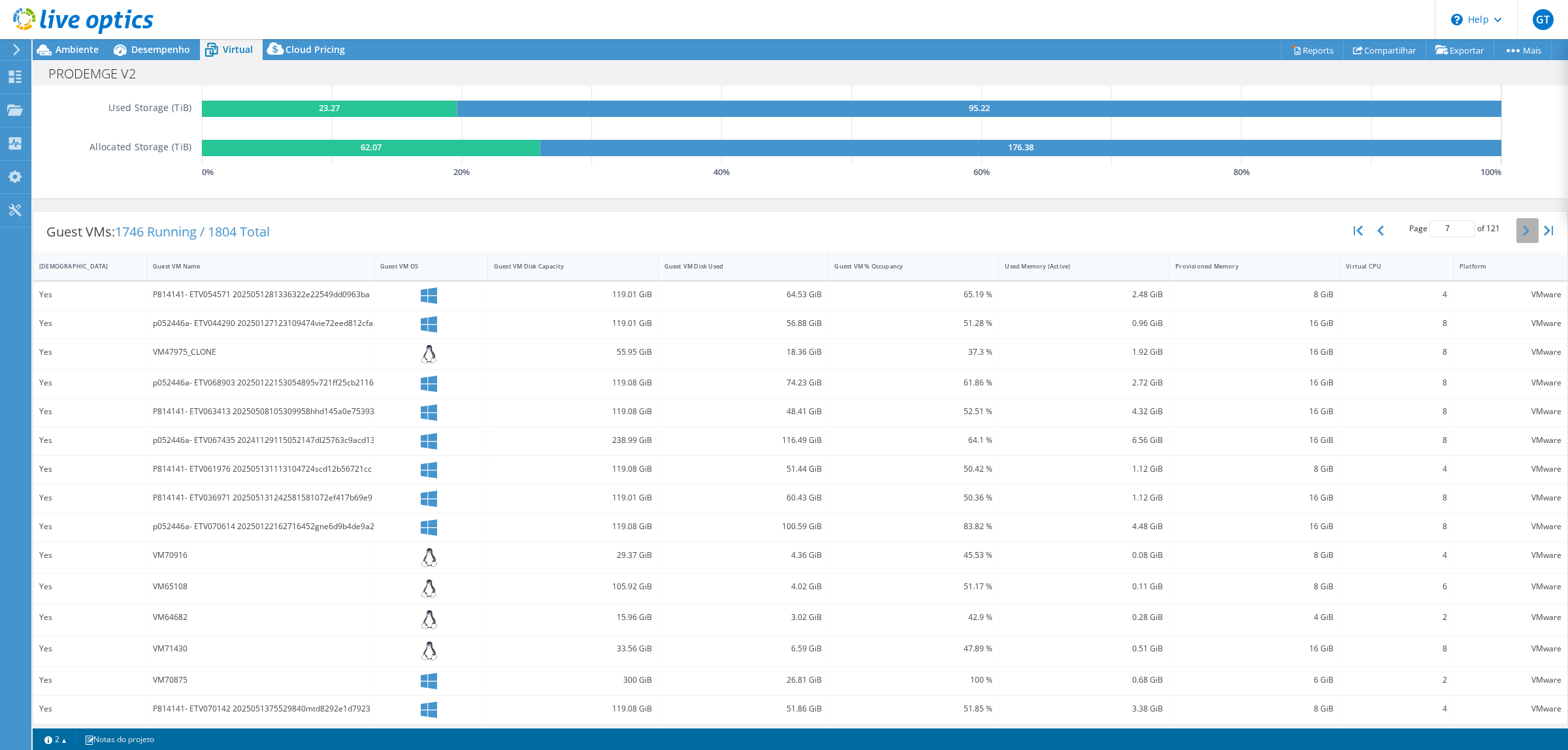
click at [1045, 235] on button "button" at bounding box center [1527, 230] width 22 height 25
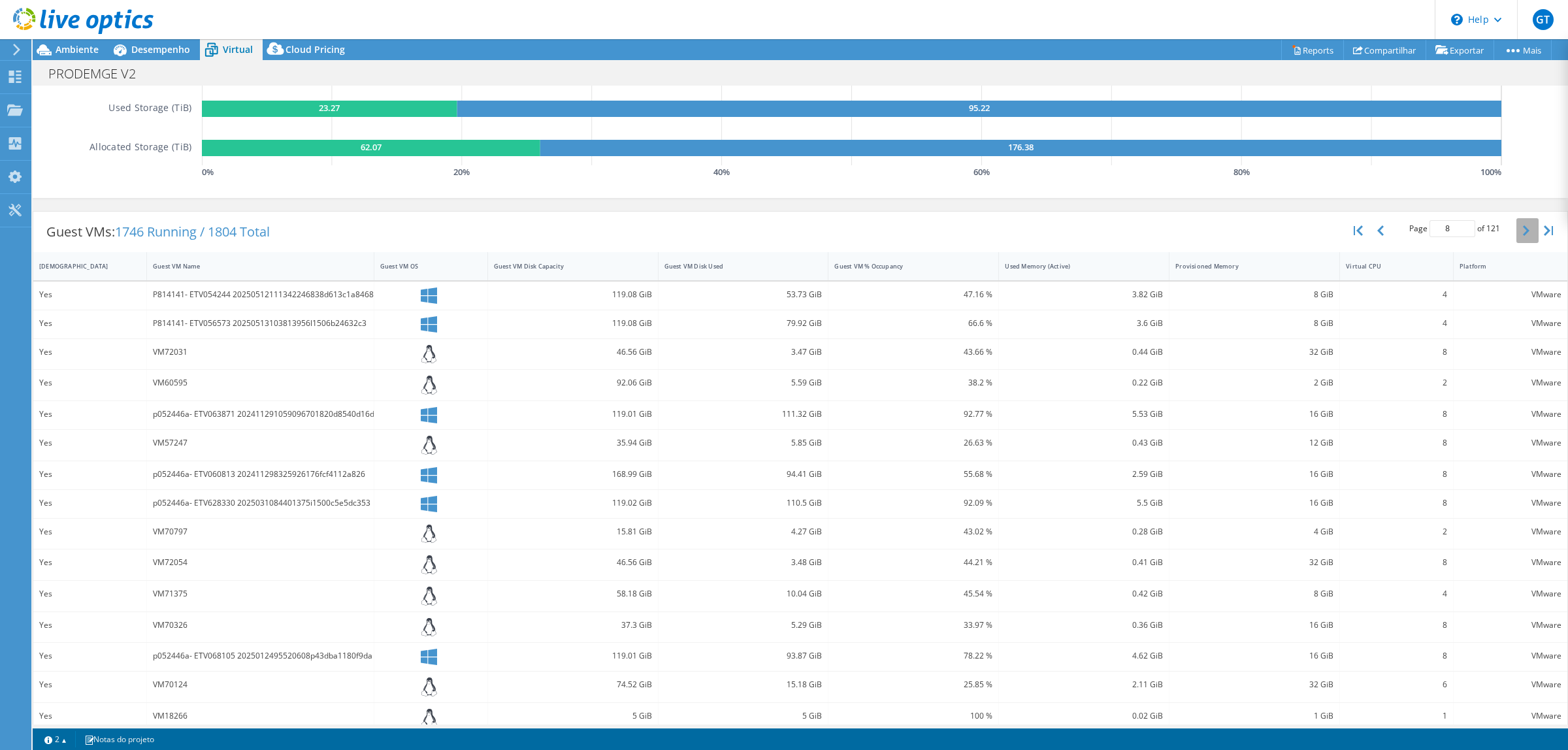
click at [1045, 235] on button "button" at bounding box center [1527, 230] width 22 height 25
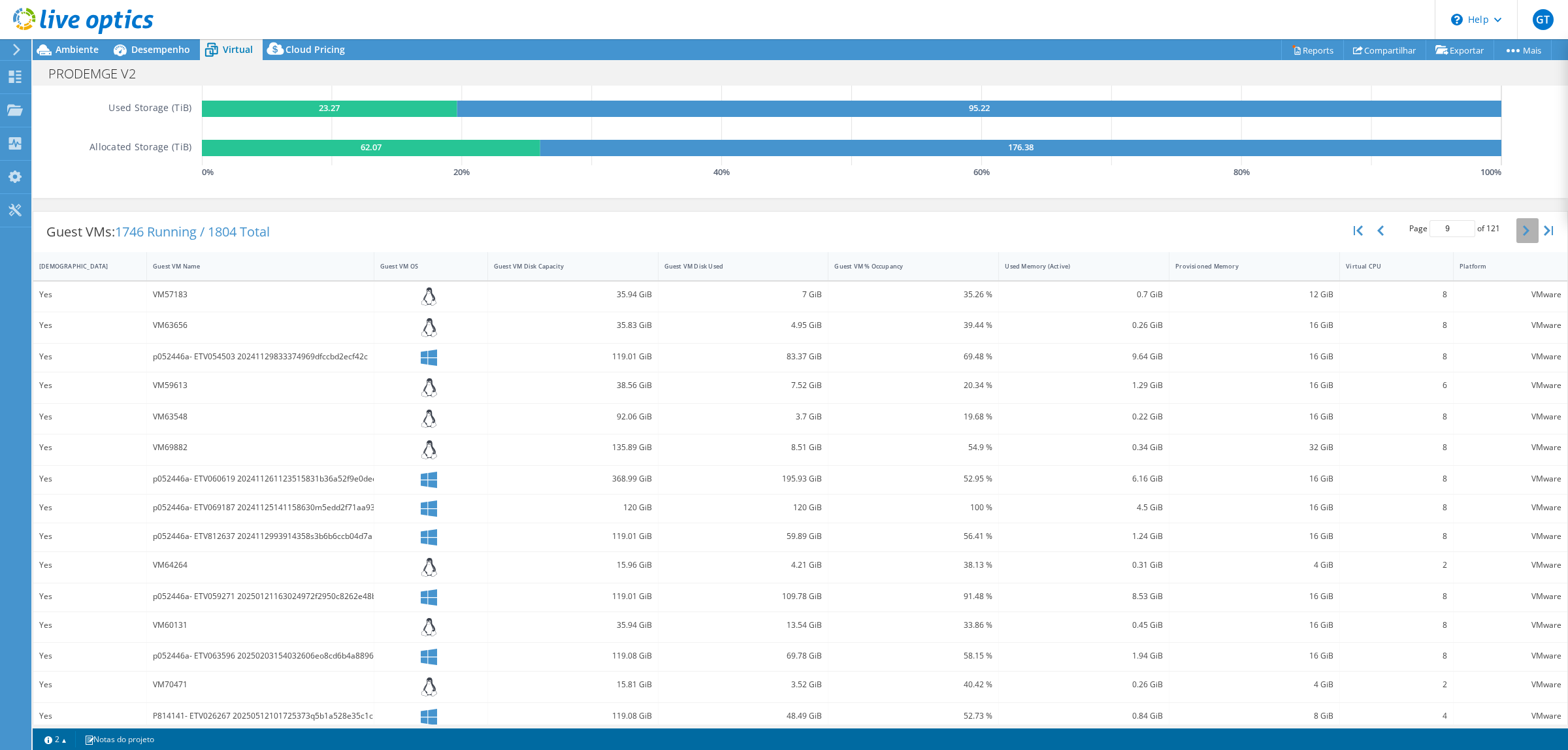
click at [1045, 235] on button "button" at bounding box center [1527, 230] width 22 height 25
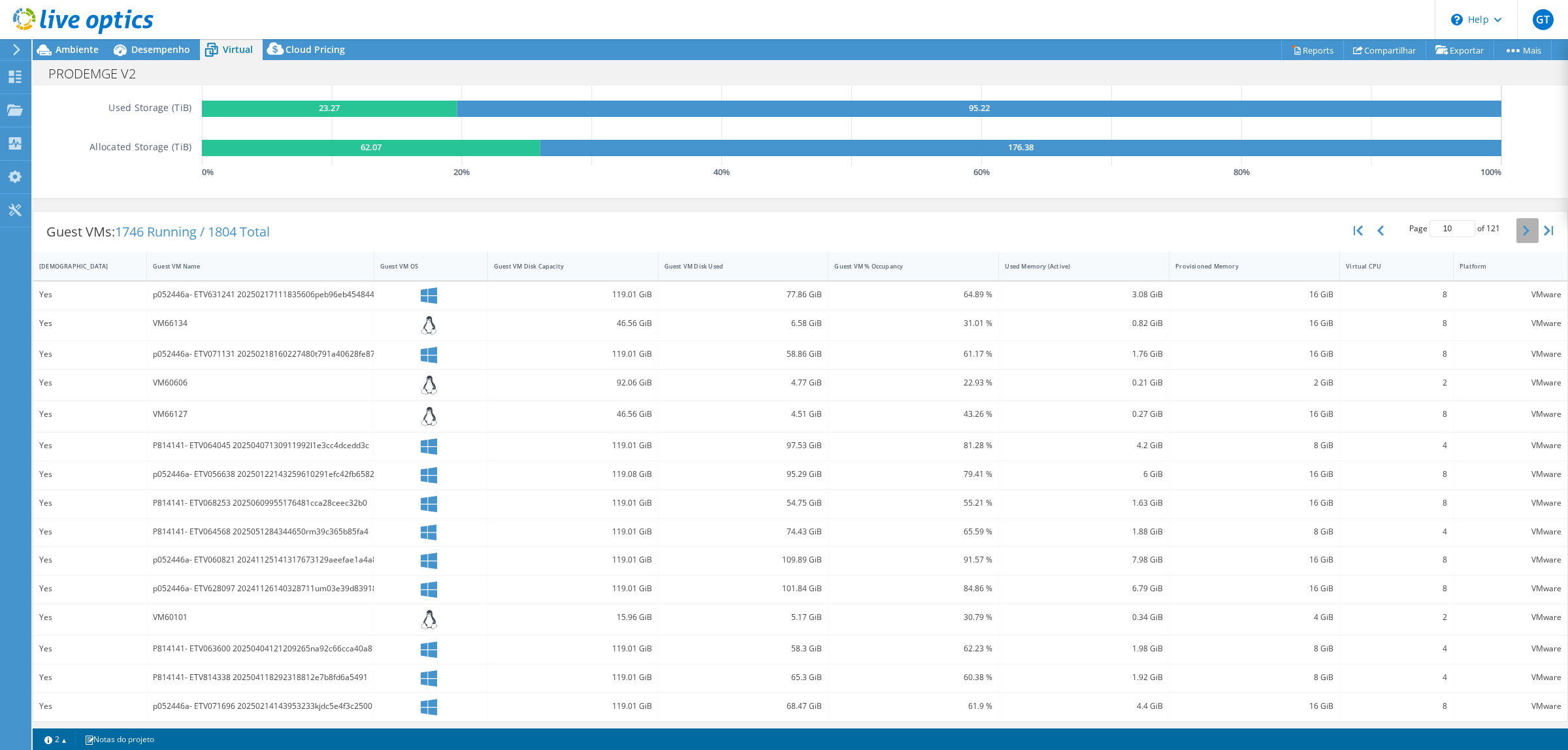
click at [1045, 235] on button "button" at bounding box center [1527, 230] width 22 height 25
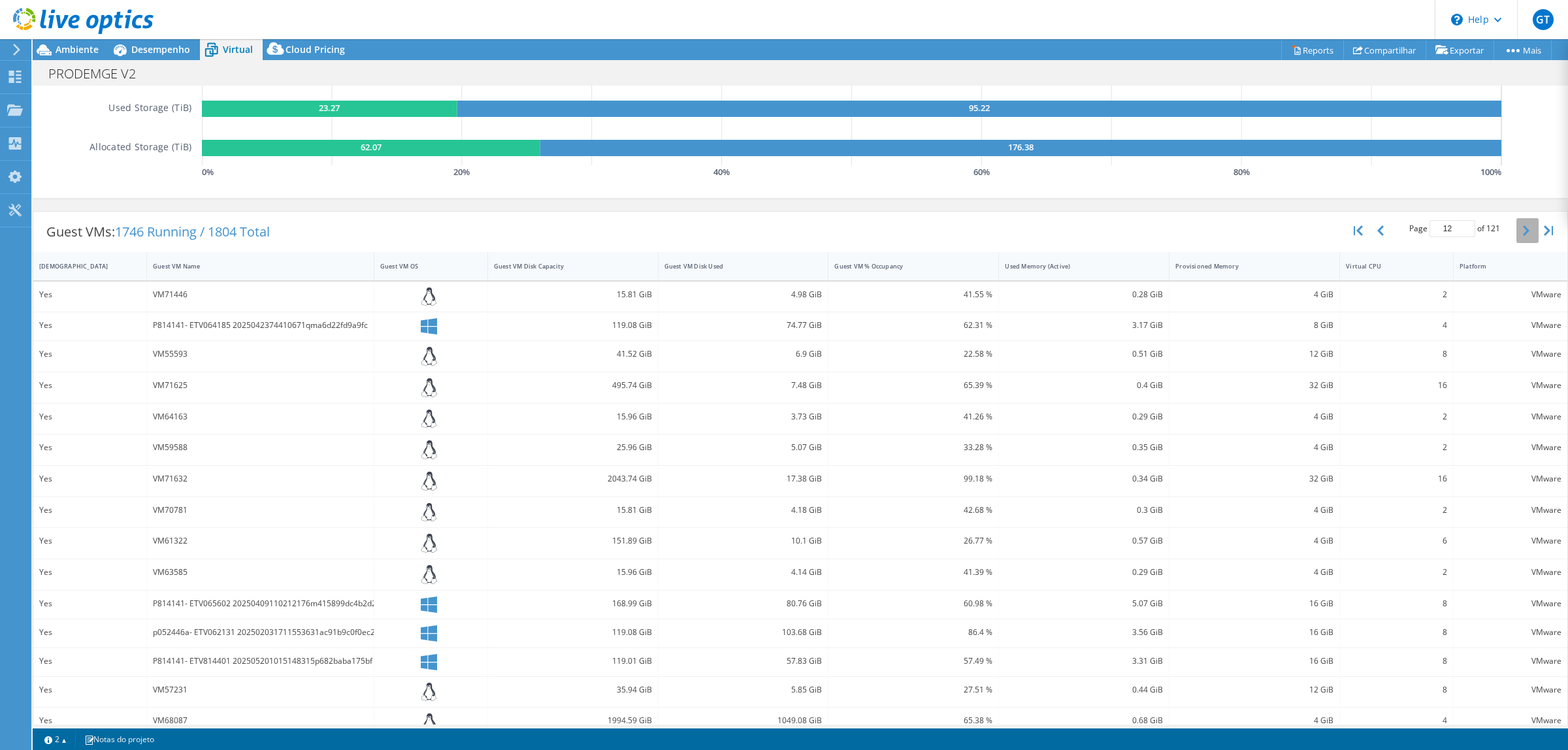
click at [1045, 235] on button "button" at bounding box center [1527, 230] width 22 height 25
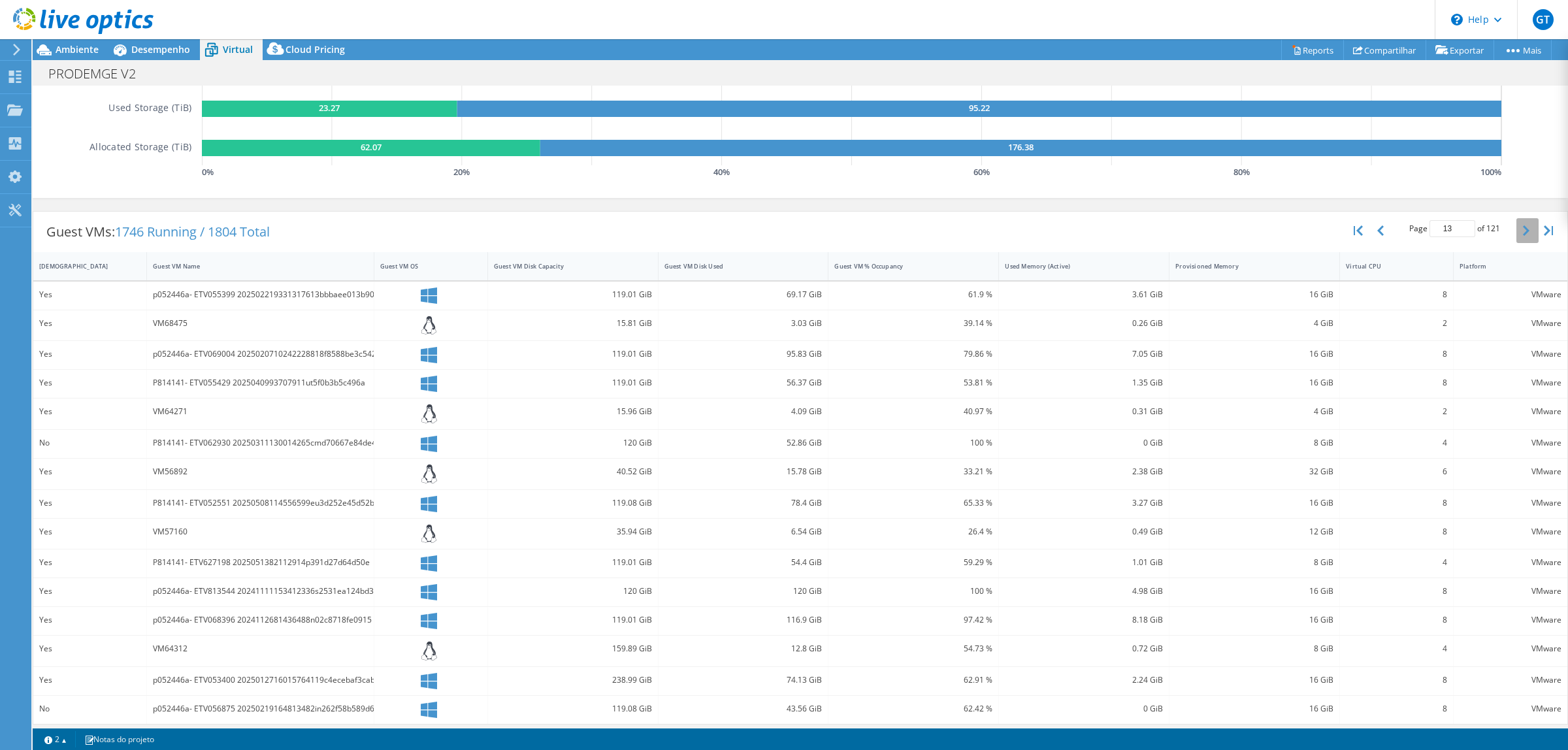
click at [1045, 235] on button "button" at bounding box center [1527, 230] width 22 height 25
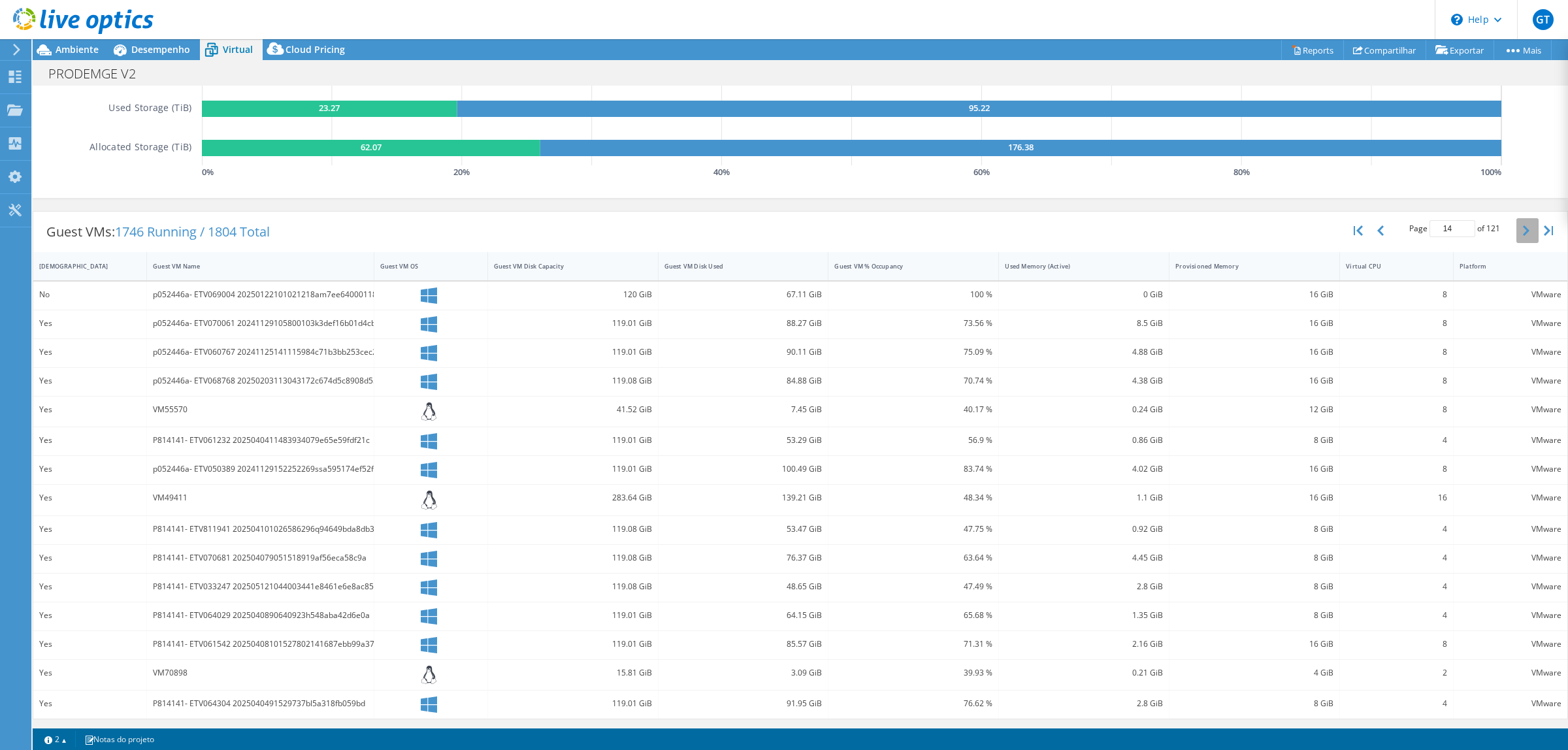
click at [1045, 235] on button "button" at bounding box center [1527, 230] width 22 height 25
click at [263, 259] on div "Guest VM Name" at bounding box center [253, 267] width 211 height 20
type input "1"
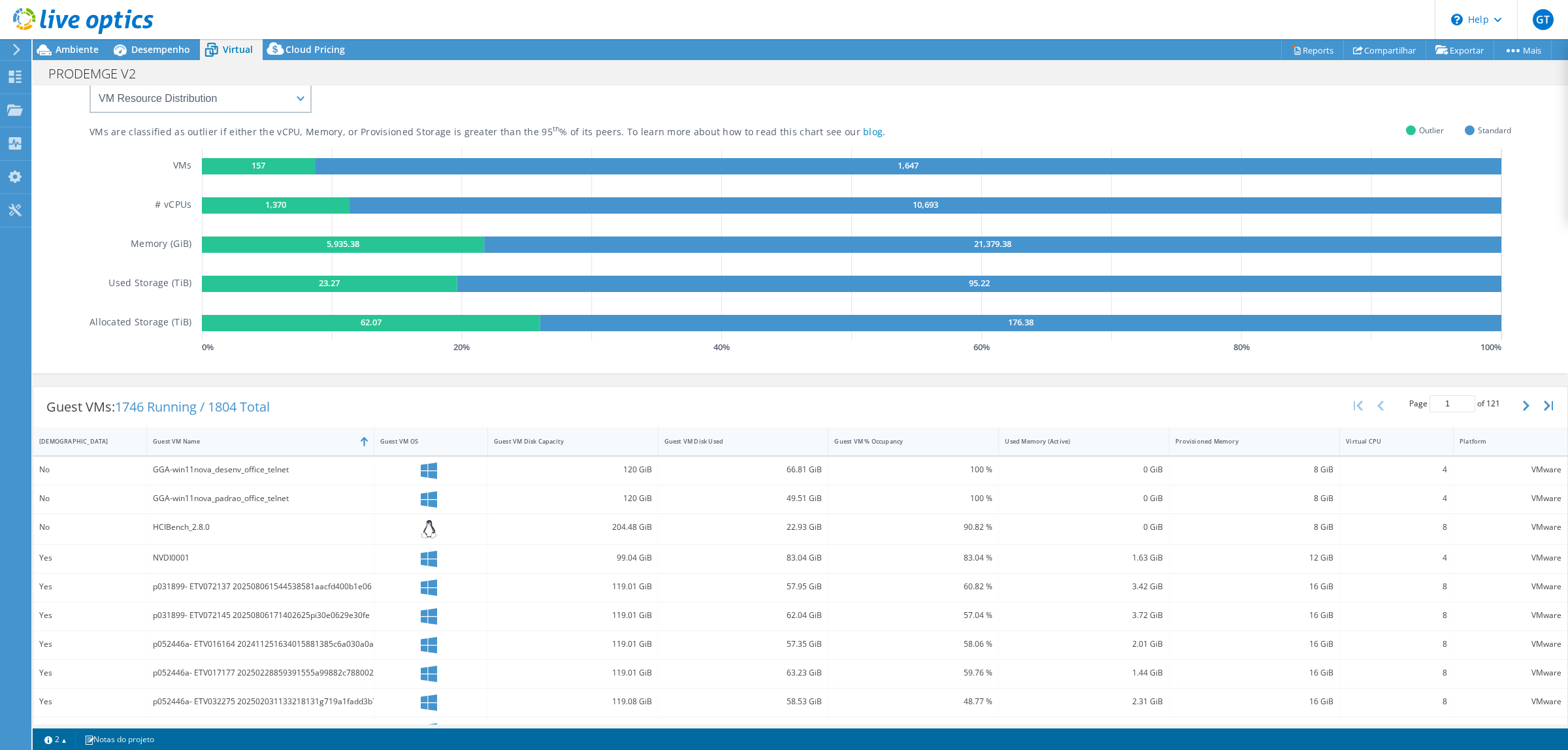
scroll to position [0, 0]
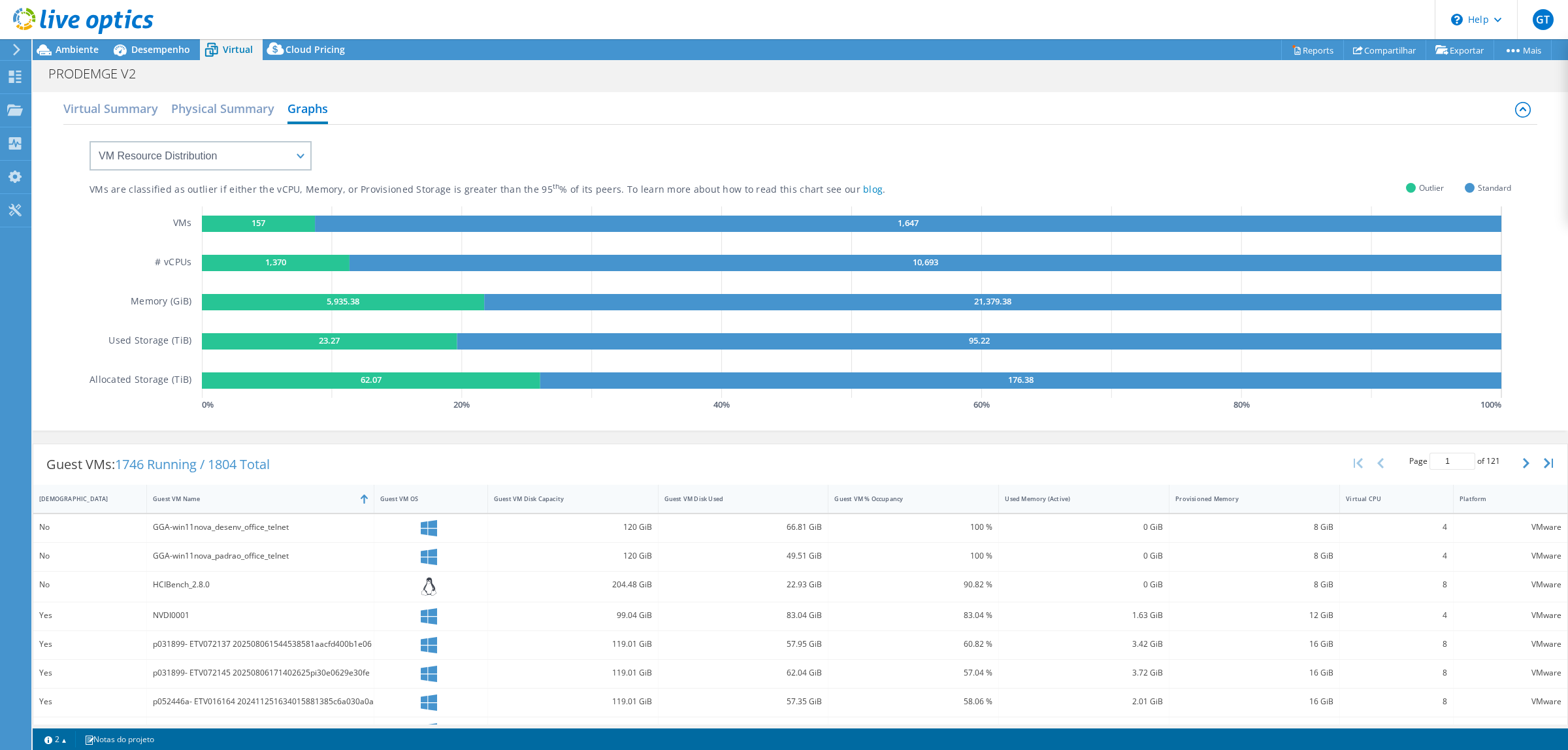
click at [210, 383] on rect at bounding box center [371, 380] width 338 height 17
click at [221, 335] on rect at bounding box center [330, 341] width 255 height 17
drag, startPoint x: 221, startPoint y: 305, endPoint x: 224, endPoint y: 286, distance: 19.2
click at [221, 304] on rect at bounding box center [343, 302] width 282 height 17
click at [232, 266] on rect at bounding box center [276, 263] width 148 height 17
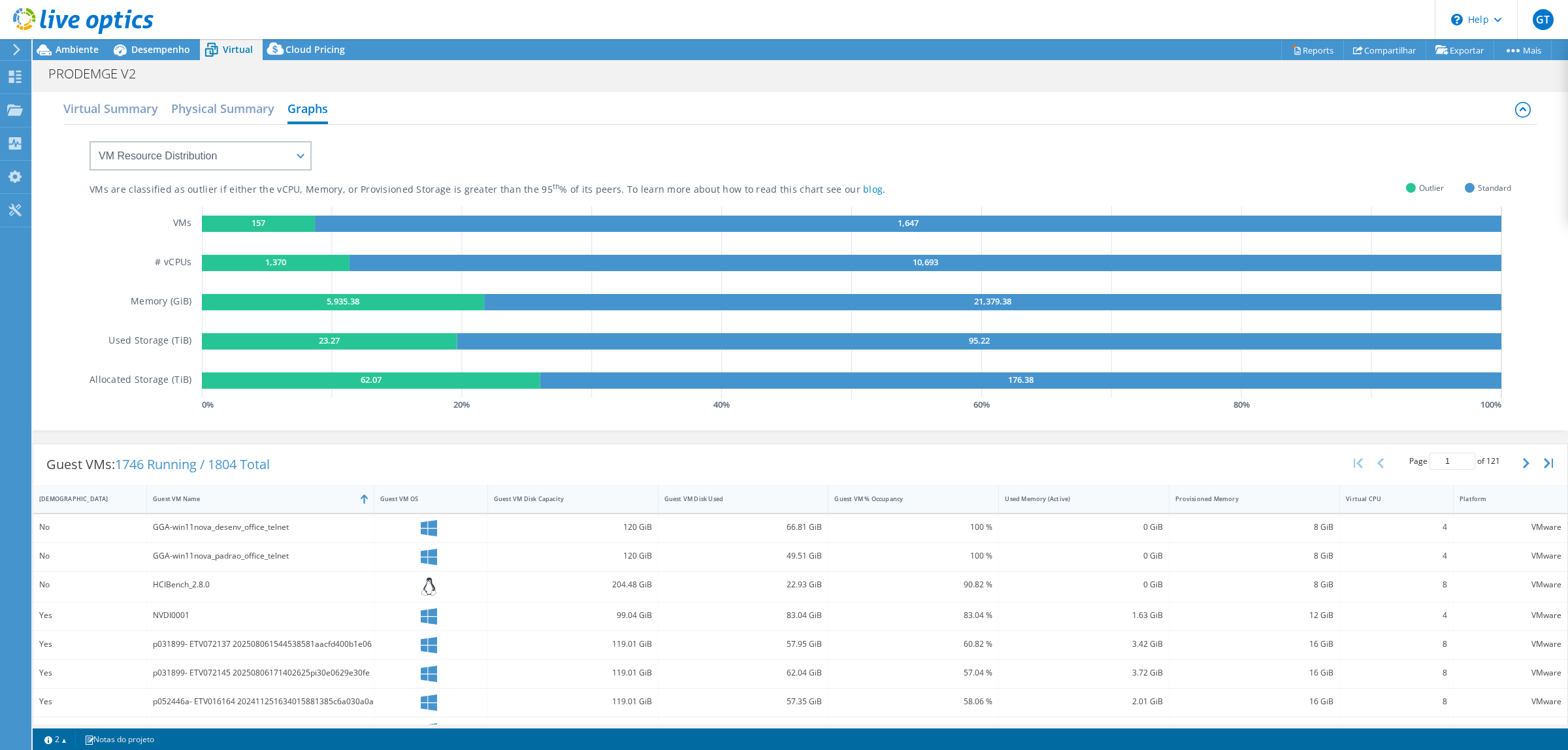
click at [222, 220] on rect at bounding box center [258, 224] width 113 height 17
click at [217, 155] on select "VM Resource Distribution Provisioning Contrast Over Provisioning" at bounding box center [201, 156] width 222 height 30
click at [123, 98] on h2 "Virtual Summary" at bounding box center [110, 110] width 95 height 29
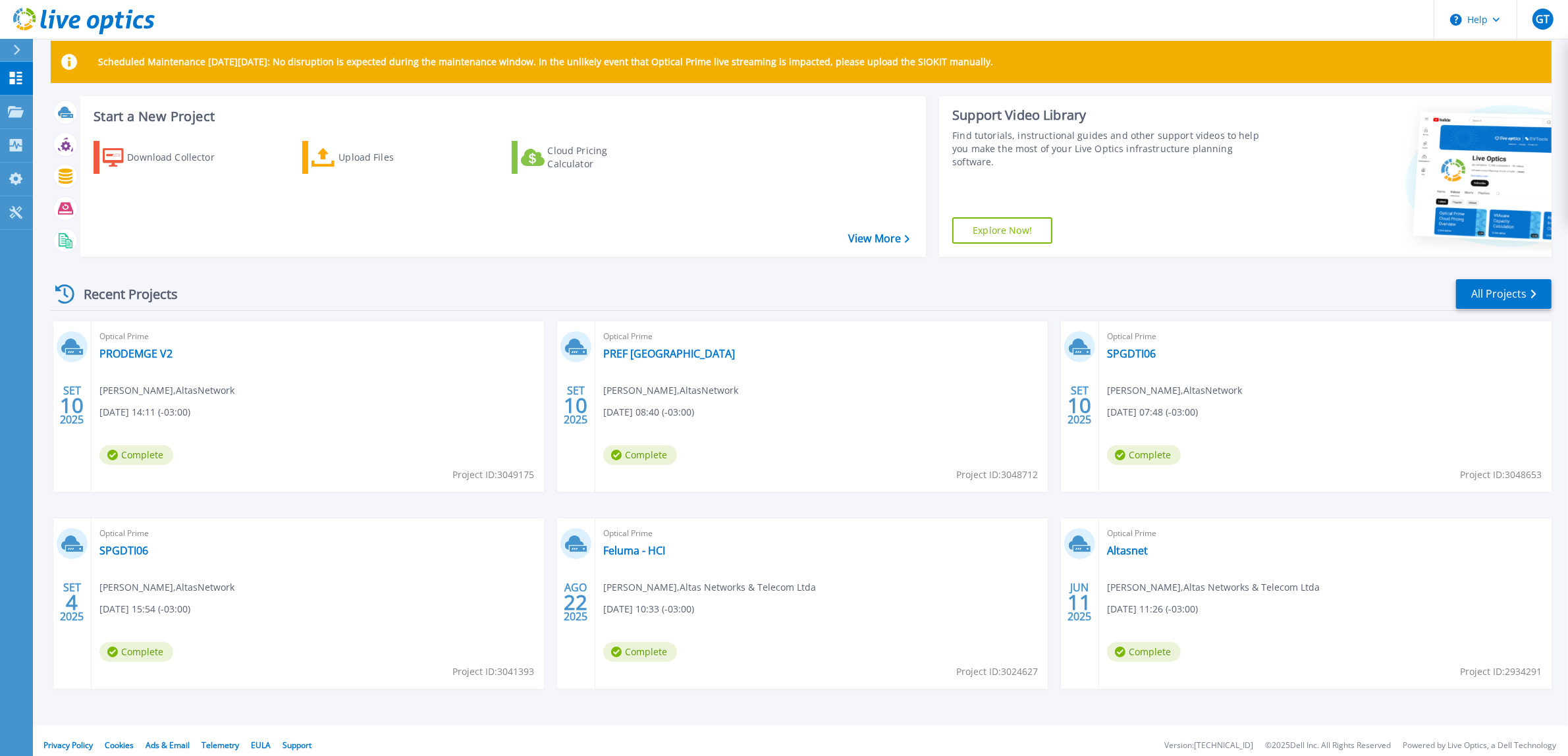
scroll to position [28, 0]
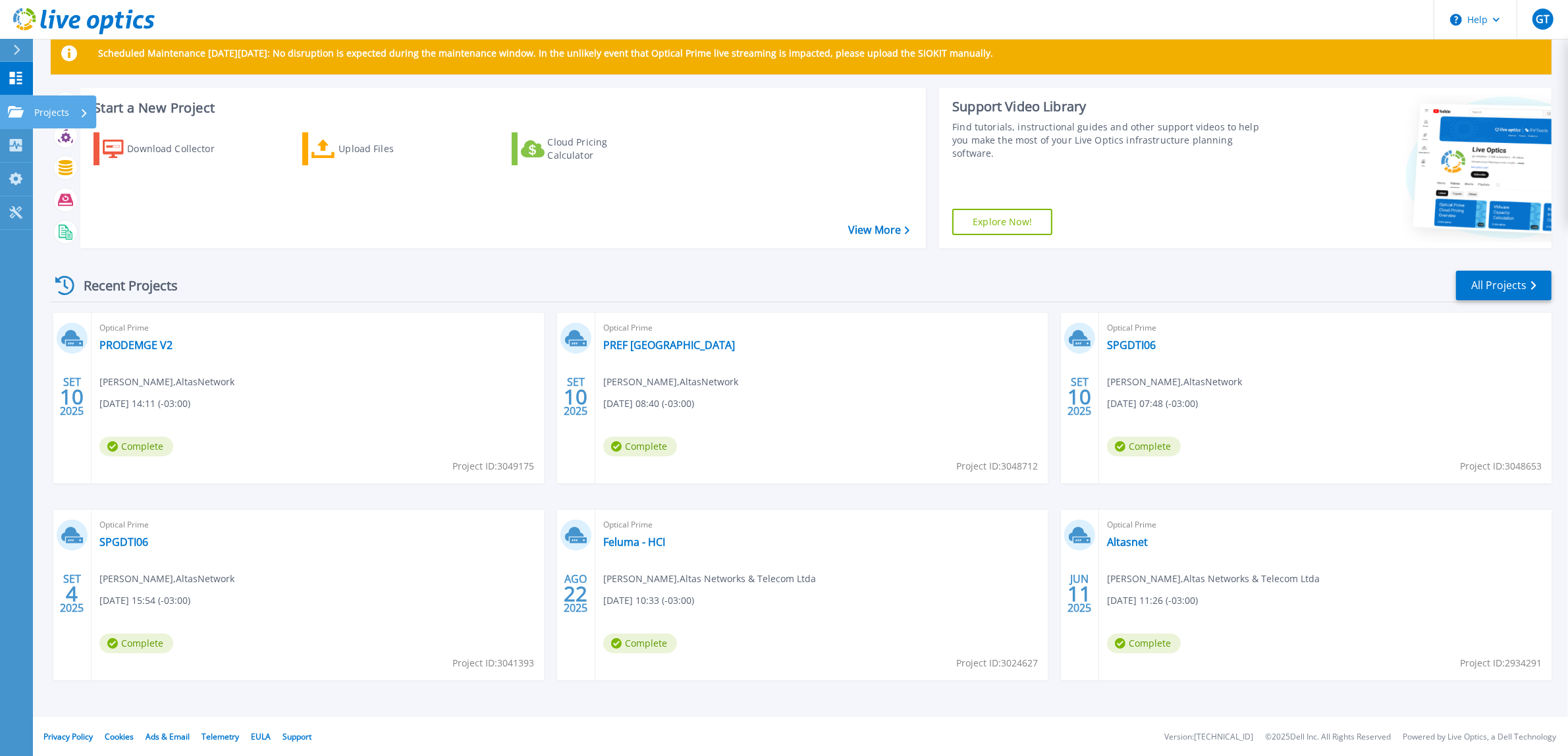
click at [17, 106] on icon at bounding box center [16, 111] width 16 height 11
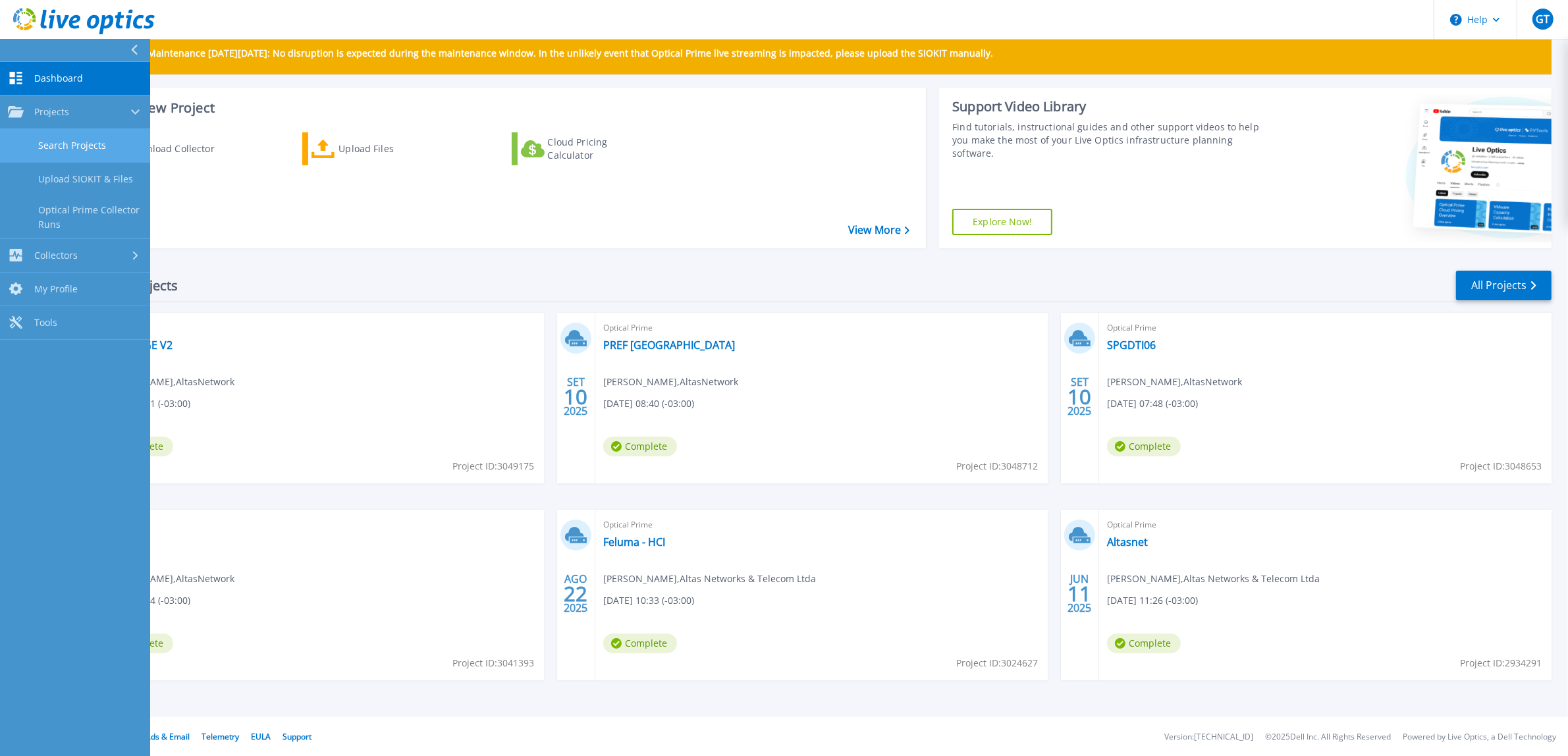
click at [47, 140] on link "Search Projects" at bounding box center [75, 146] width 150 height 33
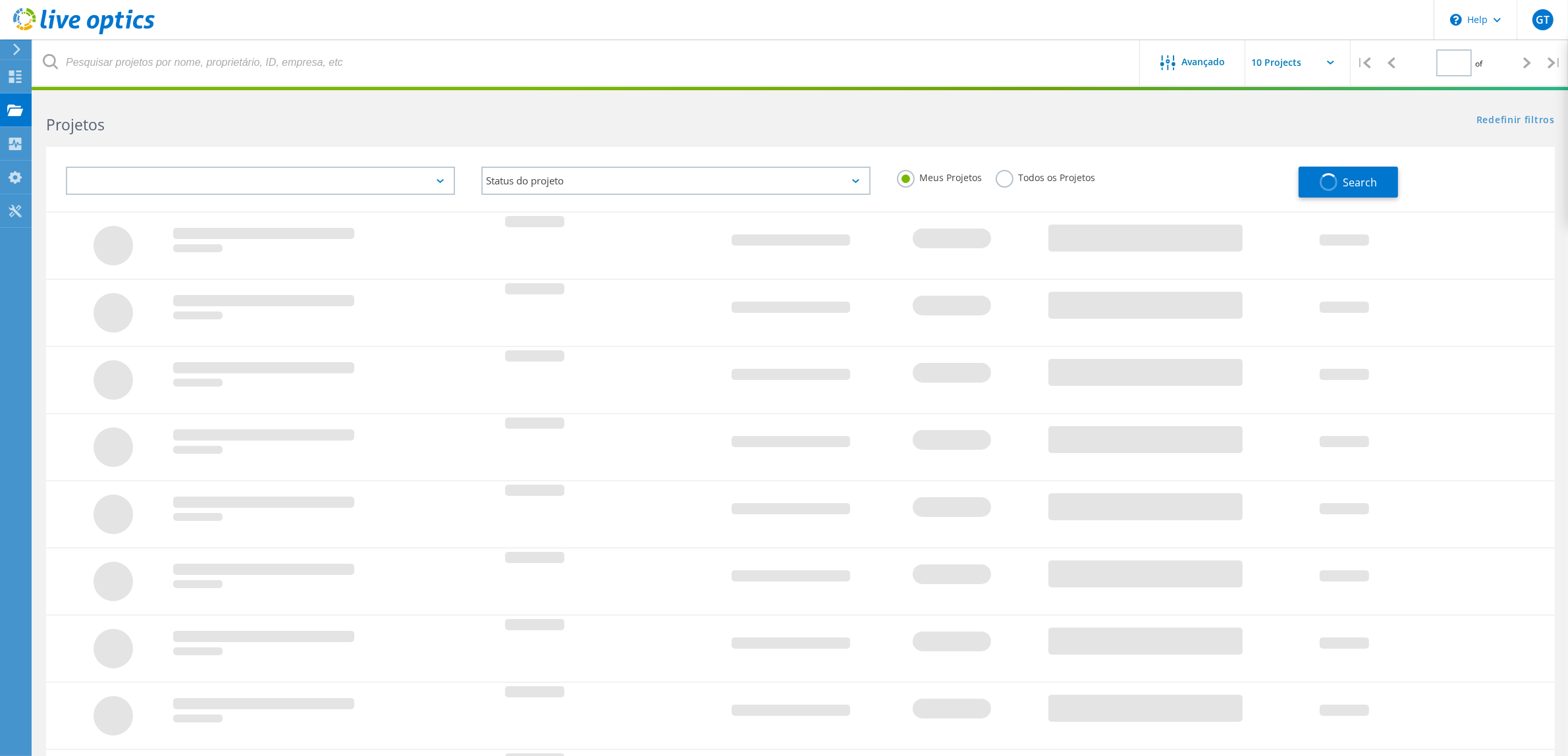
type input "1"
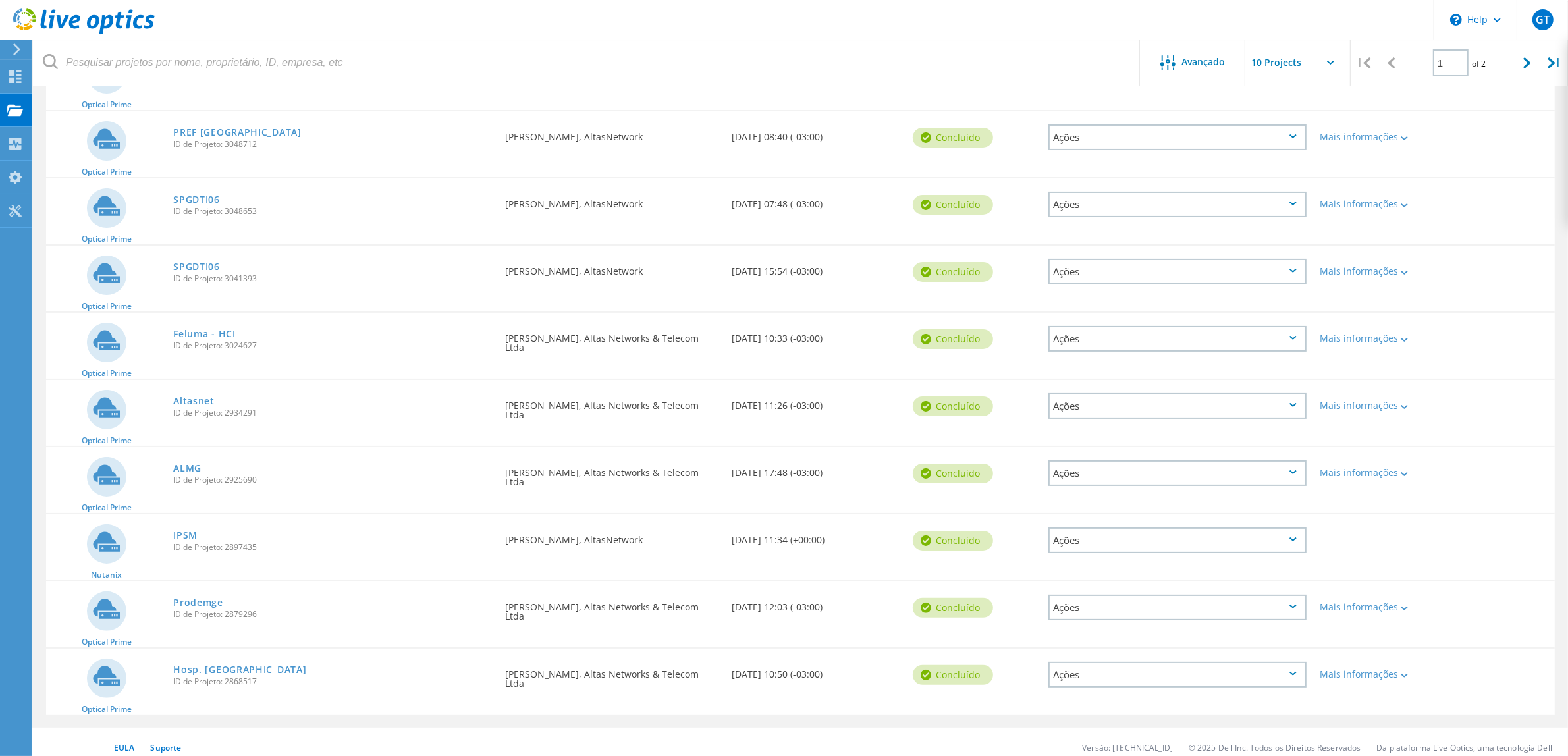
scroll to position [203, 0]
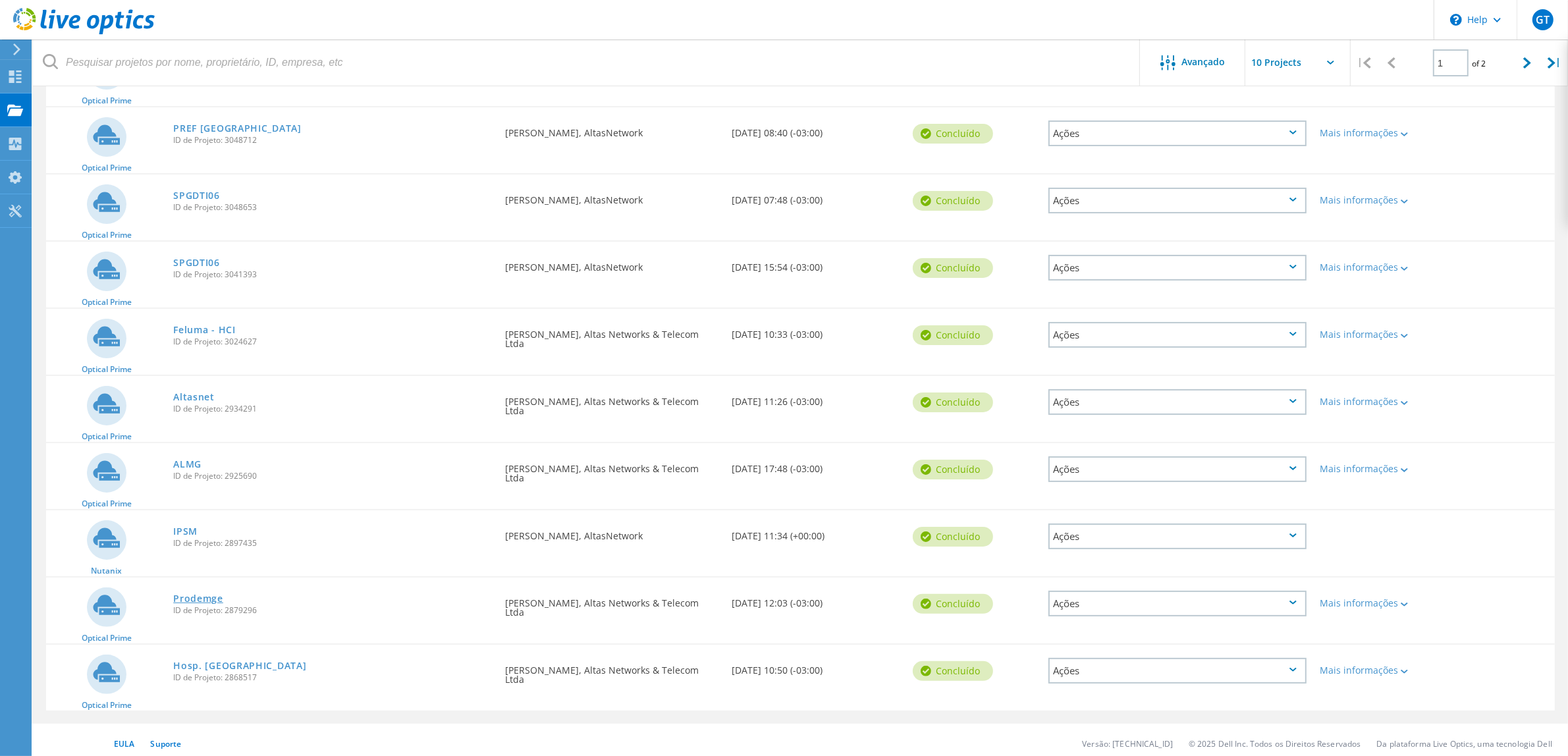
click at [215, 594] on link "Prodemge" at bounding box center [198, 599] width 50 height 9
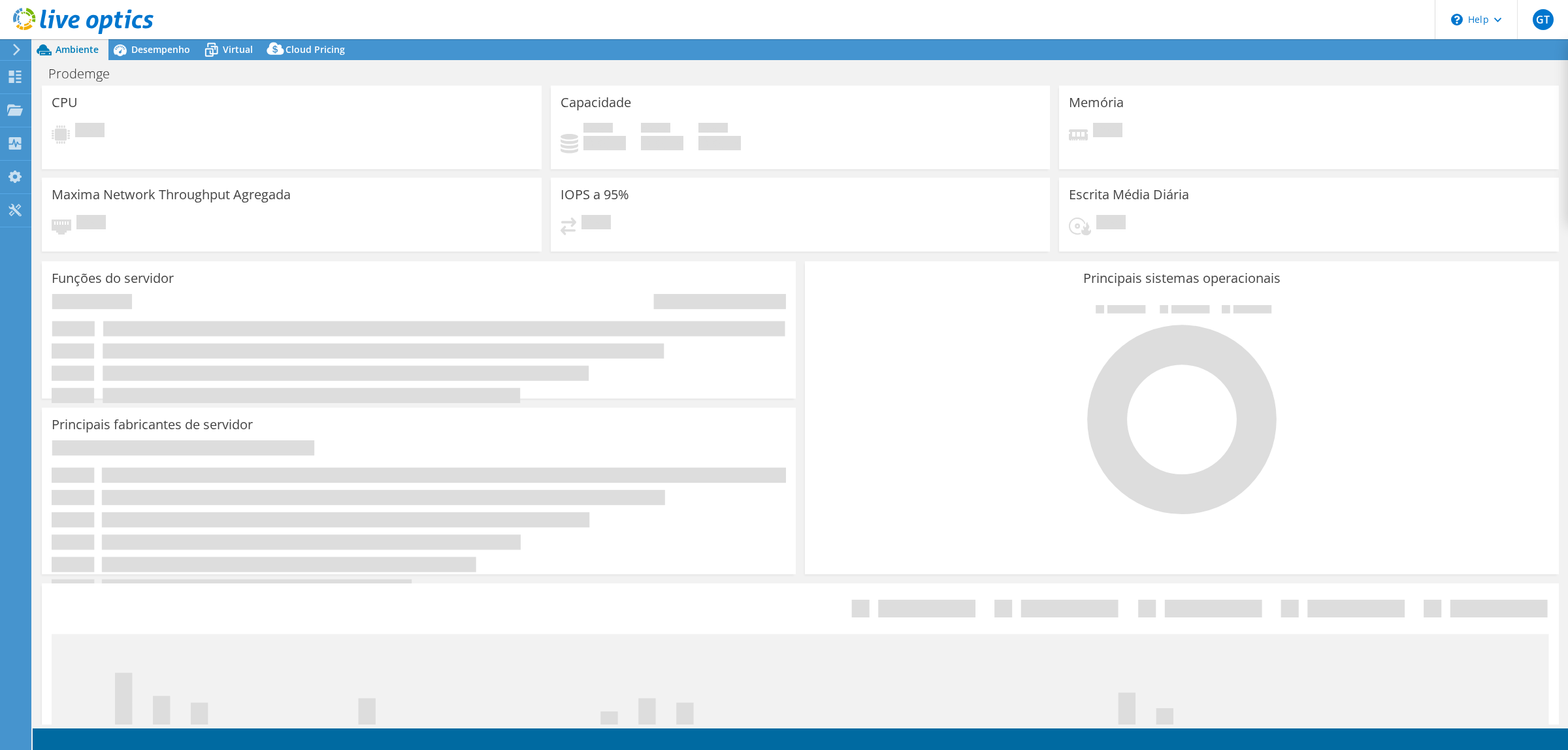
select select "USD"
